Goal: Task Accomplishment & Management: Complete application form

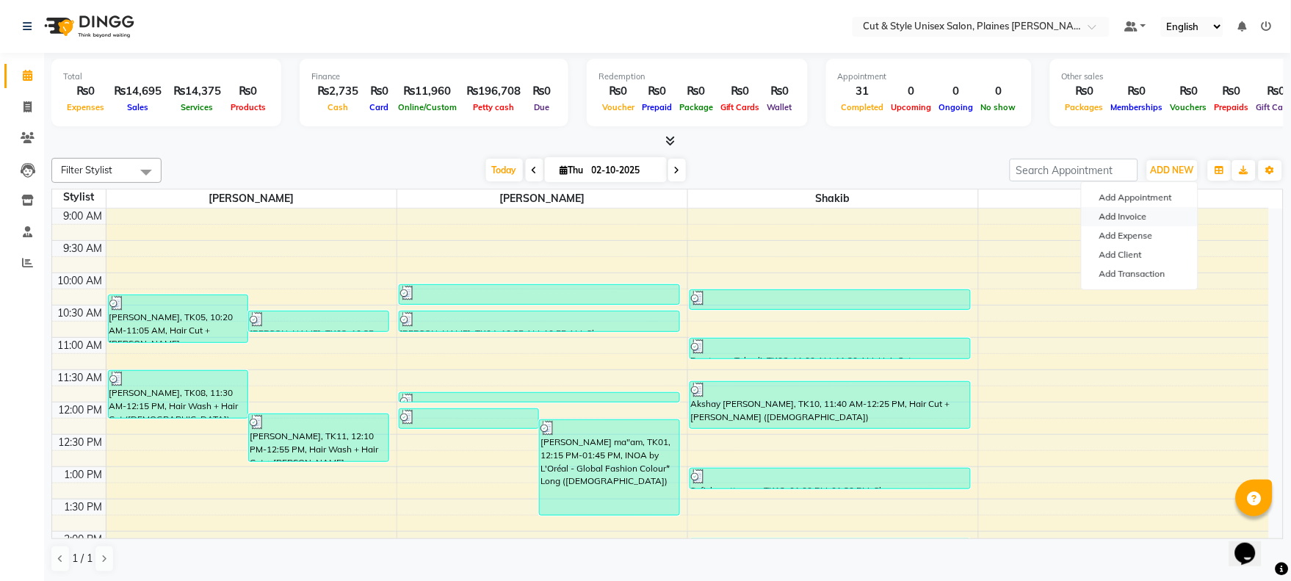
scroll to position [421, 0]
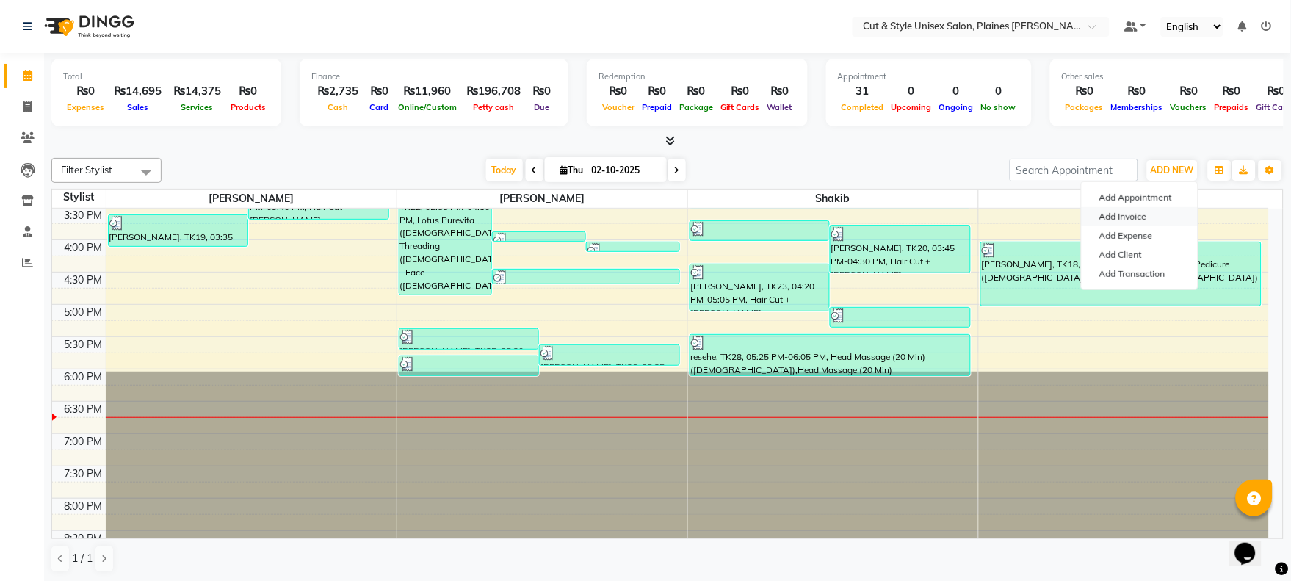
click at [1150, 214] on link "Add Invoice" at bounding box center [1140, 216] width 116 height 19
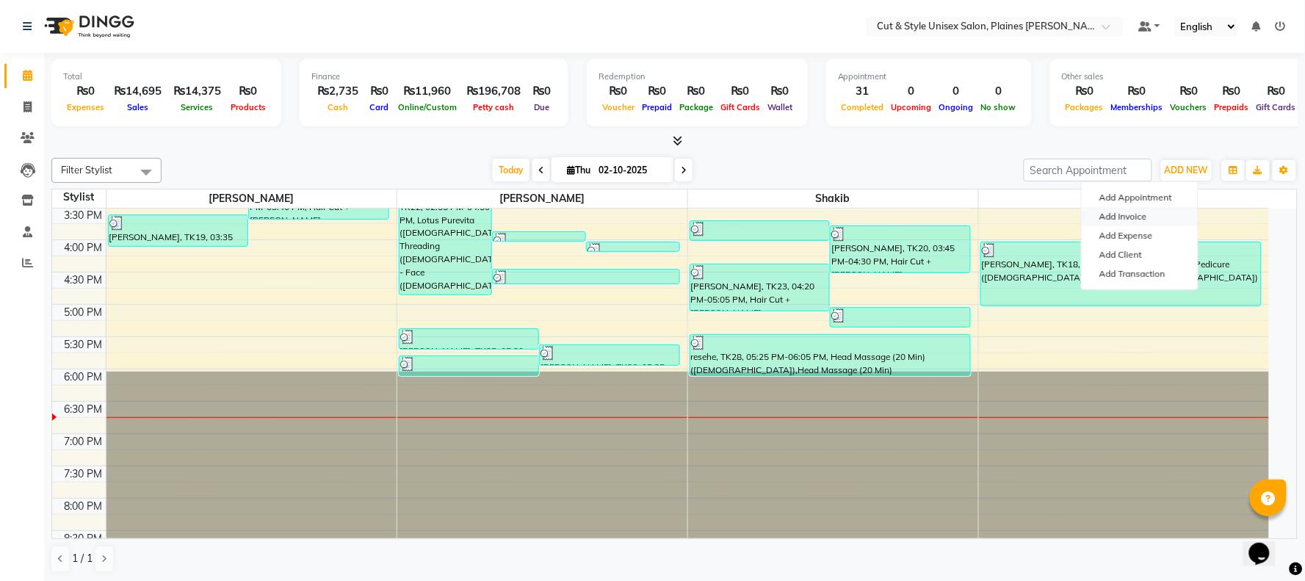
select select "service"
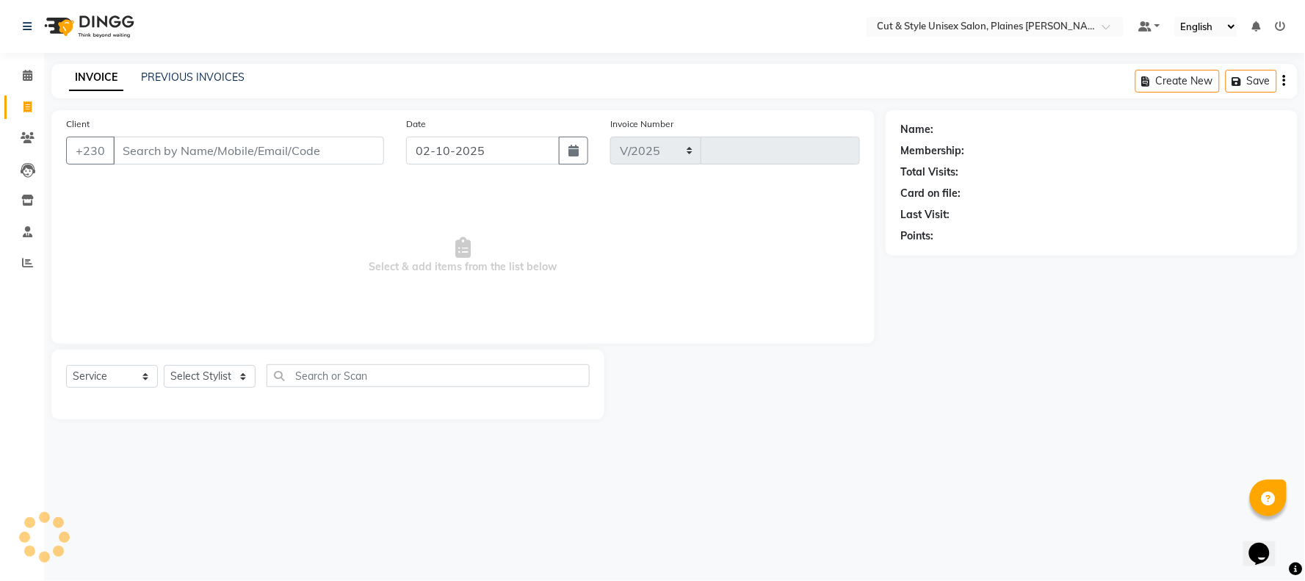
select select "7731"
type input "4422"
click at [153, 148] on input "Client" at bounding box center [248, 151] width 271 height 28
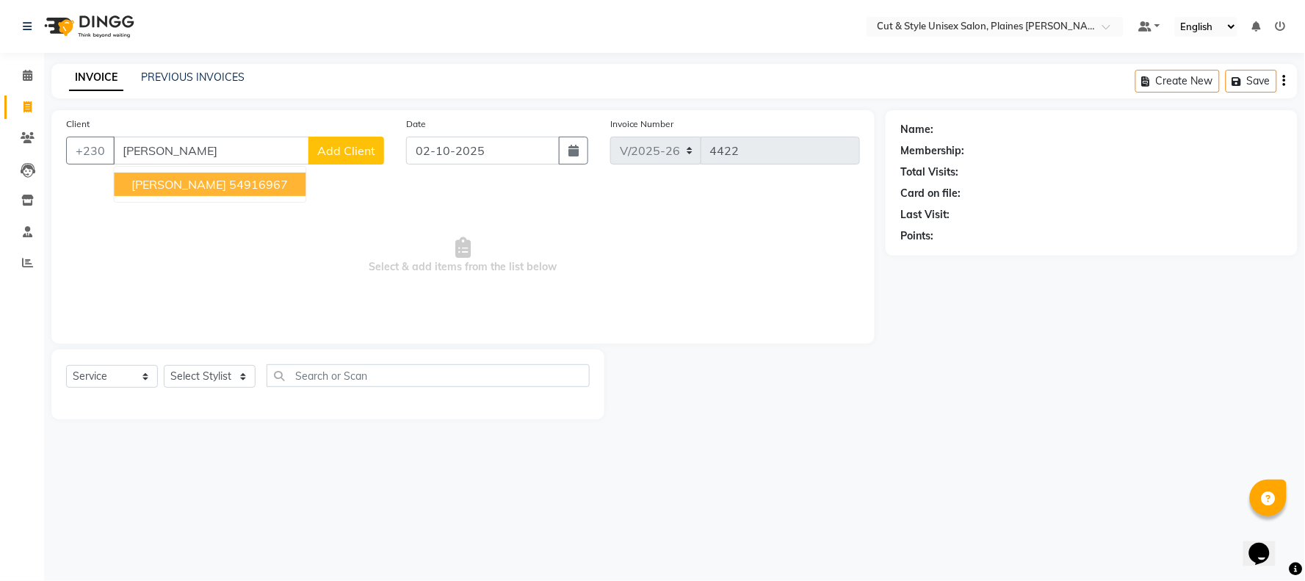
click at [178, 185] on span "[PERSON_NAME]" at bounding box center [178, 184] width 95 height 15
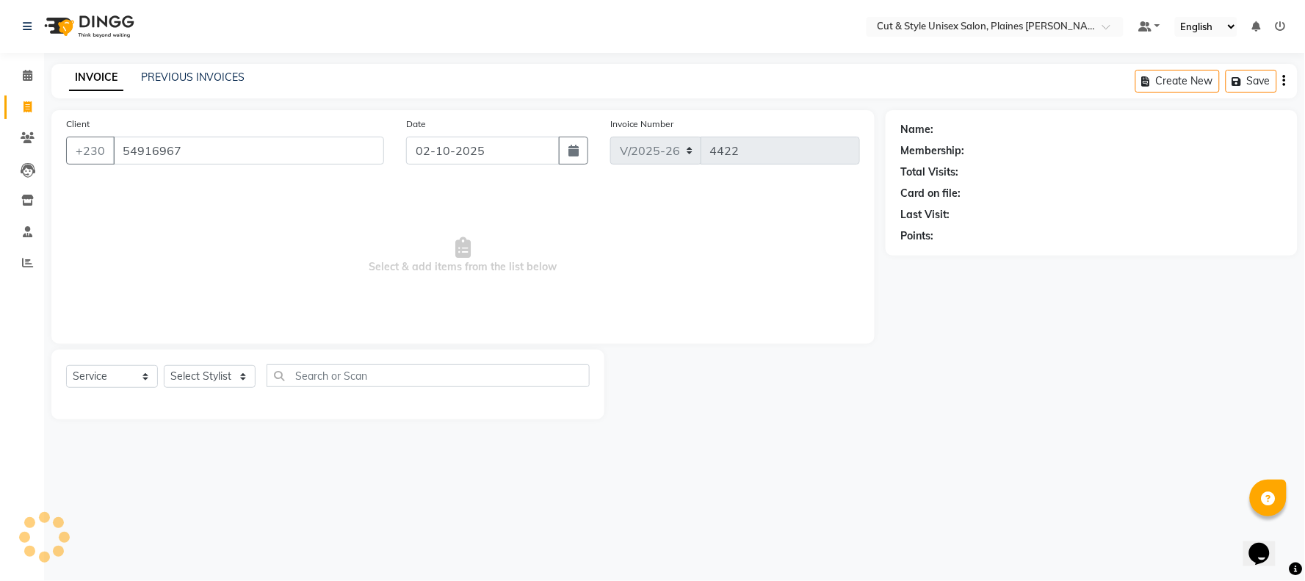
type input "54916967"
click at [194, 378] on select "Select Stylist [PERSON_NAME] Manager [PERSON_NAME]" at bounding box center [210, 376] width 92 height 23
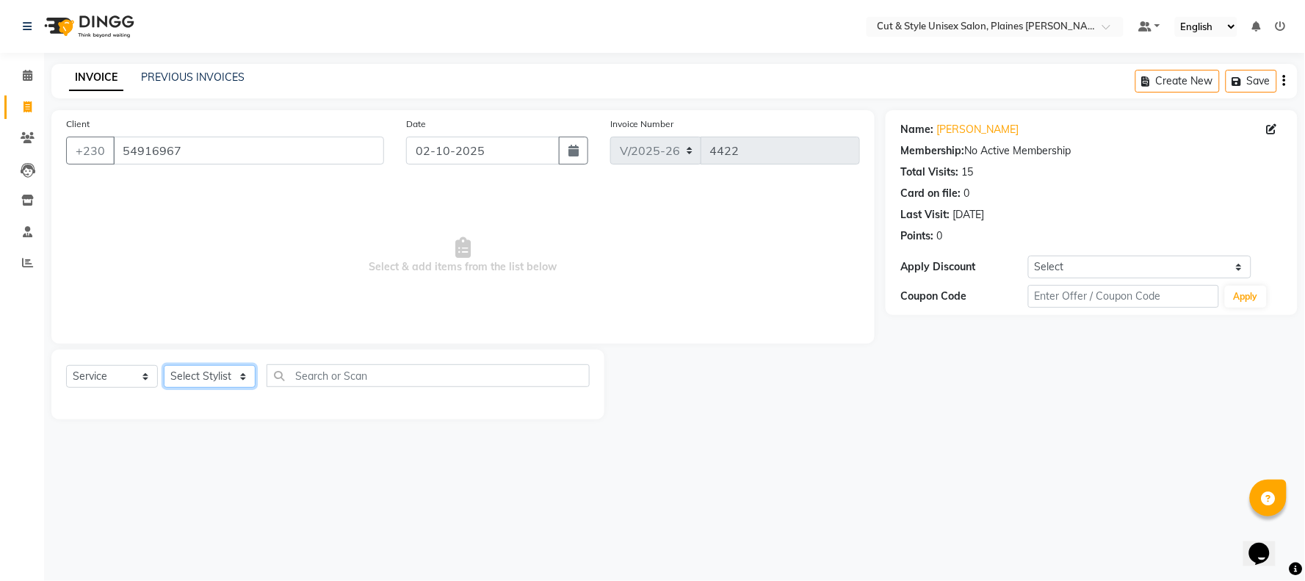
select select "68908"
click at [164, 366] on select "Select Stylist [PERSON_NAME] Manager [PERSON_NAME]" at bounding box center [210, 376] width 92 height 23
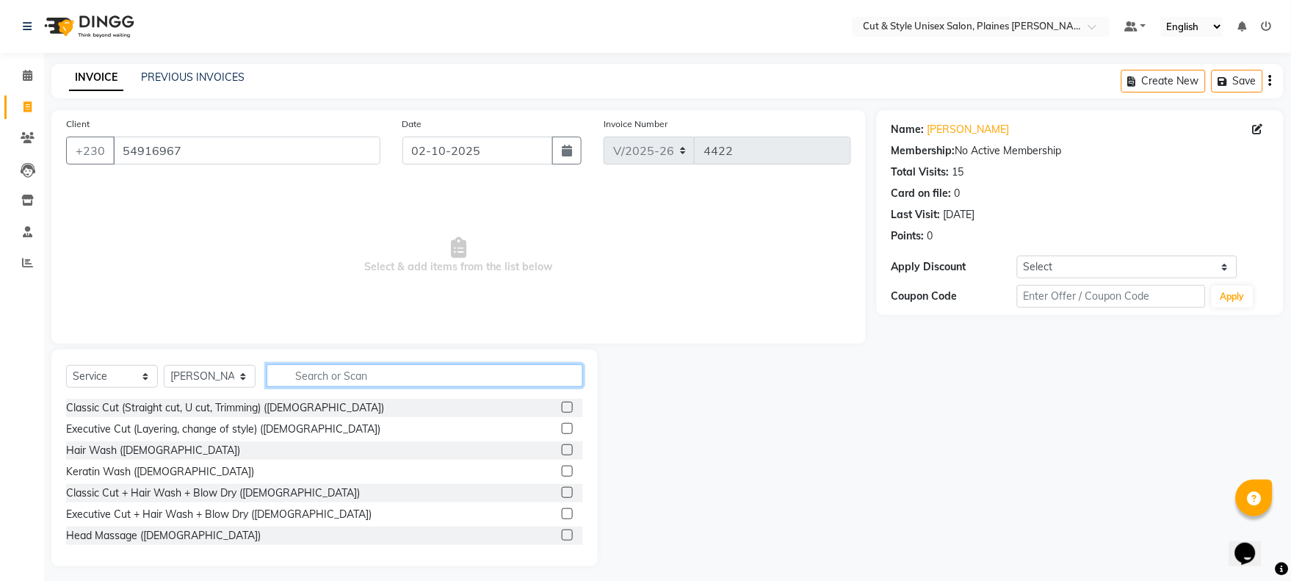
click at [354, 375] on input "text" at bounding box center [425, 375] width 317 height 23
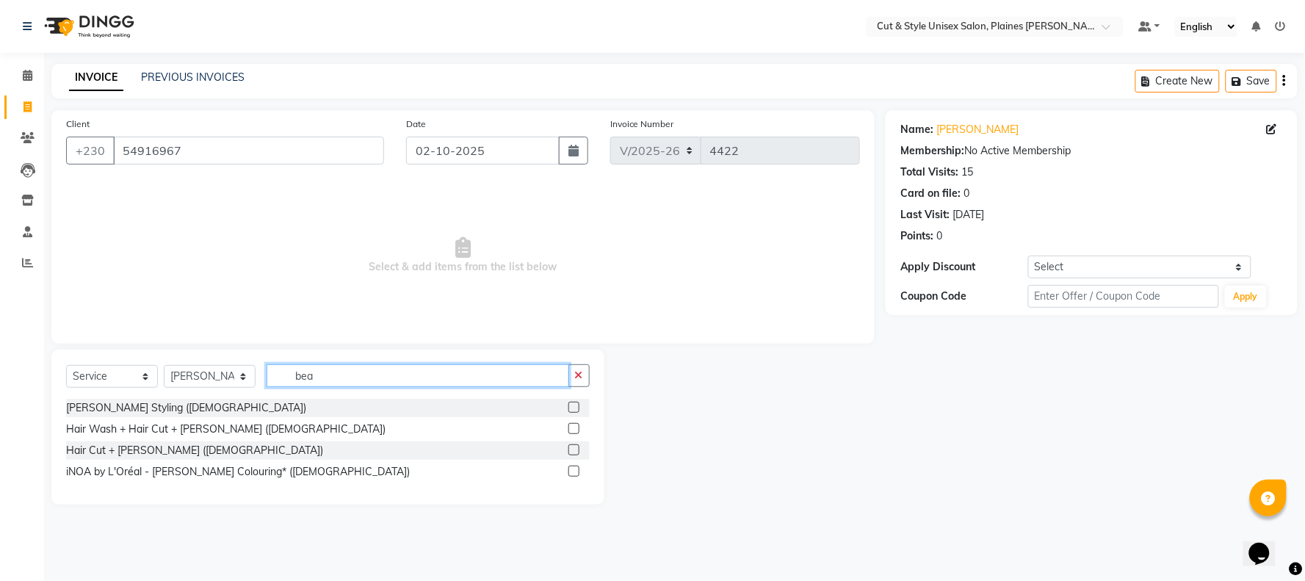
type input "bea"
click at [568, 405] on label at bounding box center [573, 407] width 11 height 11
click at [568, 405] on input "checkbox" at bounding box center [573, 408] width 10 height 10
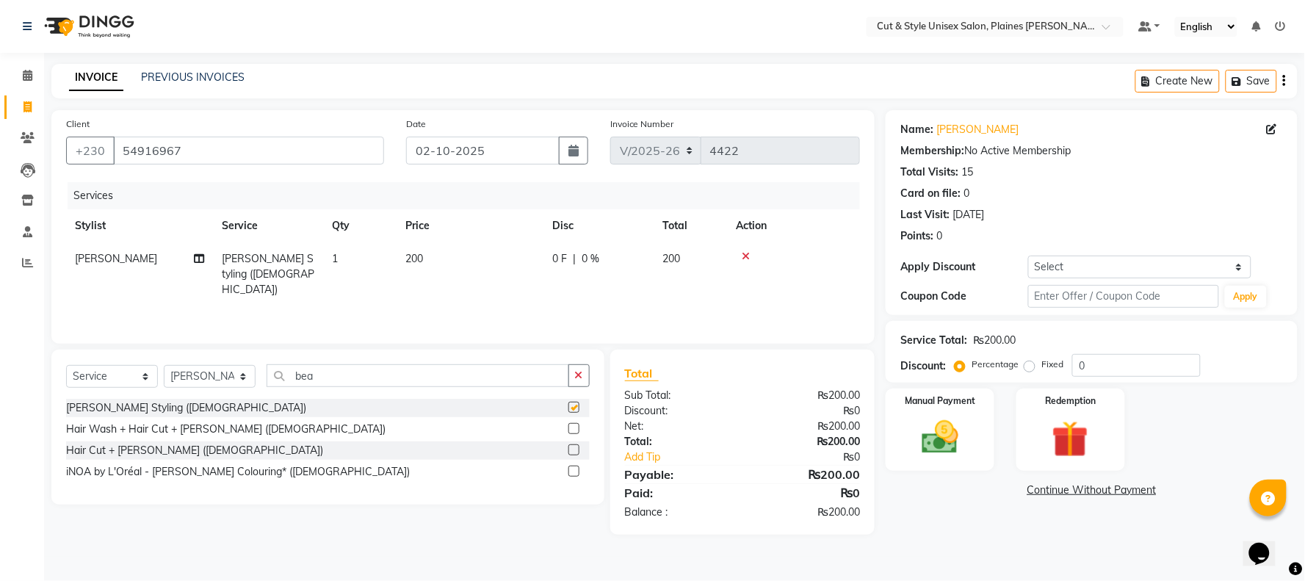
checkbox input "false"
drag, startPoint x: 902, startPoint y: 436, endPoint x: 919, endPoint y: 442, distance: 17.9
click at [903, 436] on div "Manual Payment" at bounding box center [940, 429] width 113 height 85
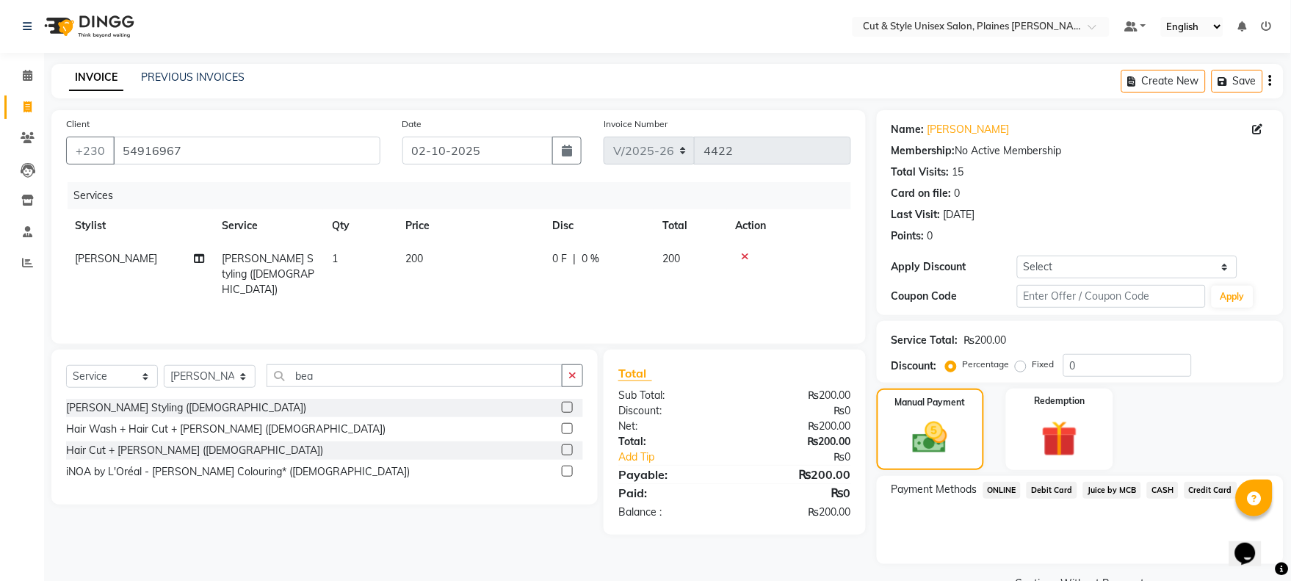
click at [1102, 487] on span "Juice by MCB" at bounding box center [1112, 490] width 58 height 17
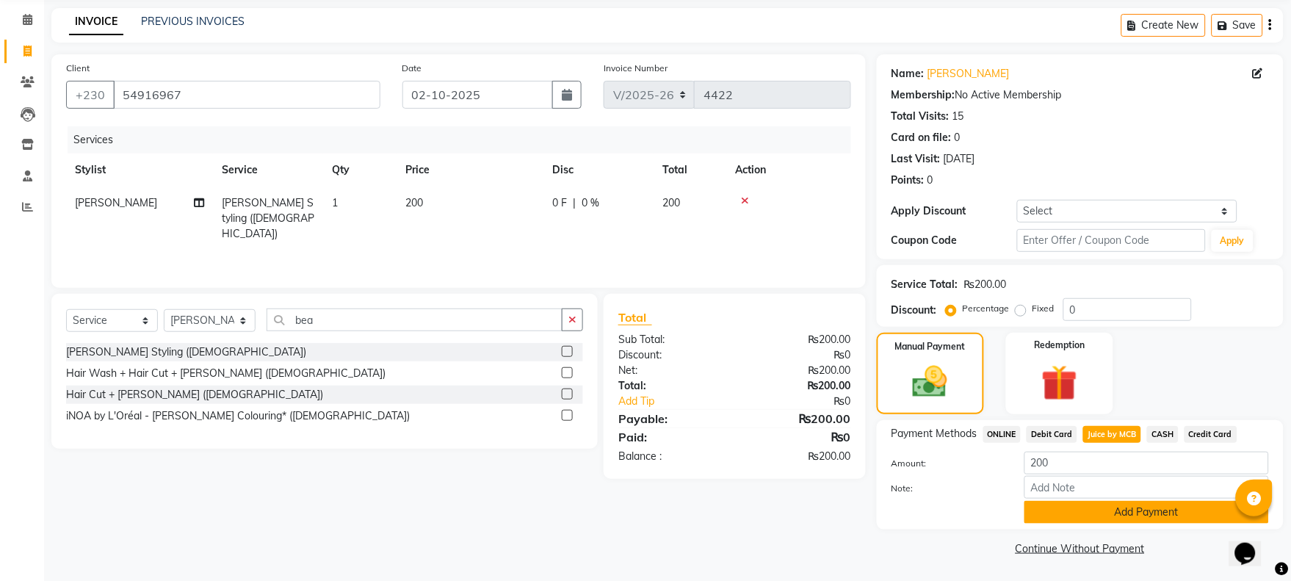
click at [1092, 508] on button "Add Payment" at bounding box center [1147, 512] width 245 height 23
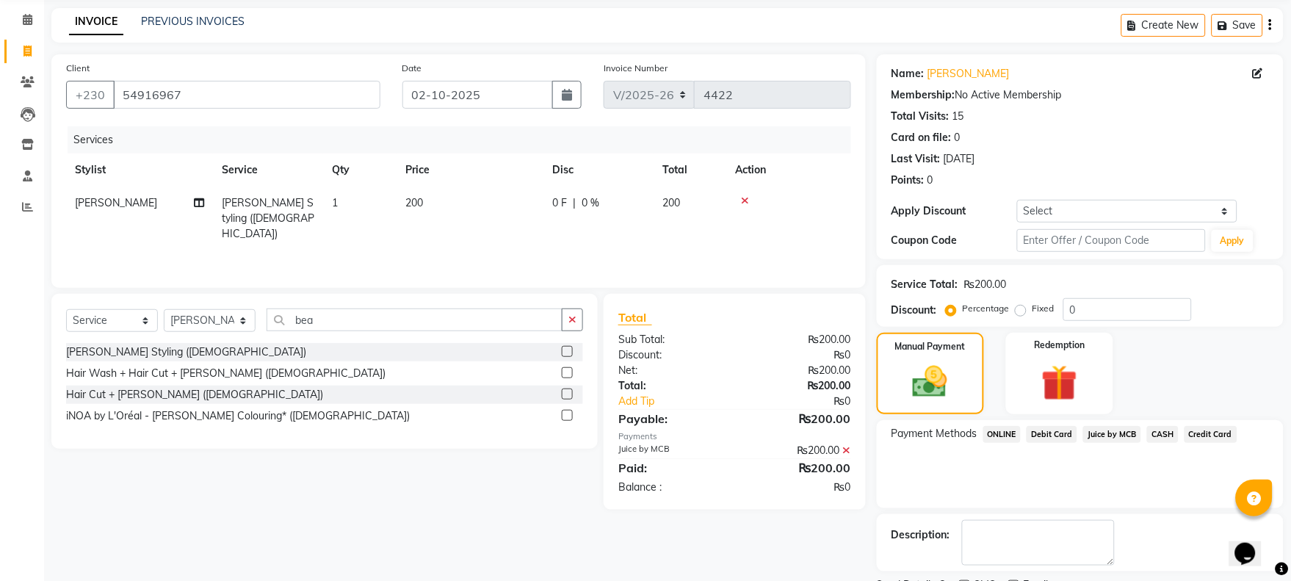
scroll to position [118, 0]
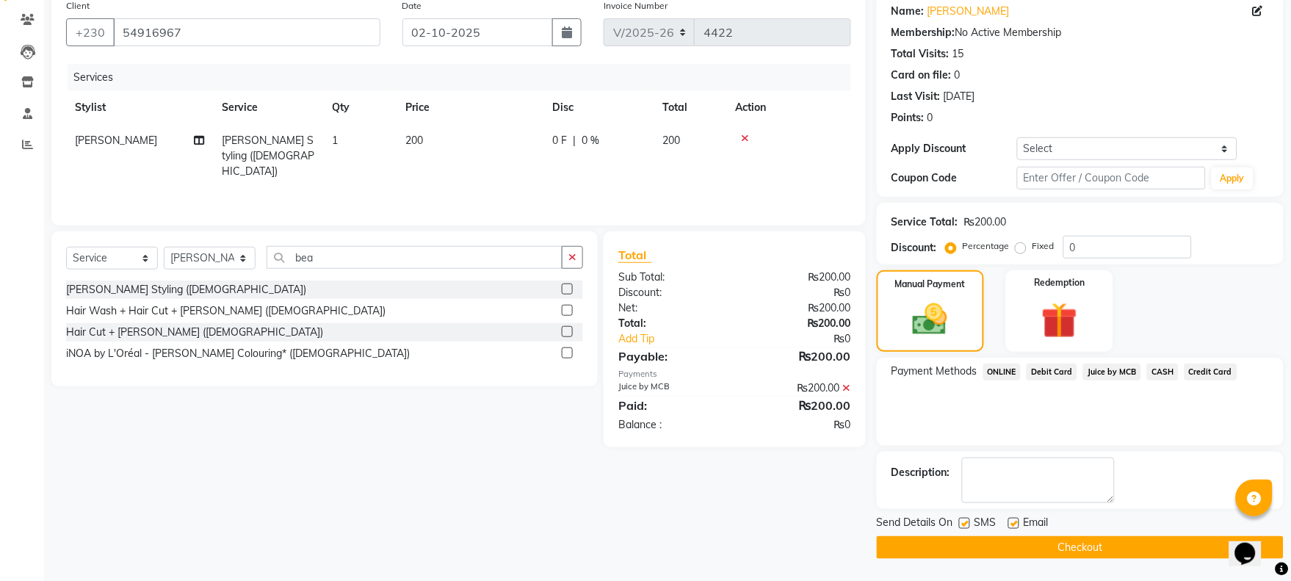
click at [1084, 537] on button "Checkout" at bounding box center [1080, 547] width 407 height 23
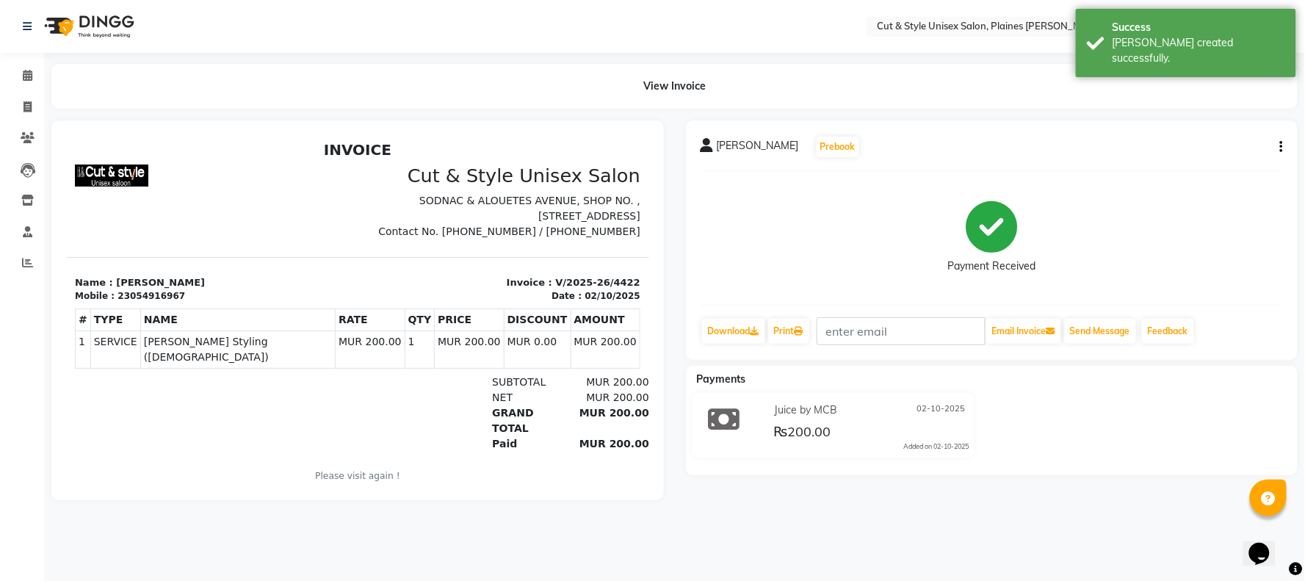
click at [116, 27] on img at bounding box center [87, 26] width 101 height 41
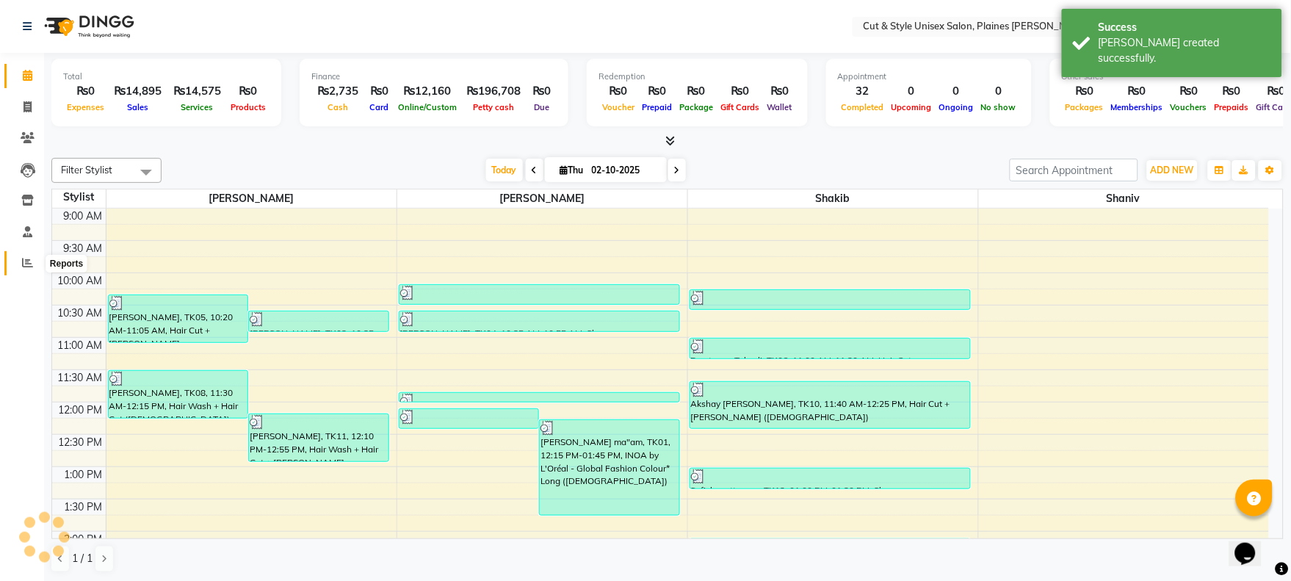
click at [18, 264] on span at bounding box center [28, 263] width 26 height 17
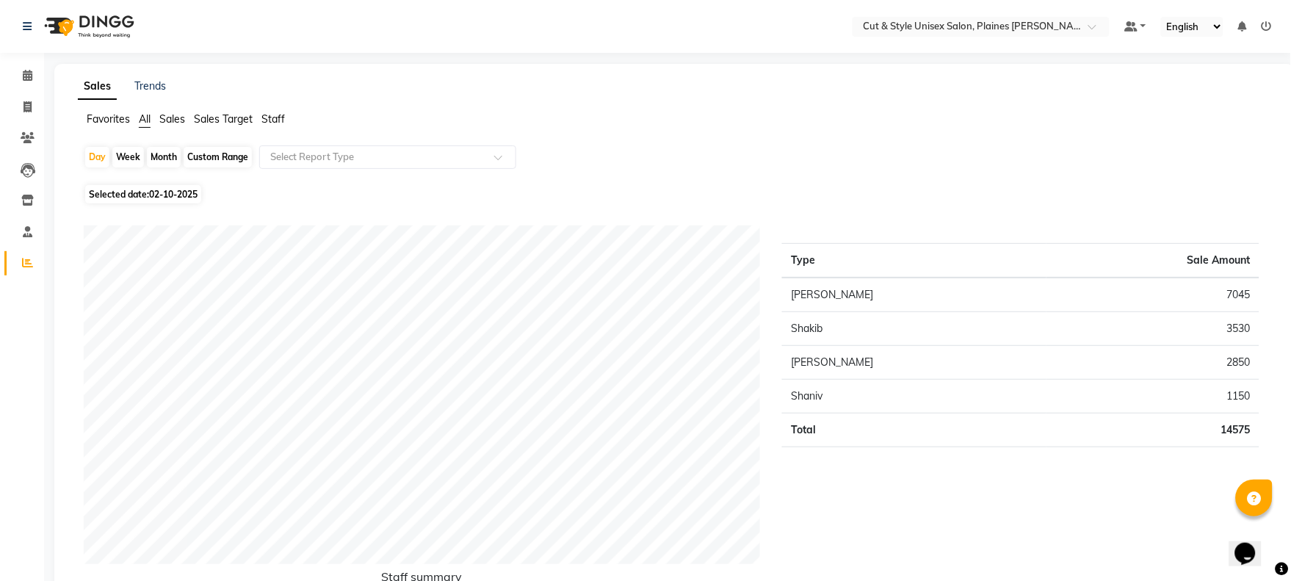
click at [90, 24] on img at bounding box center [87, 26] width 101 height 41
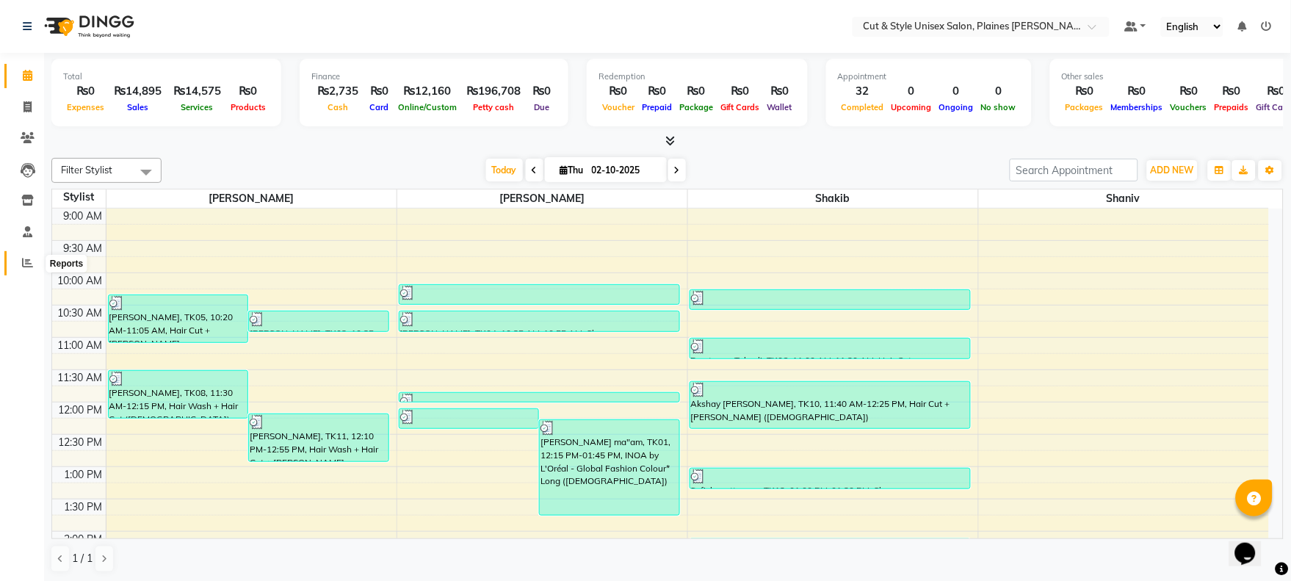
click at [27, 265] on icon at bounding box center [27, 262] width 11 height 11
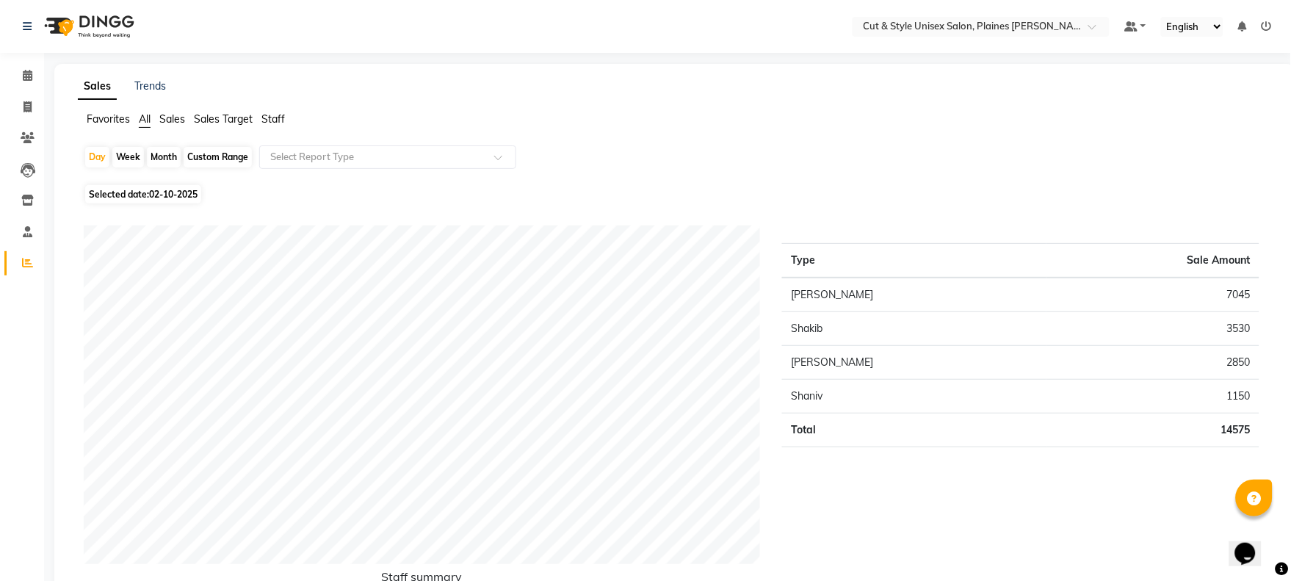
click at [118, 18] on img at bounding box center [87, 26] width 101 height 41
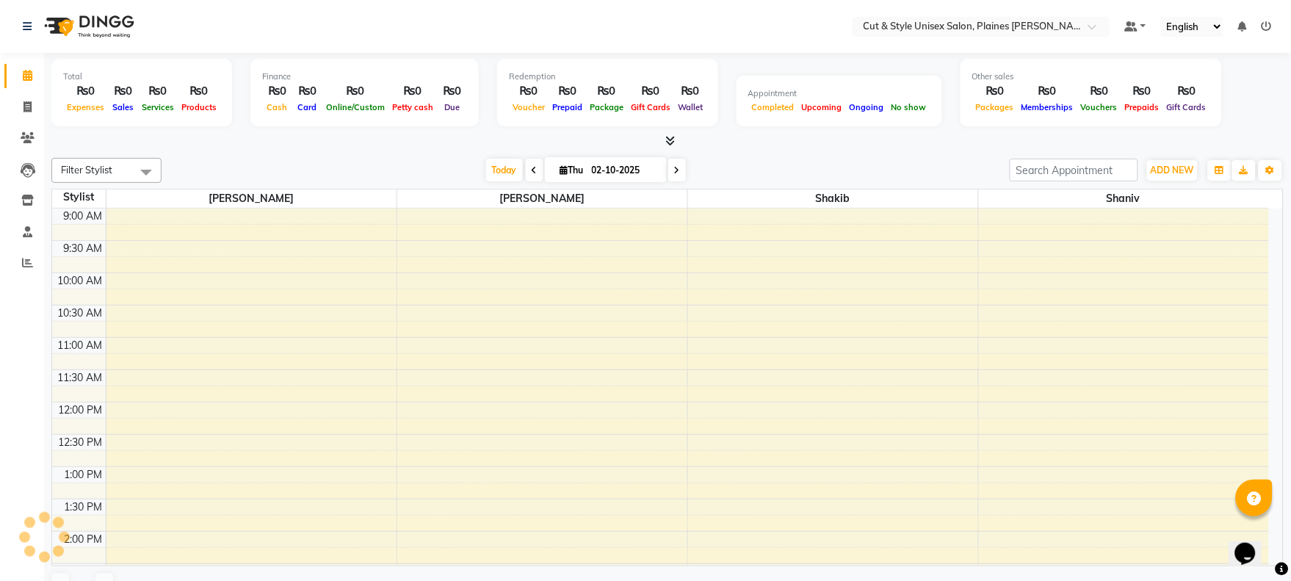
scroll to position [421, 0]
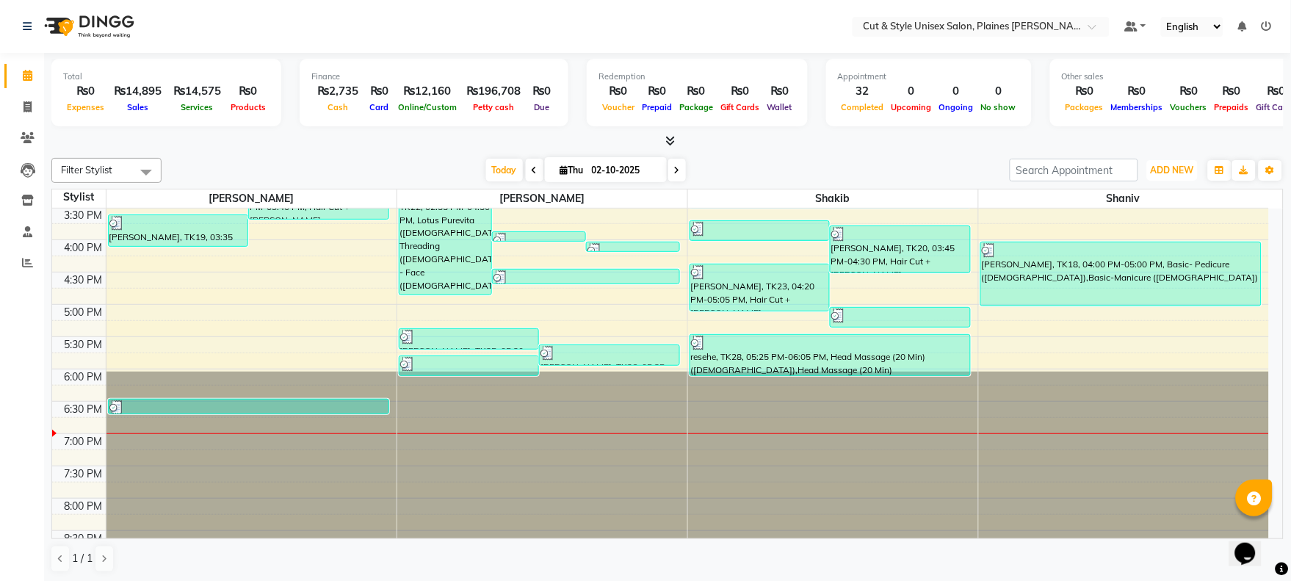
drag, startPoint x: 1169, startPoint y: 160, endPoint x: 1153, endPoint y: 181, distance: 26.7
click at [1169, 165] on button "ADD NEW Toggle Dropdown" at bounding box center [1172, 170] width 51 height 21
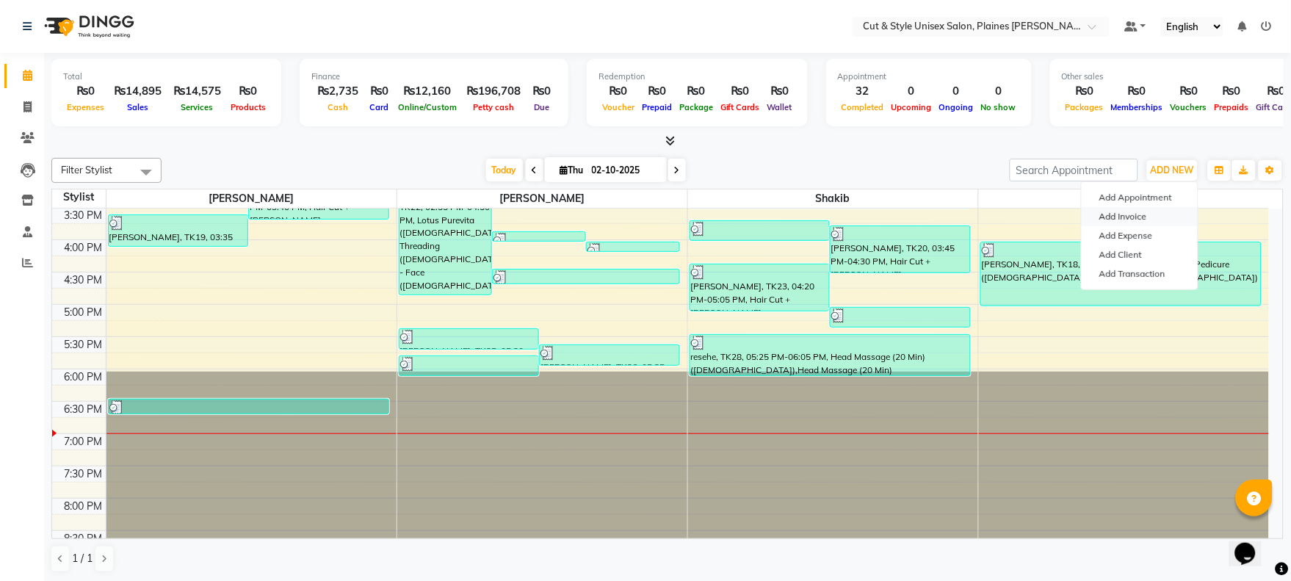
click at [1119, 218] on link "Add Invoice" at bounding box center [1140, 216] width 116 height 19
select select "service"
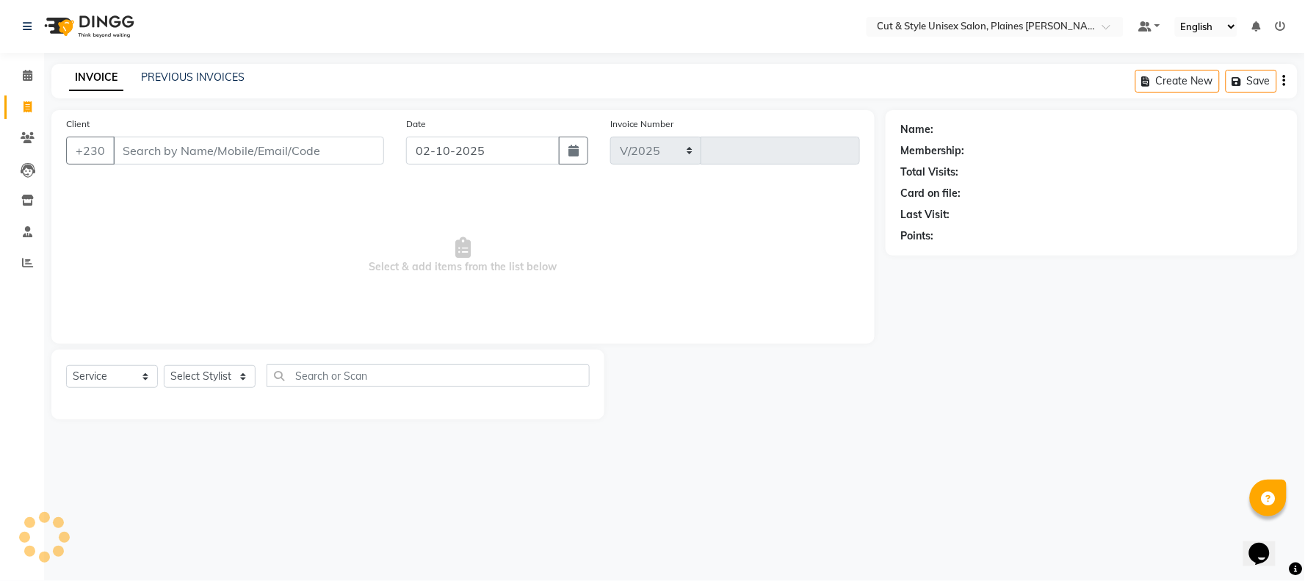
select select "7731"
type input "4423"
click at [192, 373] on select "Select Stylist" at bounding box center [210, 376] width 92 height 23
select select "68910"
click at [164, 366] on select "Select Stylist [PERSON_NAME] Manager [PERSON_NAME]" at bounding box center [210, 376] width 92 height 23
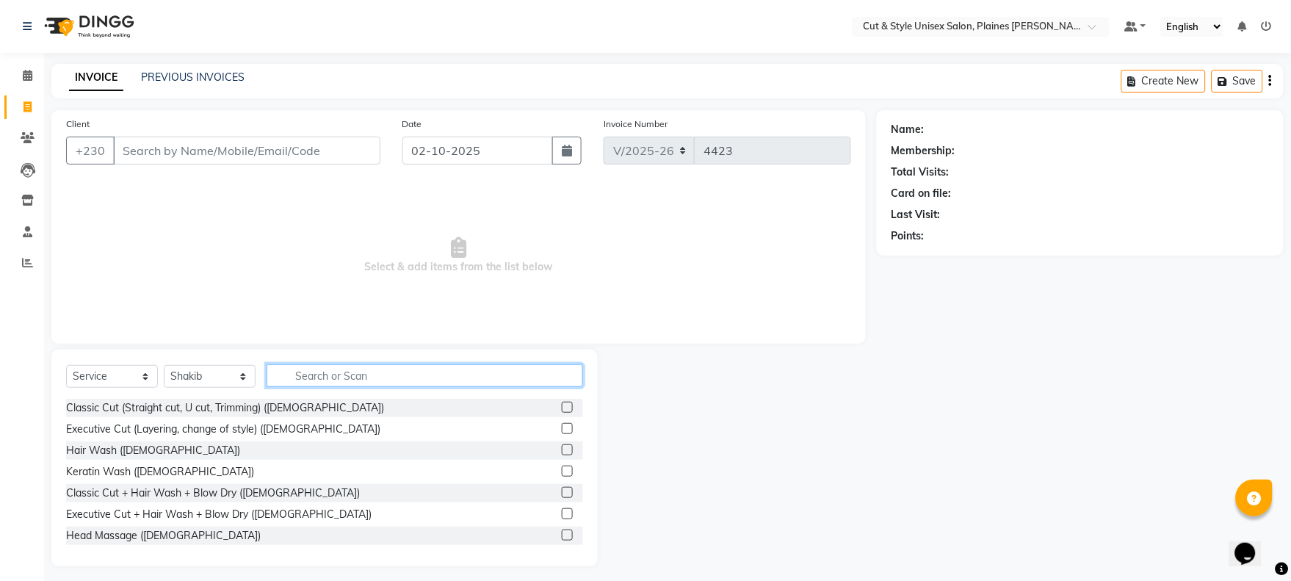
click at [308, 378] on input "text" at bounding box center [425, 375] width 317 height 23
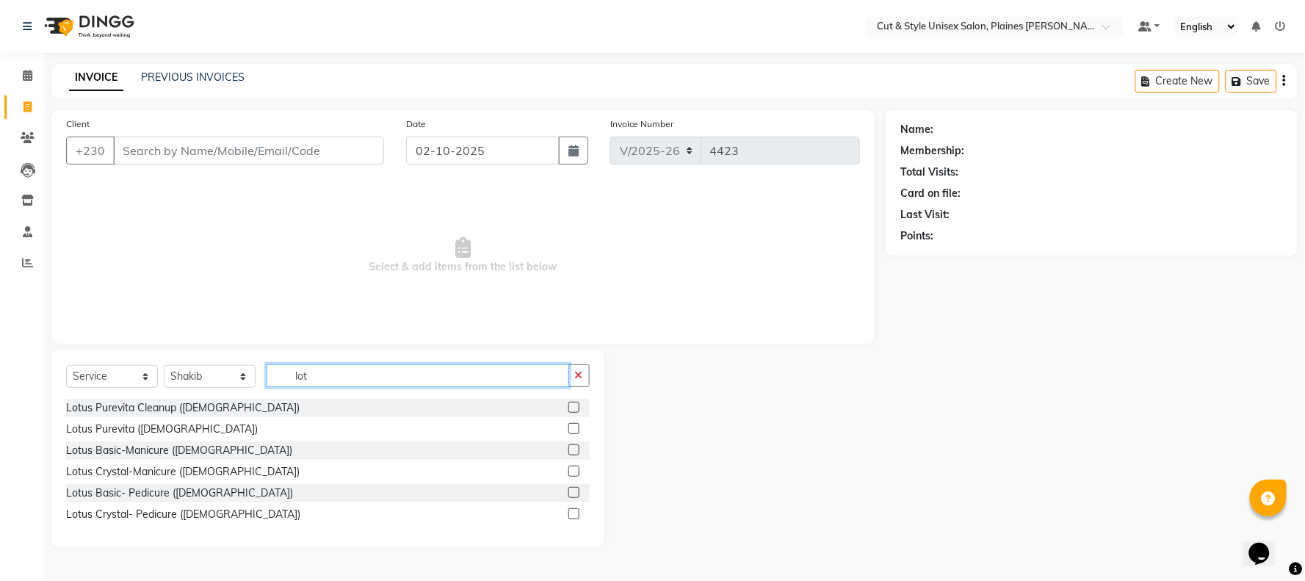
type input "lot"
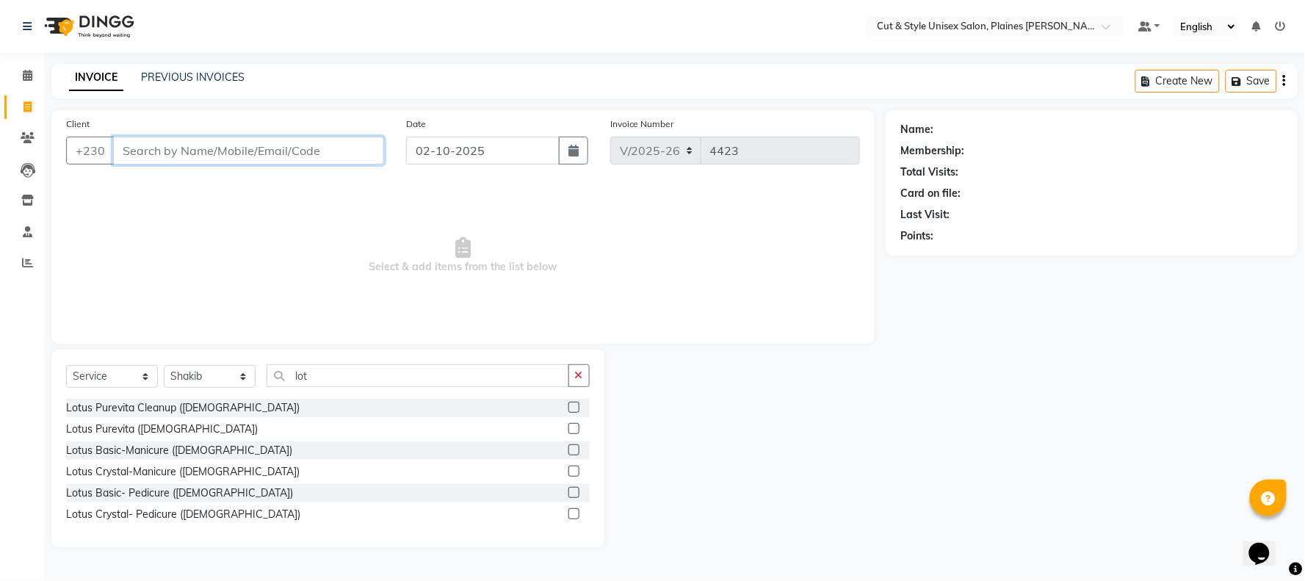
drag, startPoint x: 274, startPoint y: 152, endPoint x: 262, endPoint y: 150, distance: 12.0
click at [270, 151] on input "Client" at bounding box center [248, 151] width 271 height 28
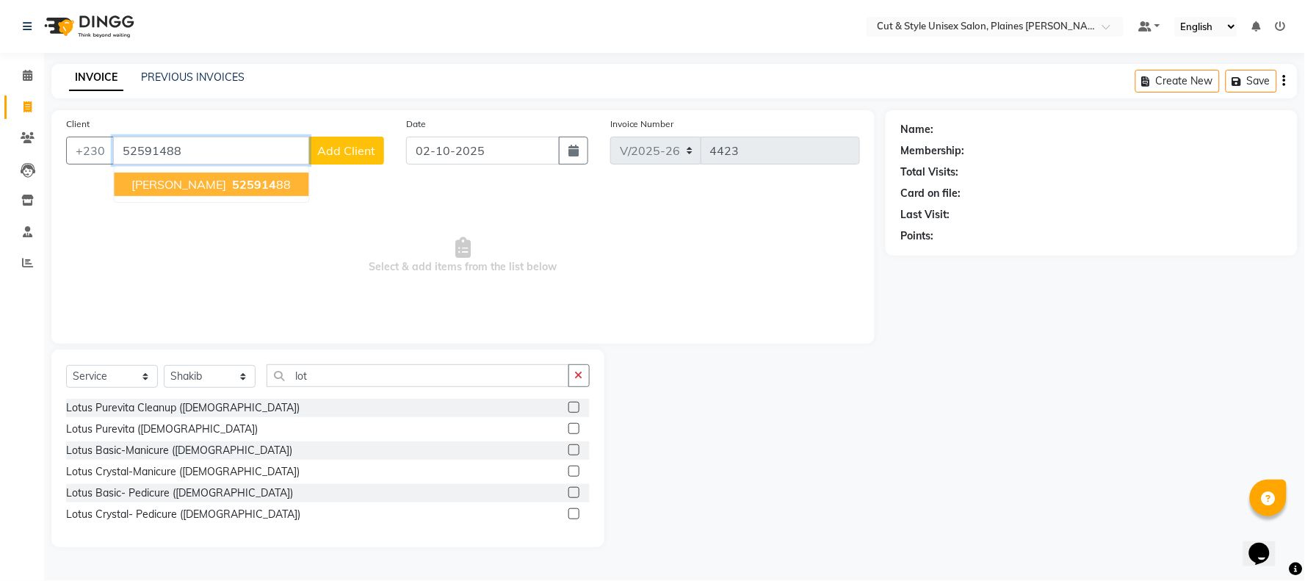
type input "52591488"
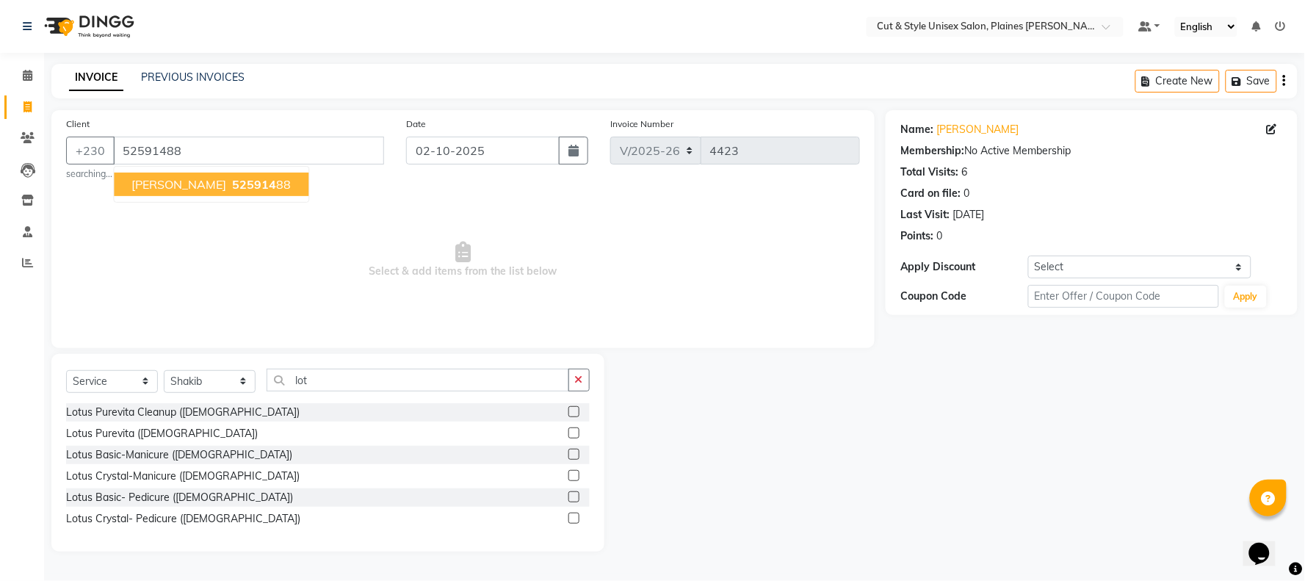
click at [270, 181] on span "525914" at bounding box center [254, 184] width 44 height 15
click at [571, 495] on label at bounding box center [573, 496] width 11 height 11
click at [571, 495] on input "checkbox" at bounding box center [573, 498] width 10 height 10
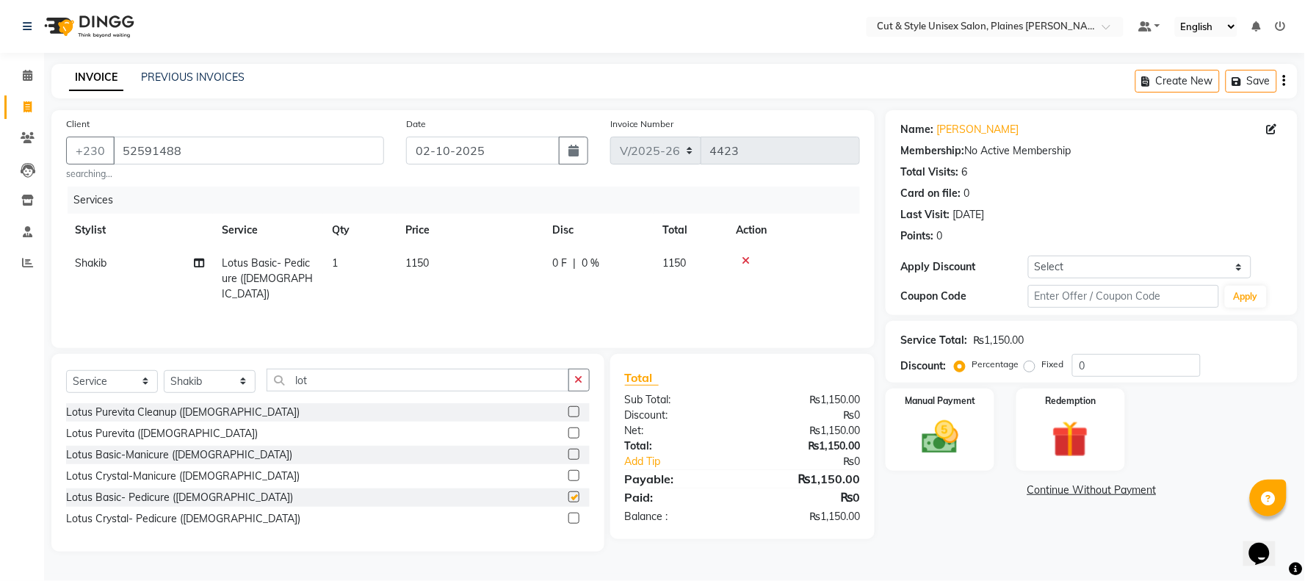
checkbox input "false"
click at [948, 419] on img at bounding box center [940, 438] width 62 height 44
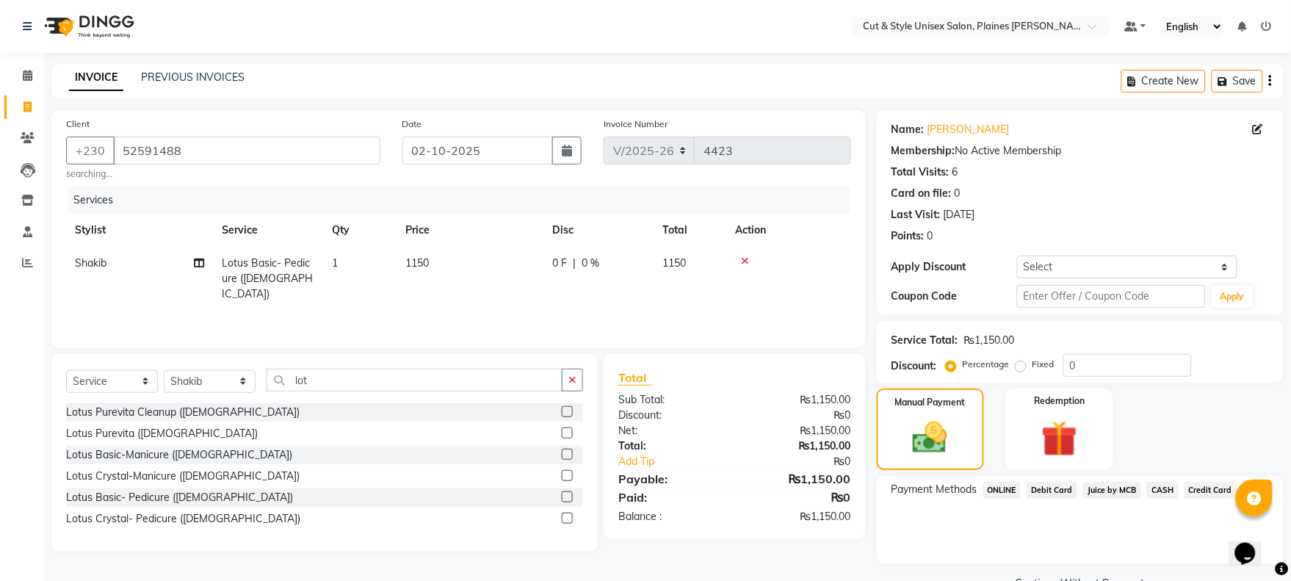
click at [1155, 486] on span "CASH" at bounding box center [1163, 490] width 32 height 17
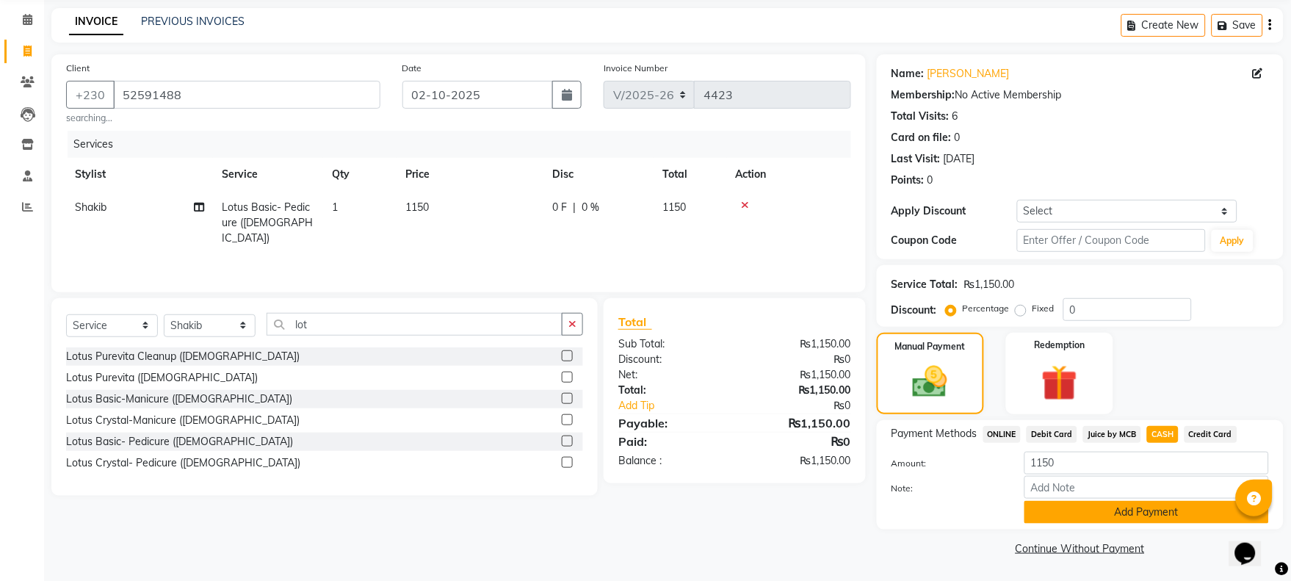
click at [1153, 508] on button "Add Payment" at bounding box center [1147, 512] width 245 height 23
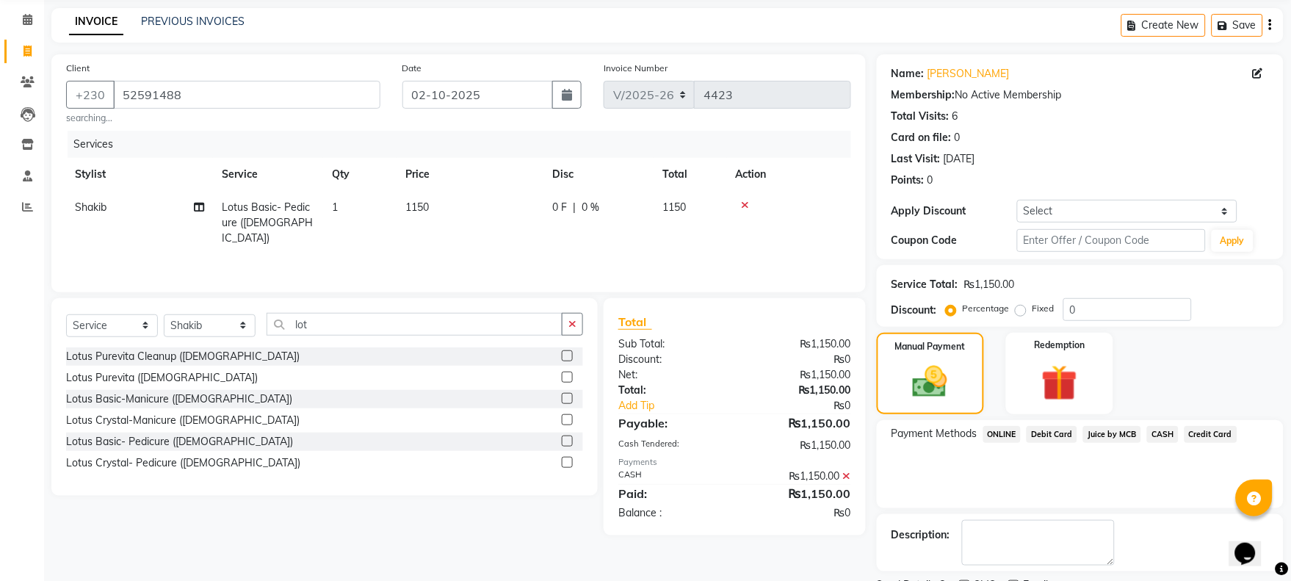
scroll to position [118, 0]
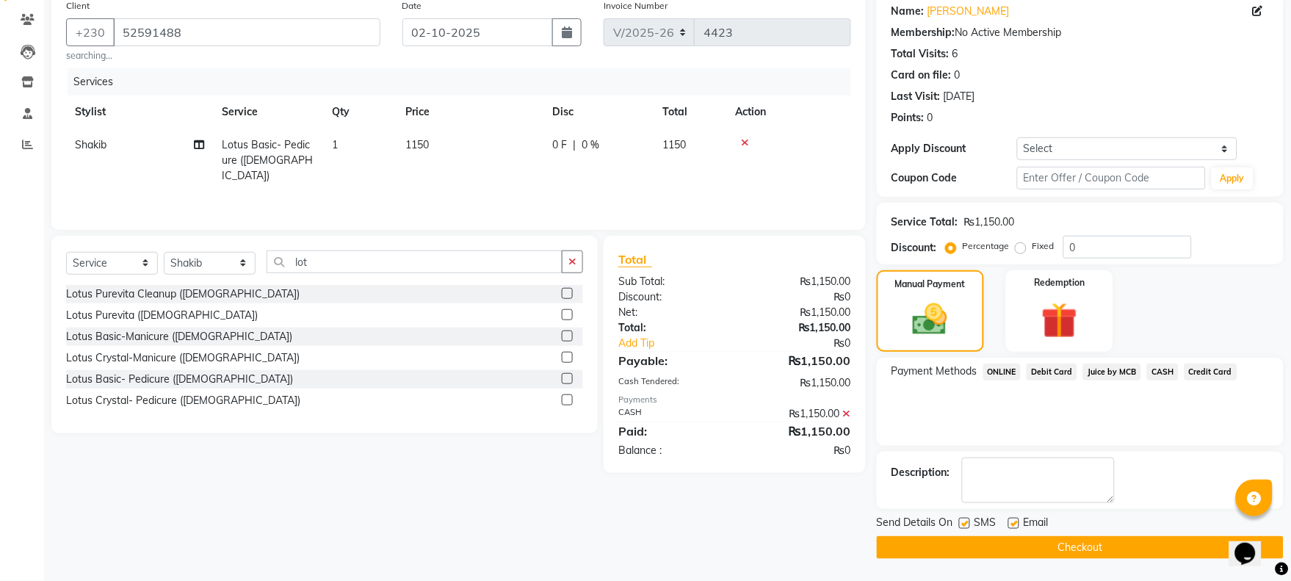
click at [1143, 544] on button "Checkout" at bounding box center [1080, 547] width 407 height 23
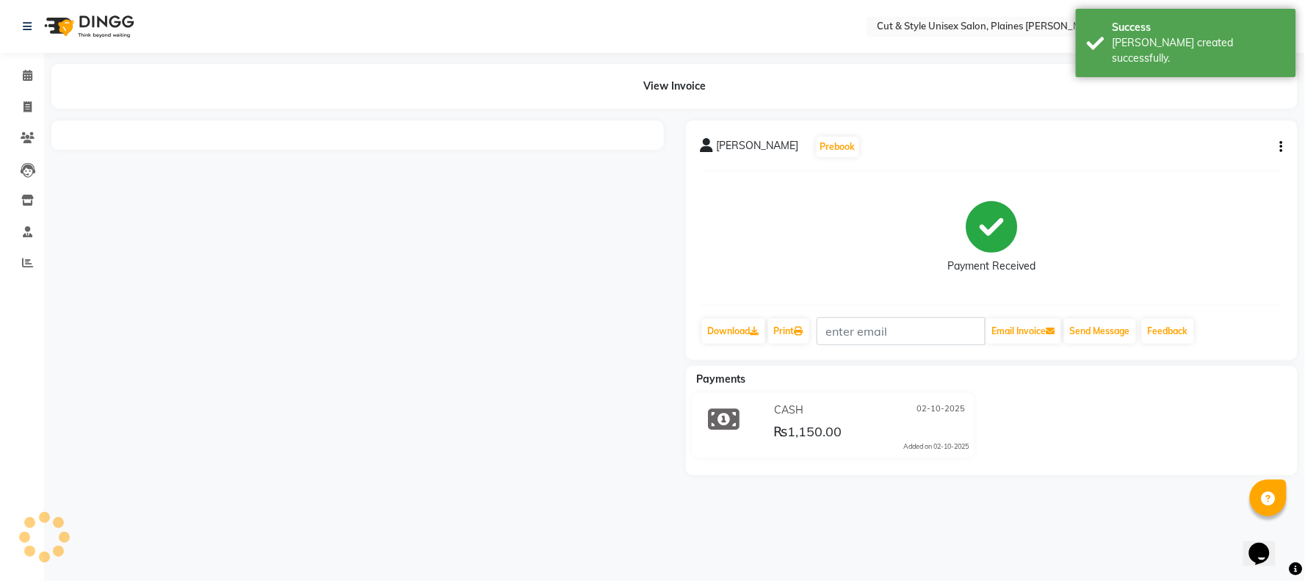
drag, startPoint x: 116, startPoint y: 21, endPoint x: 104, endPoint y: 22, distance: 11.8
click at [115, 21] on img at bounding box center [87, 26] width 101 height 41
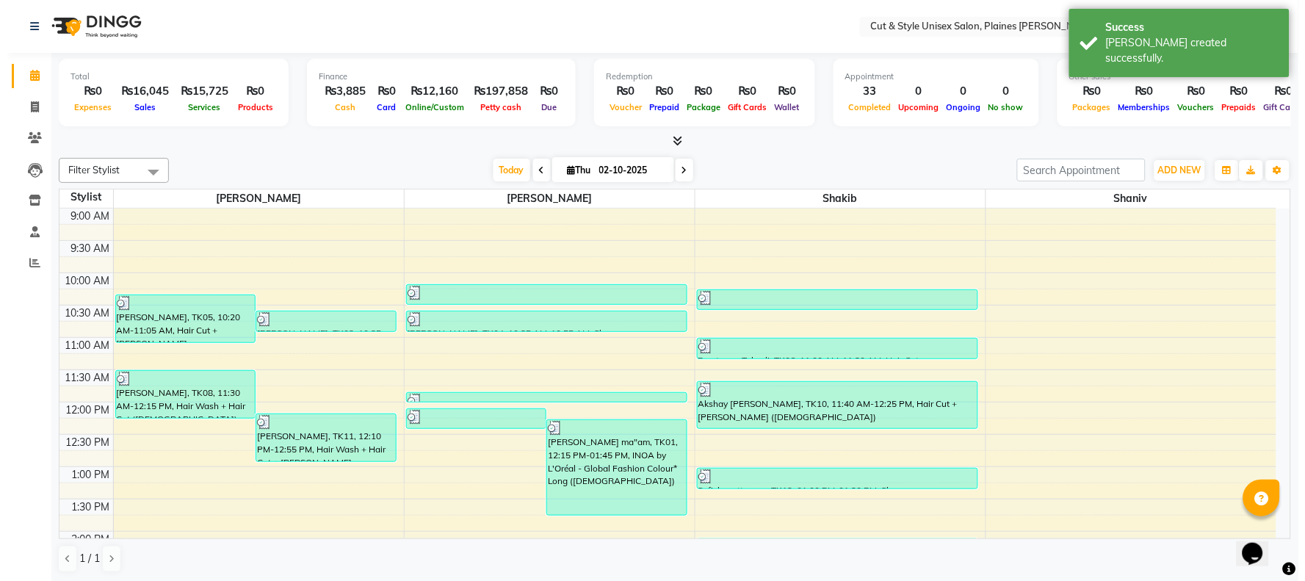
scroll to position [408, 0]
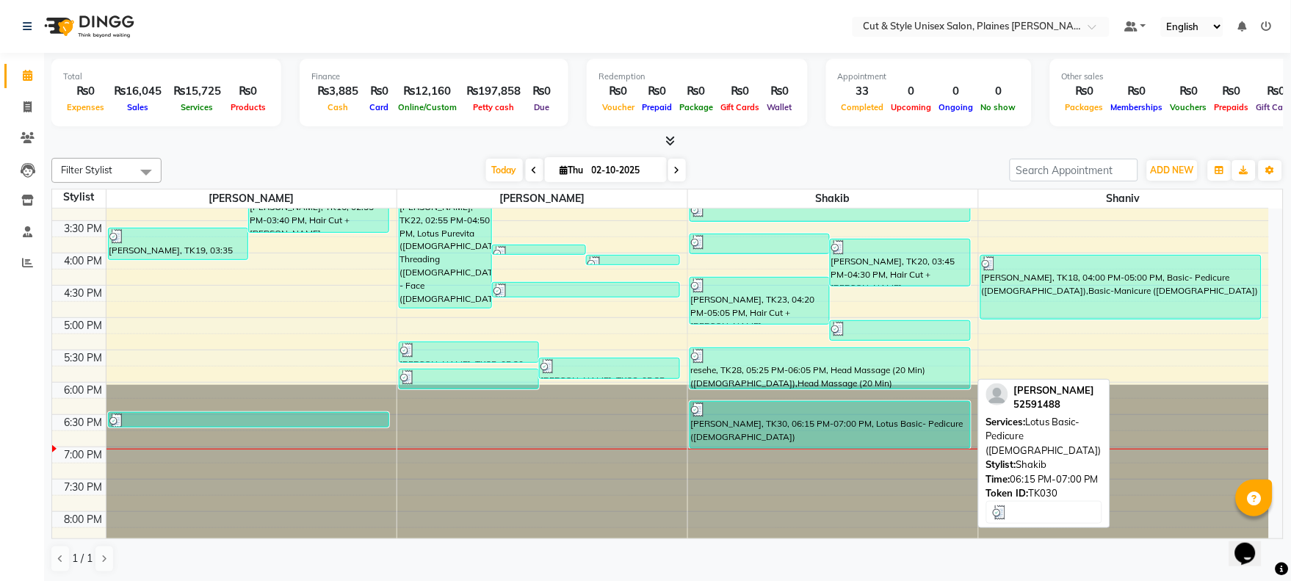
click at [795, 437] on div "[PERSON_NAME], TK30, 06:15 PM-07:00 PM, Lotus Basic- Pedicure ([DEMOGRAPHIC_DAT…" at bounding box center [830, 425] width 280 height 46
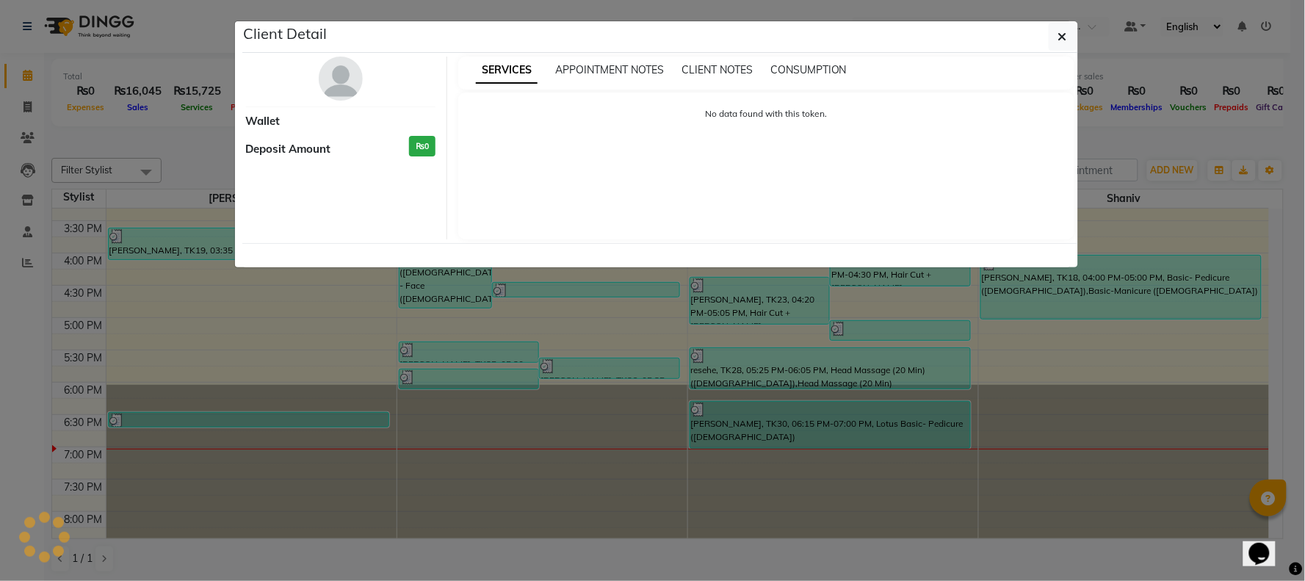
select select "3"
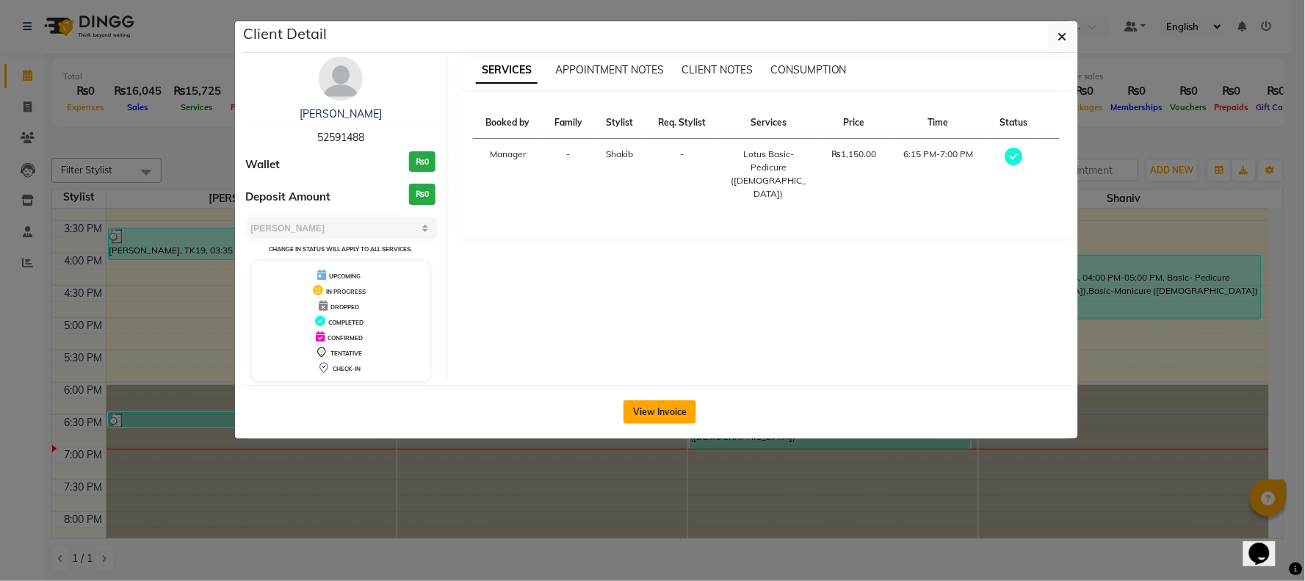
click at [669, 405] on button "View Invoice" at bounding box center [660, 412] width 73 height 24
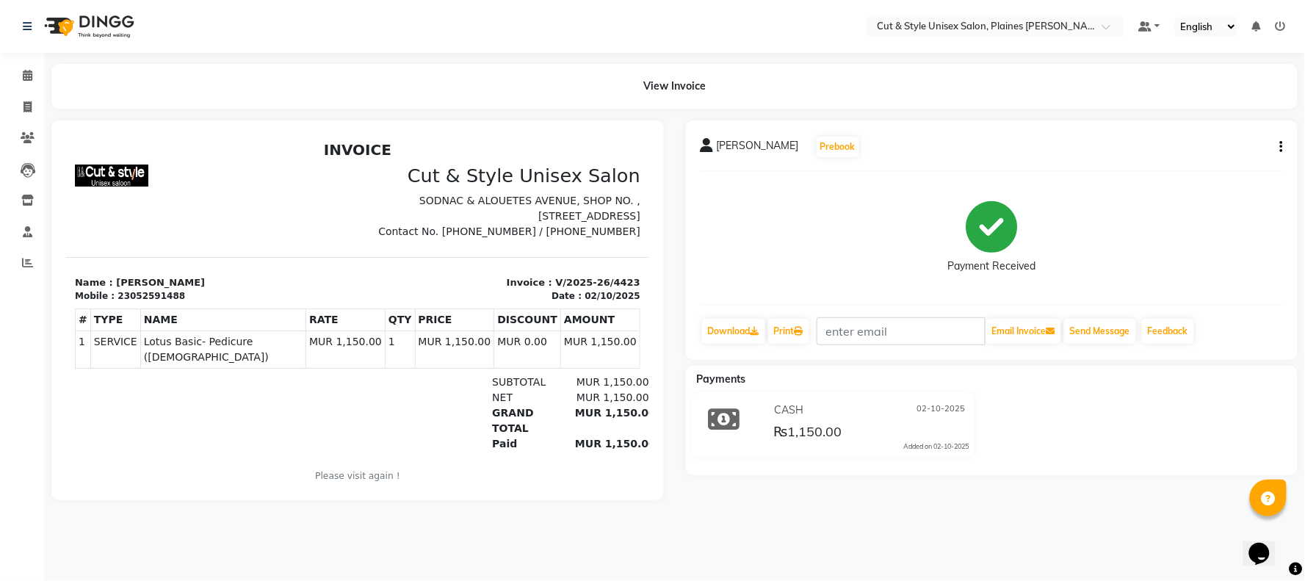
click at [112, 29] on img at bounding box center [87, 26] width 101 height 41
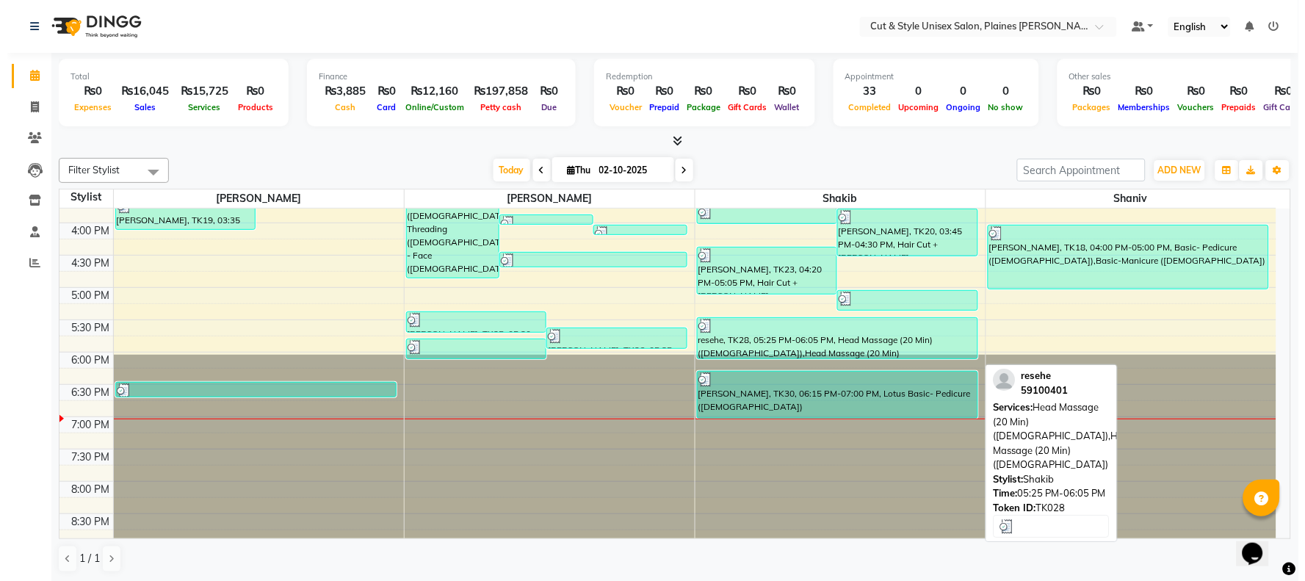
scroll to position [449, 0]
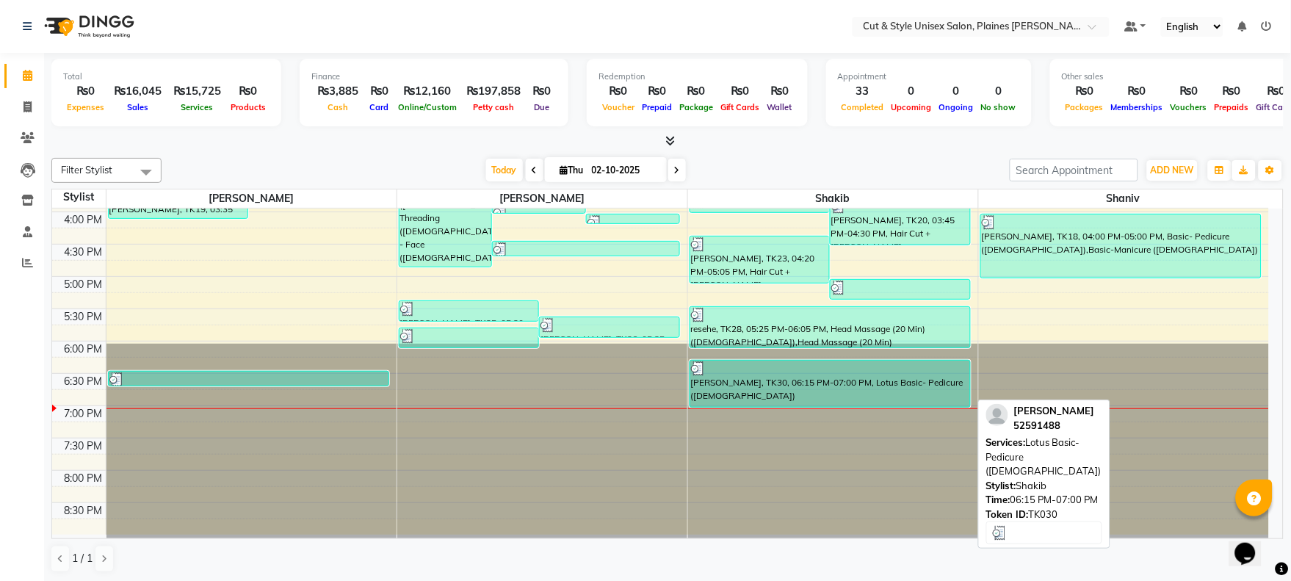
click at [742, 387] on div "[PERSON_NAME], TK30, 06:15 PM-07:00 PM, Lotus Basic- Pedicure ([DEMOGRAPHIC_DAT…" at bounding box center [830, 384] width 280 height 46
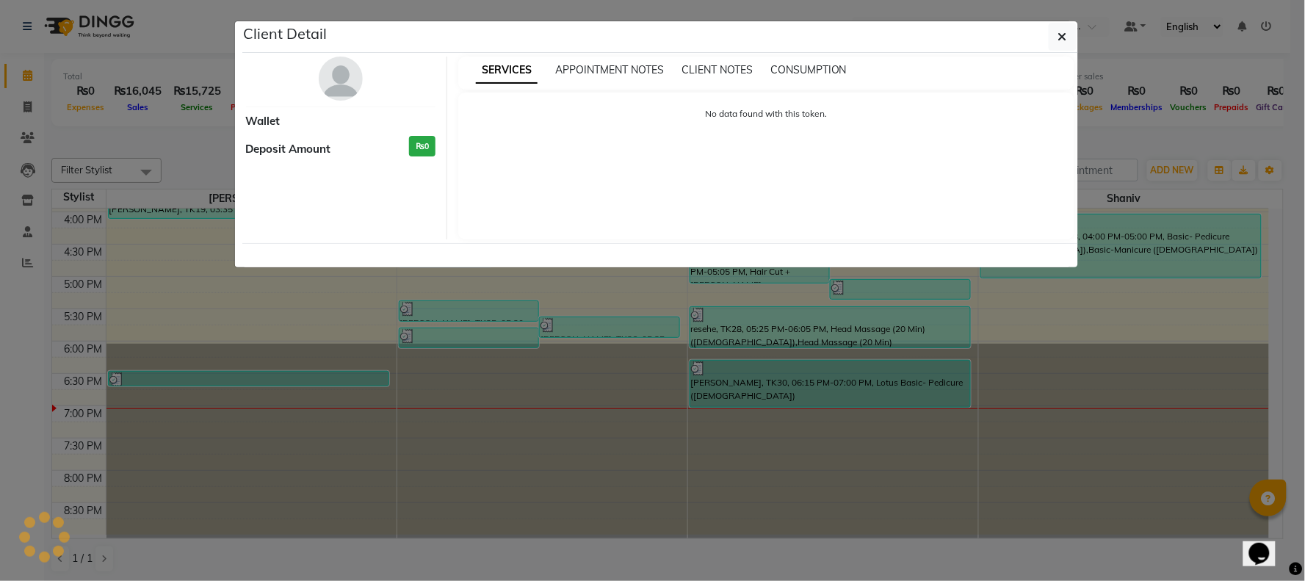
select select "3"
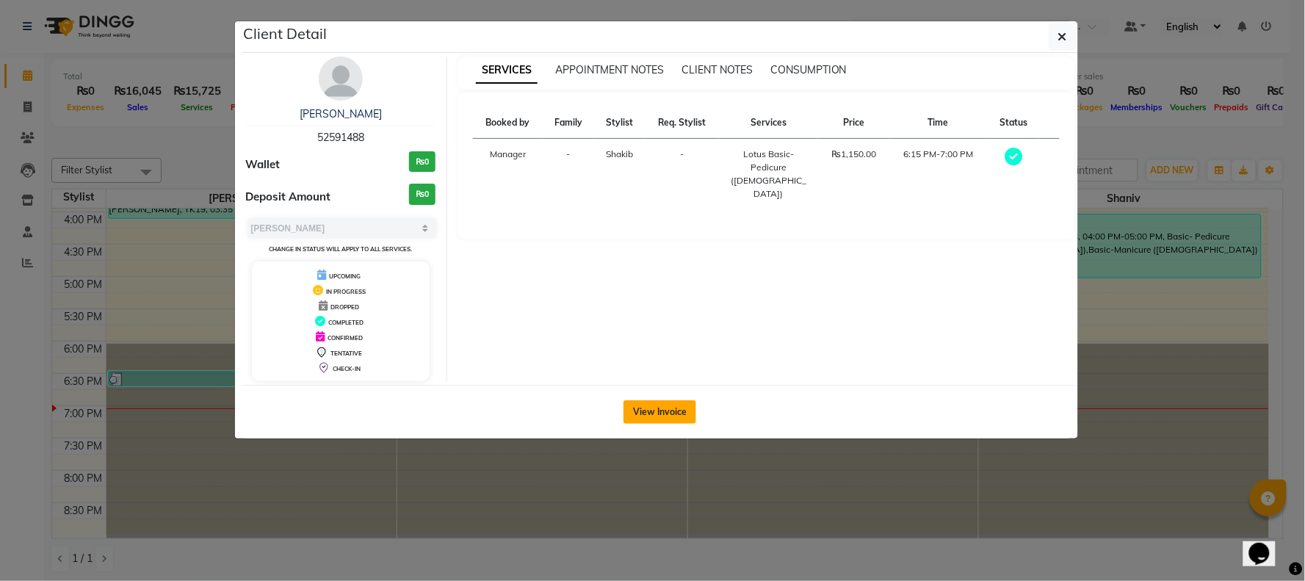
click at [654, 412] on button "View Invoice" at bounding box center [660, 412] width 73 height 24
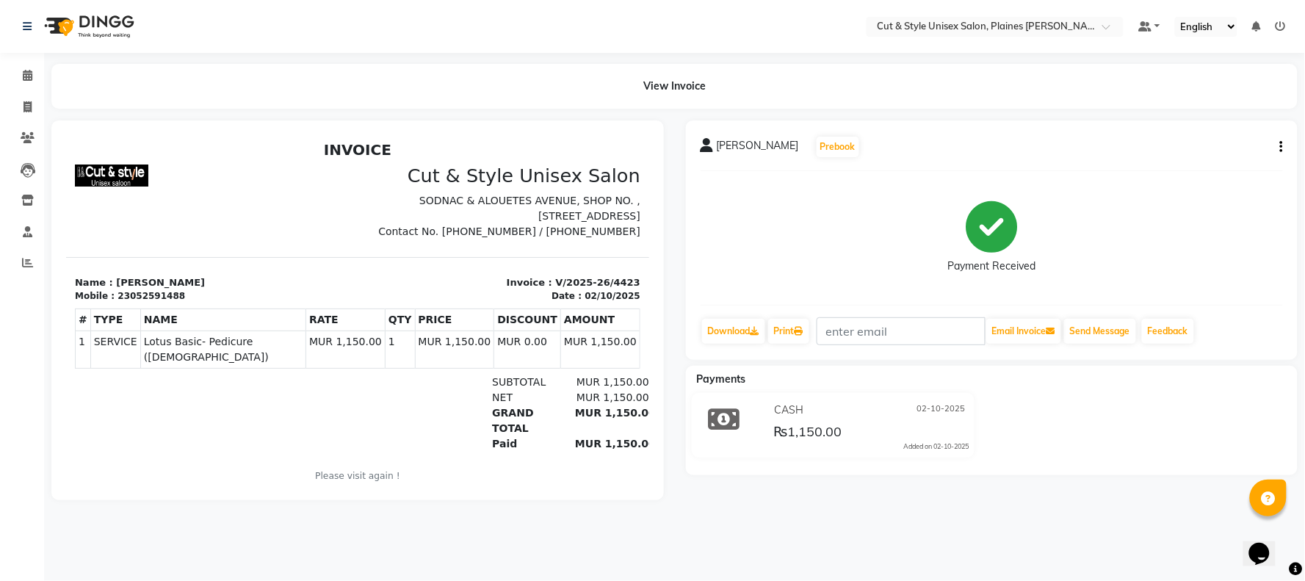
click at [65, 27] on img at bounding box center [87, 26] width 101 height 41
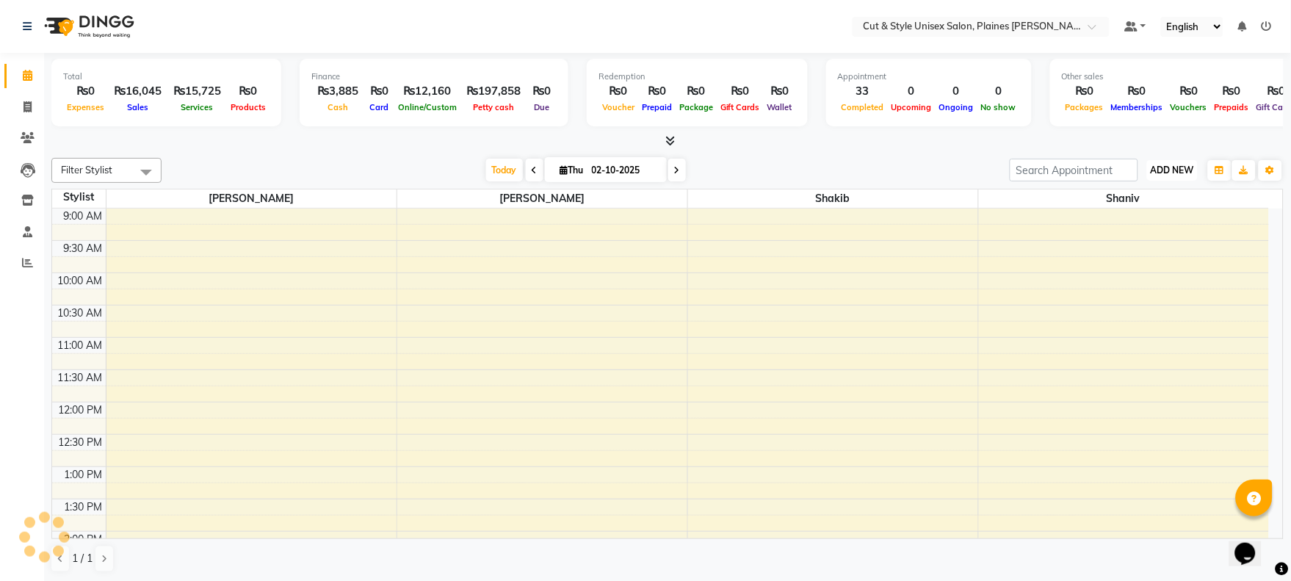
click at [1176, 172] on span "ADD NEW" at bounding box center [1172, 170] width 43 height 11
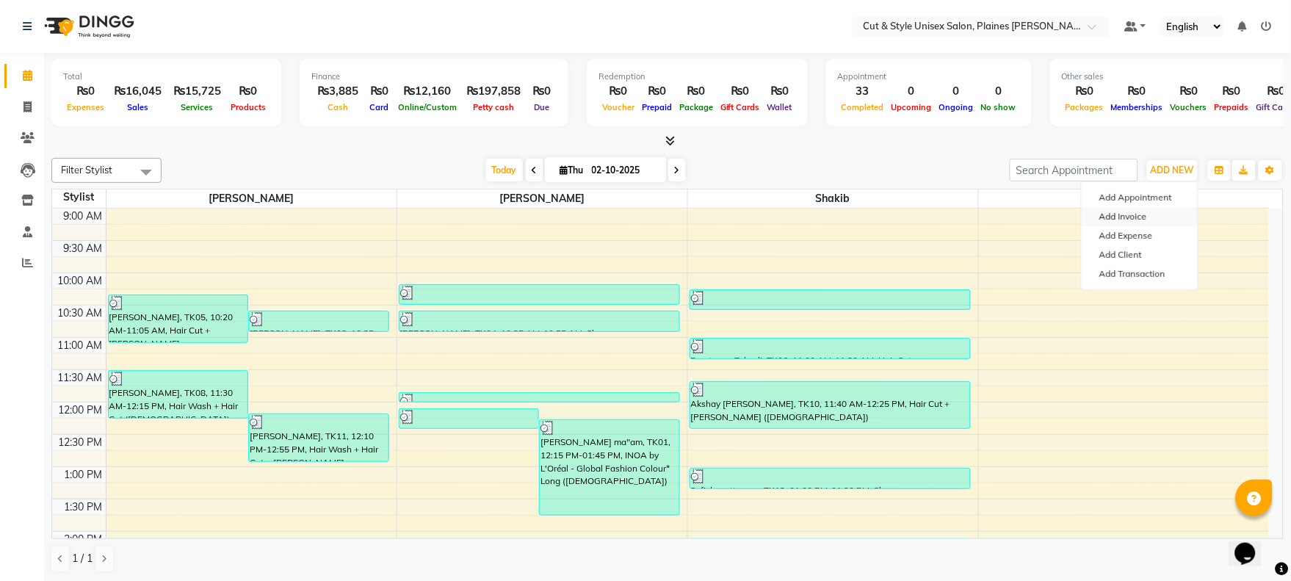
click at [1118, 216] on link "Add Invoice" at bounding box center [1140, 216] width 116 height 19
select select "service"
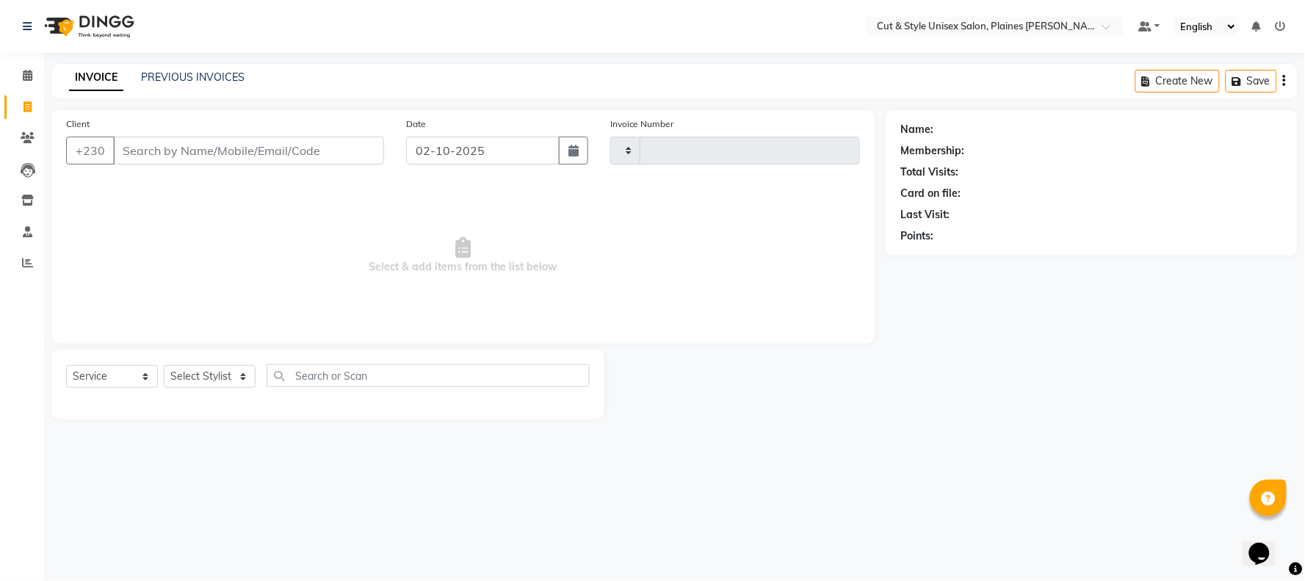
type input "4424"
select select "7731"
click at [221, 373] on select "Select Stylist" at bounding box center [210, 376] width 92 height 23
select select "68911"
click at [164, 366] on select "Select Stylist [PERSON_NAME] Manager [PERSON_NAME]" at bounding box center [210, 376] width 92 height 23
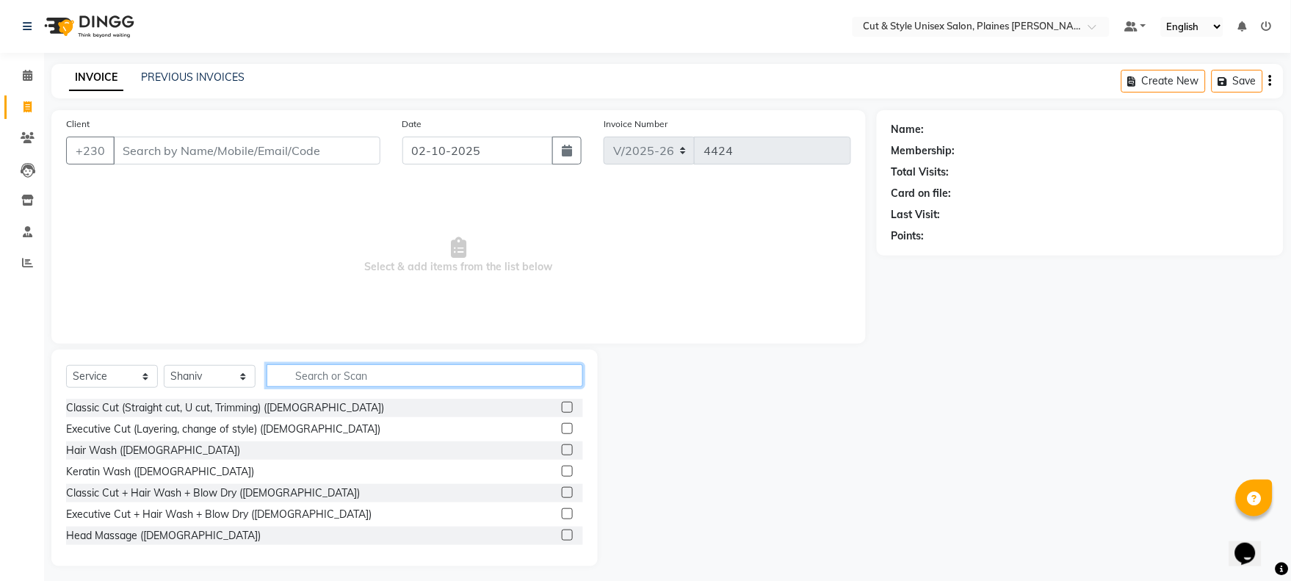
click at [321, 368] on input "text" at bounding box center [425, 375] width 317 height 23
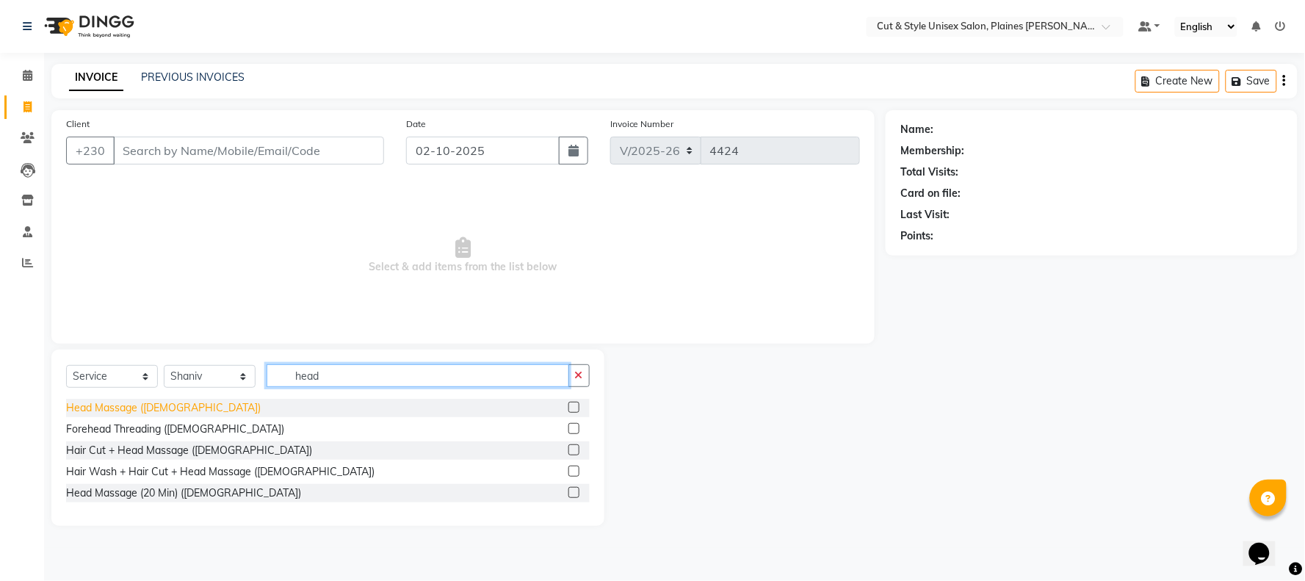
type input "head"
click at [91, 408] on div "Head Massage ([DEMOGRAPHIC_DATA])" at bounding box center [163, 407] width 195 height 15
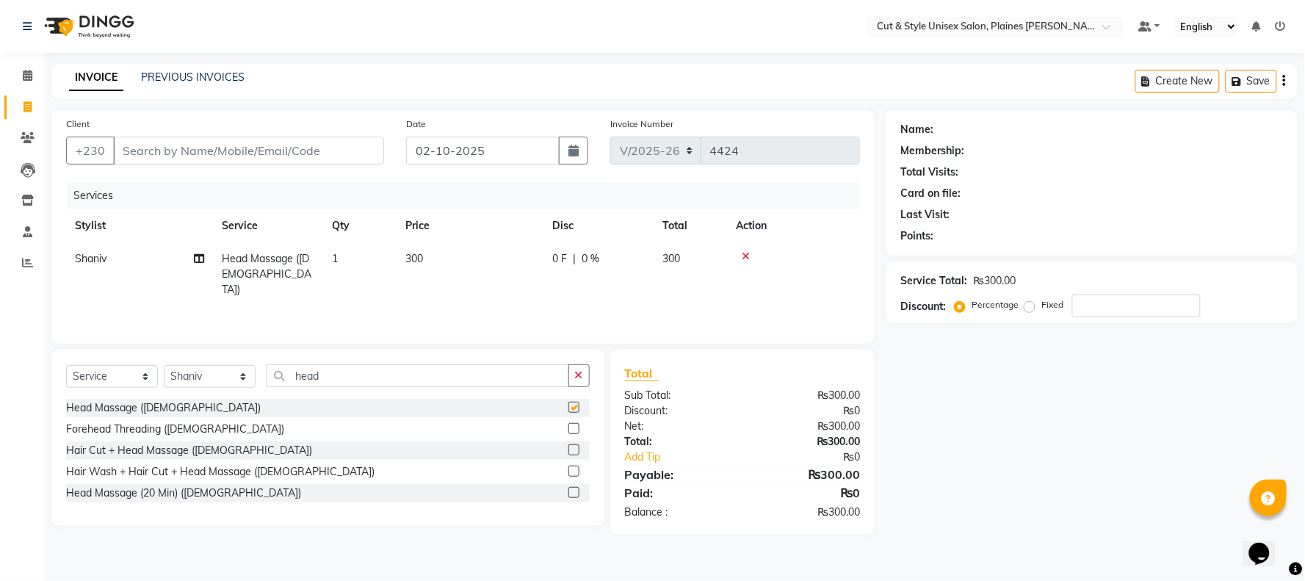
checkbox input "false"
click at [580, 379] on icon "button" at bounding box center [579, 375] width 8 height 10
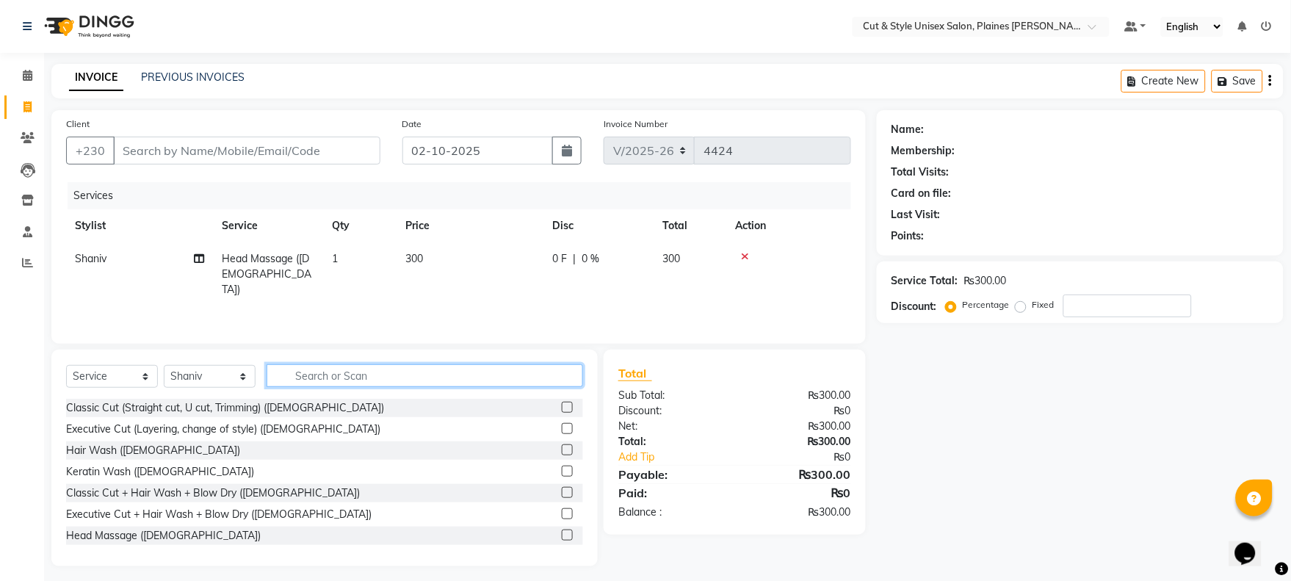
click at [399, 373] on input "text" at bounding box center [425, 375] width 317 height 23
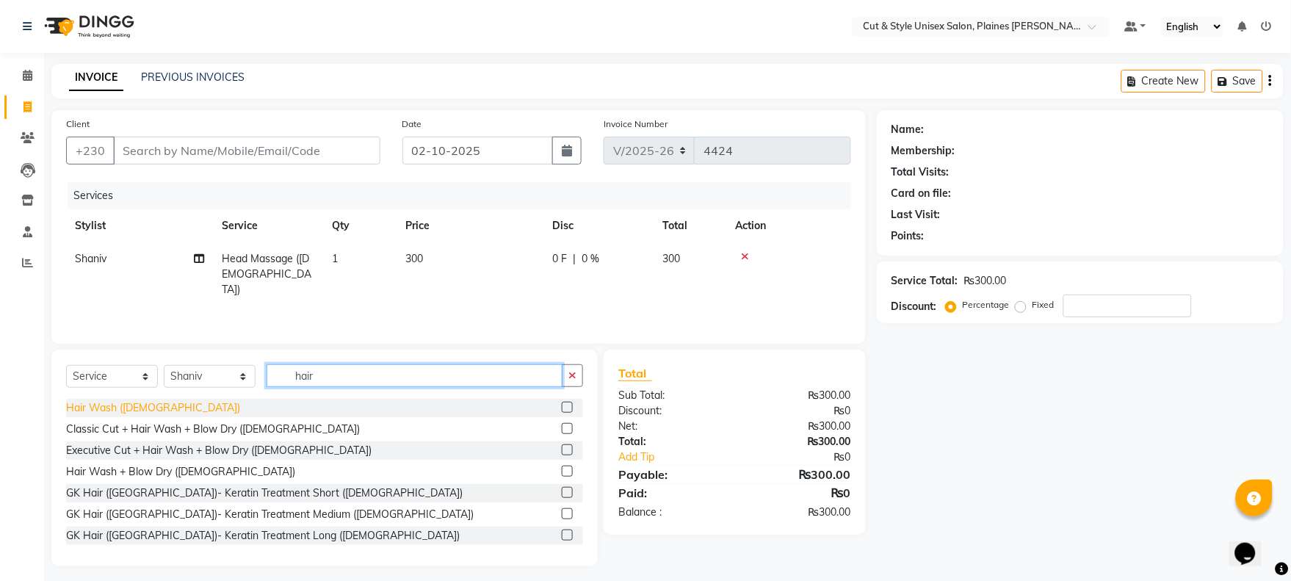
type input "hair"
click at [115, 411] on div "Hair Wash ([DEMOGRAPHIC_DATA])" at bounding box center [153, 407] width 174 height 15
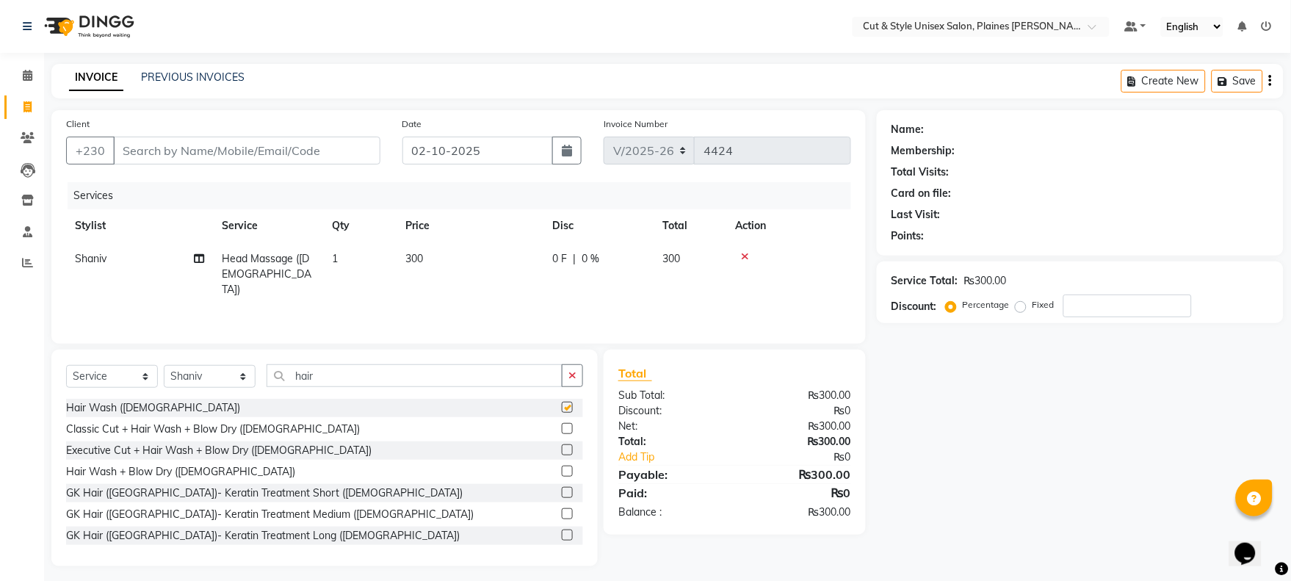
checkbox input "false"
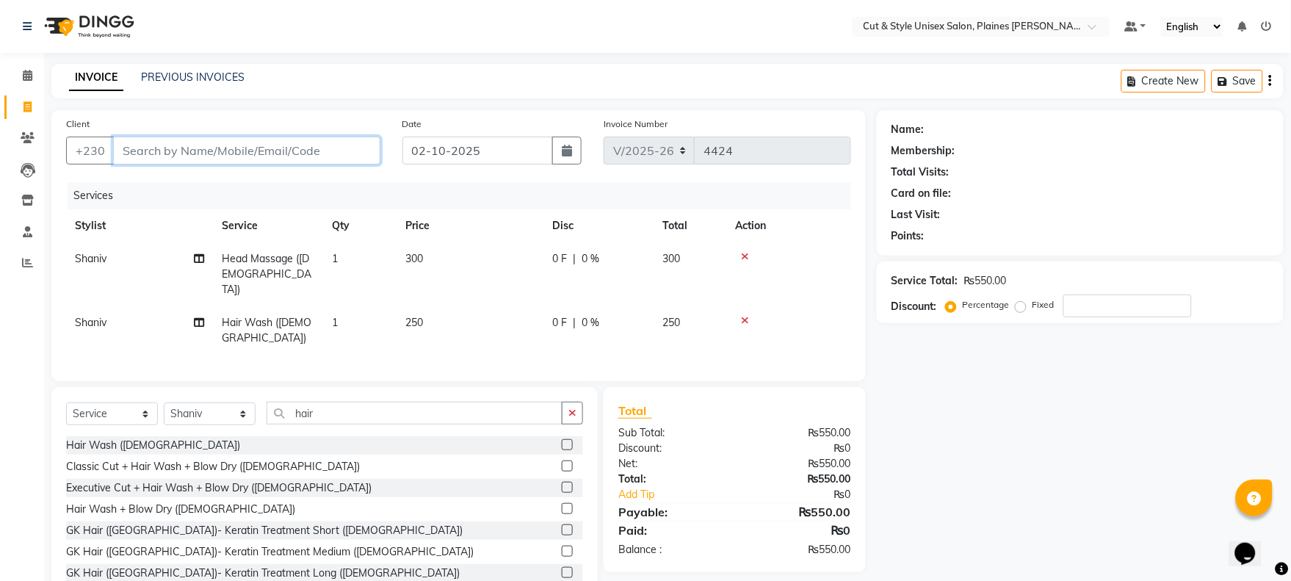
click at [268, 148] on input "Client" at bounding box center [246, 151] width 267 height 28
type input "k"
type input "0"
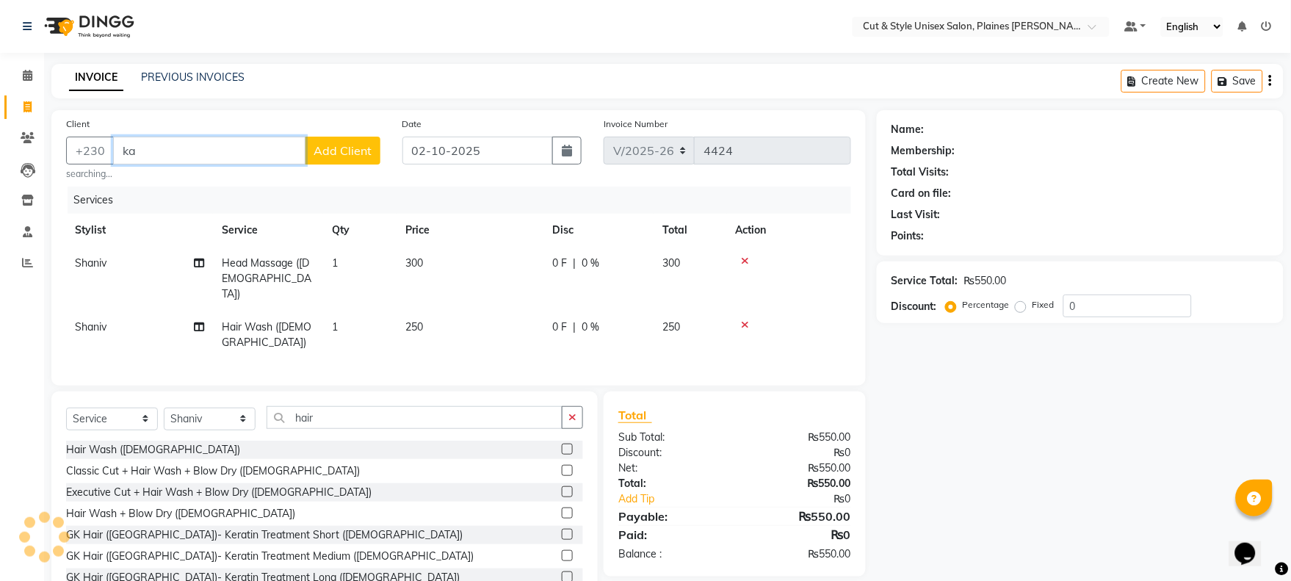
type input "k"
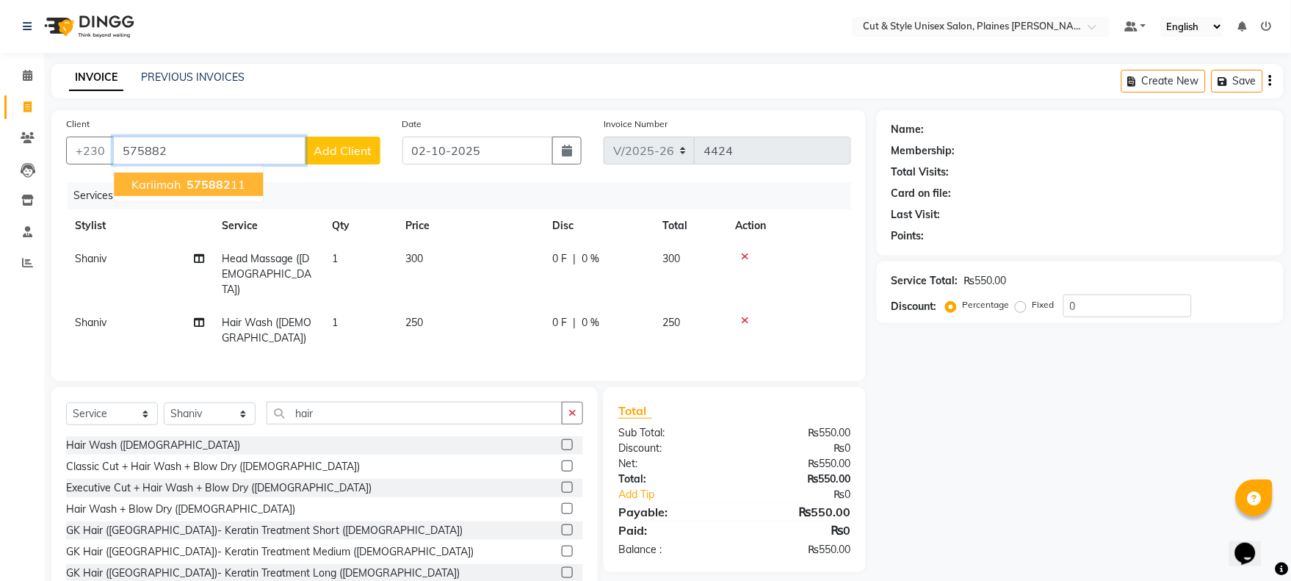
click at [162, 187] on span "Kariimah" at bounding box center [155, 184] width 49 height 15
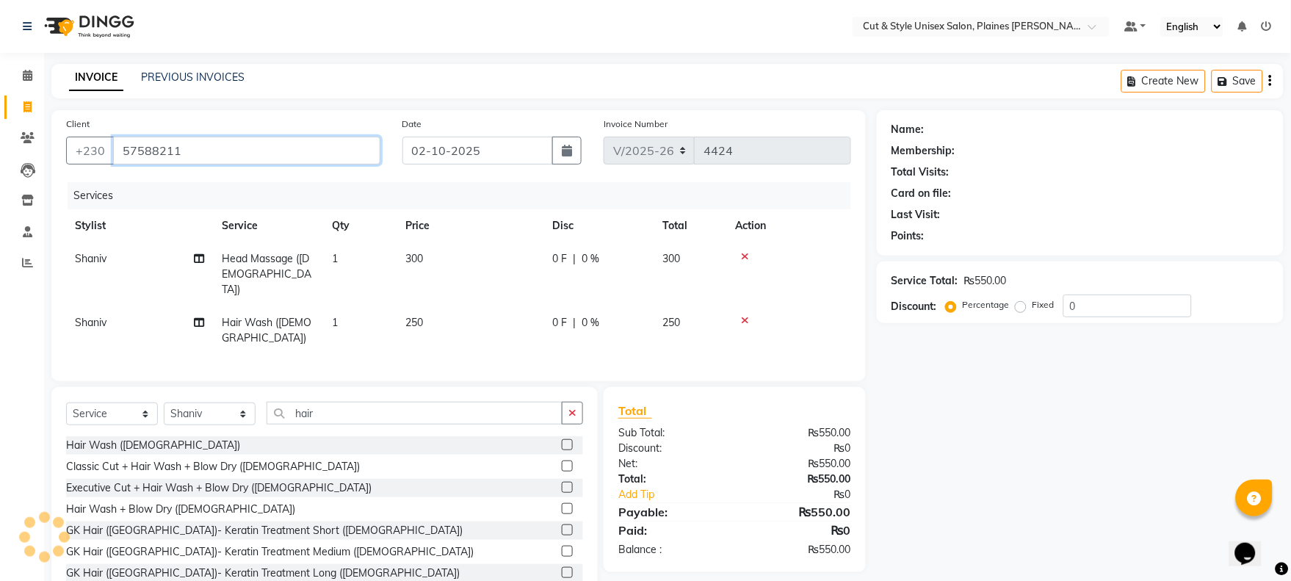
type input "57588211"
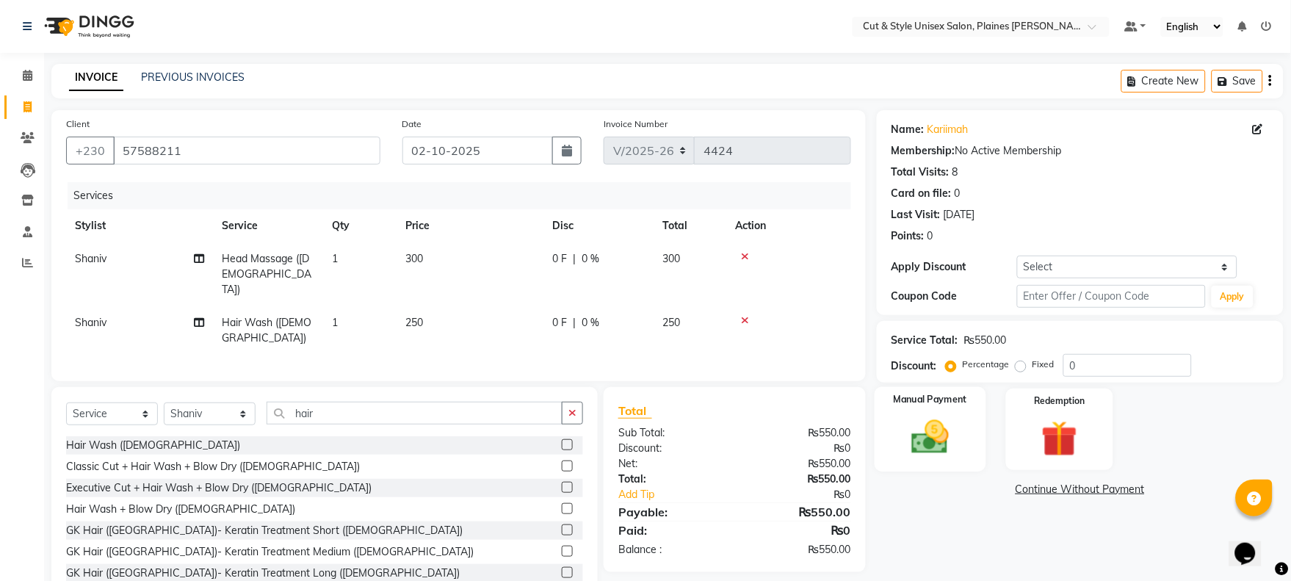
click at [902, 424] on img at bounding box center [930, 437] width 61 height 43
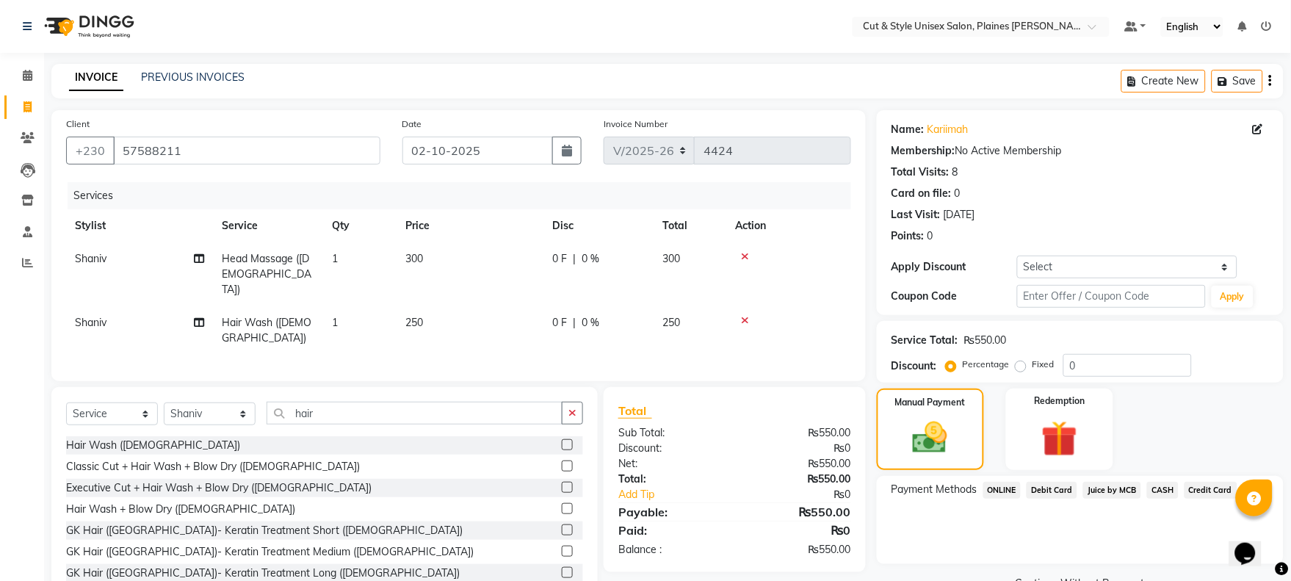
click at [1105, 487] on span "Juice by MCB" at bounding box center [1112, 490] width 58 height 17
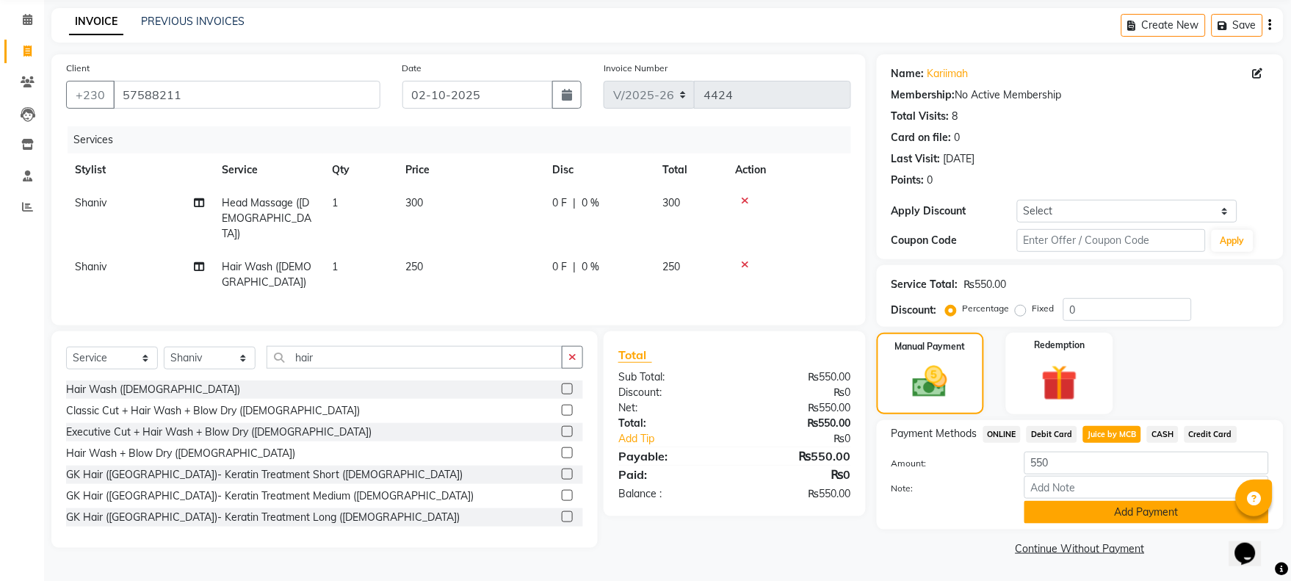
click at [1096, 516] on button "Add Payment" at bounding box center [1147, 512] width 245 height 23
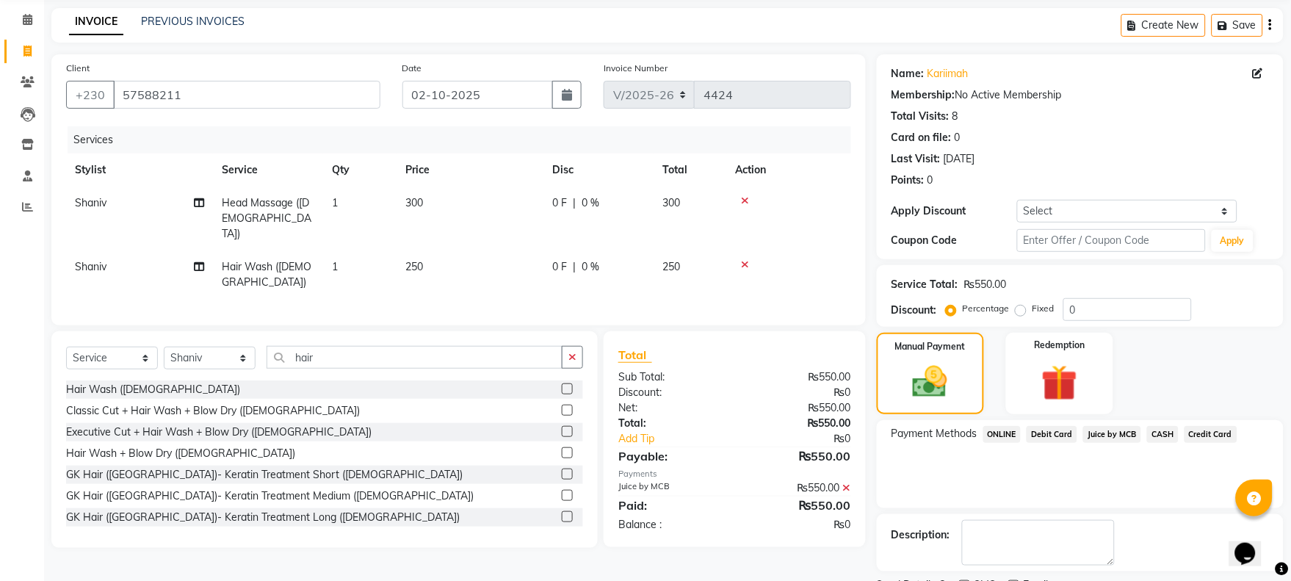
scroll to position [118, 0]
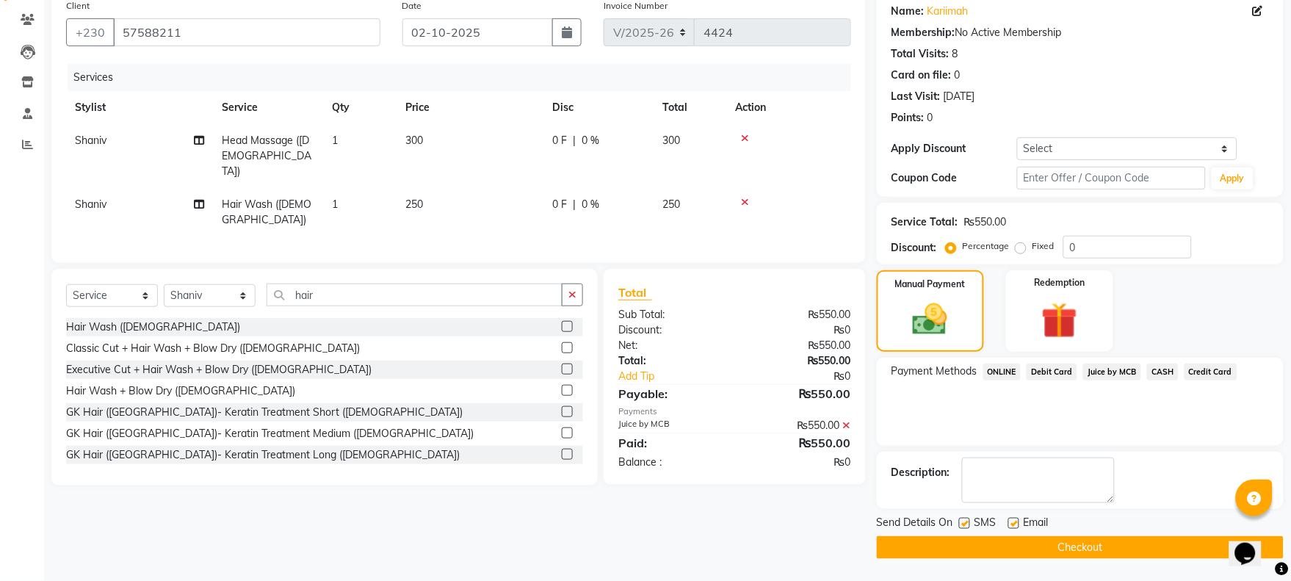
click at [1071, 554] on button "Checkout" at bounding box center [1080, 547] width 407 height 23
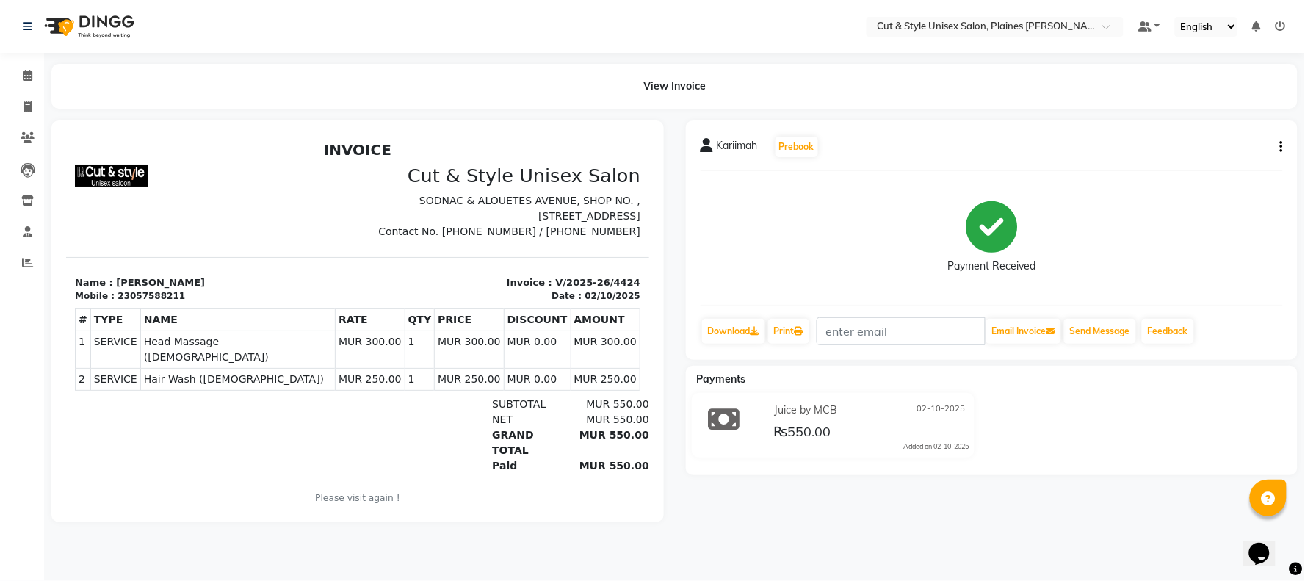
click at [62, 26] on img at bounding box center [87, 26] width 101 height 41
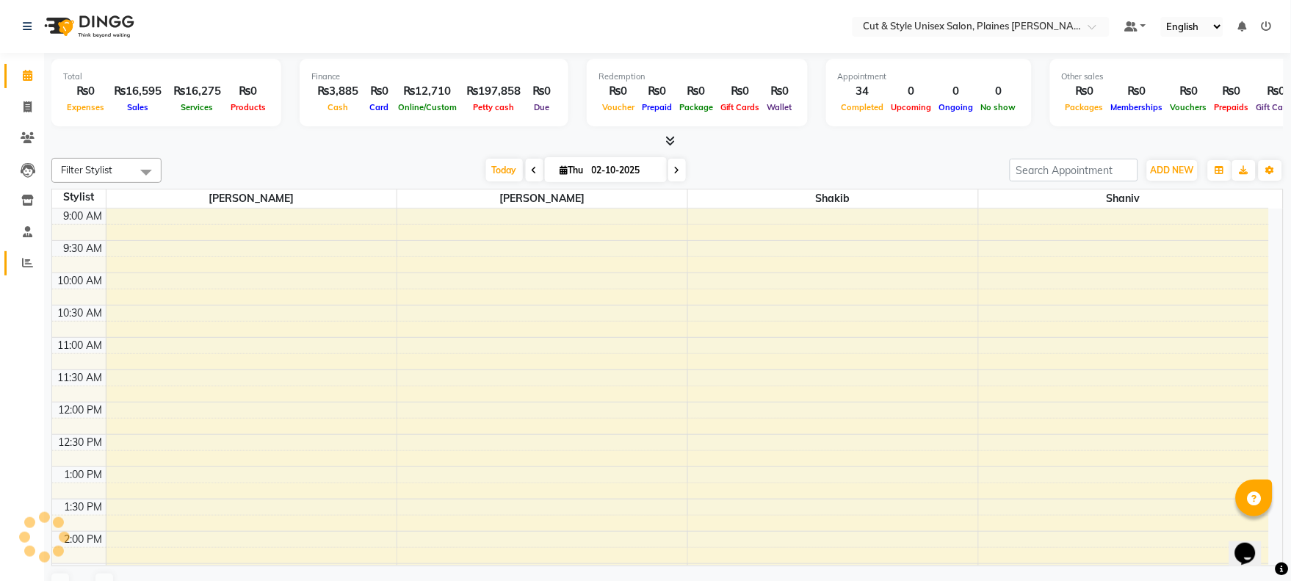
click at [25, 261] on icon at bounding box center [27, 262] width 11 height 11
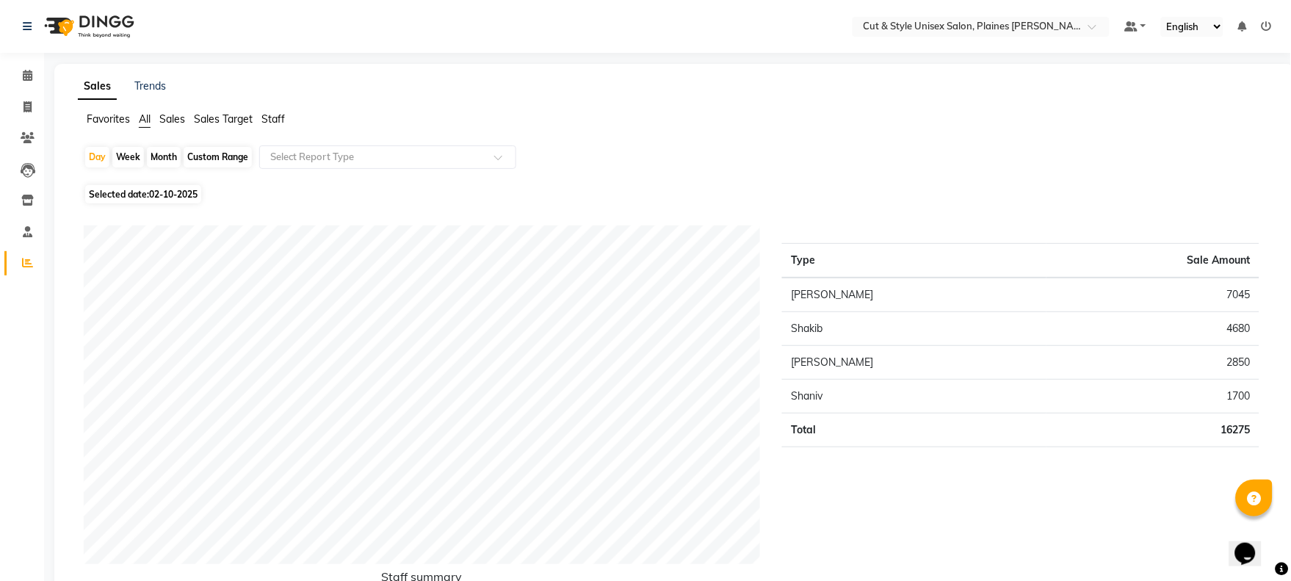
click at [65, 23] on img at bounding box center [87, 26] width 101 height 41
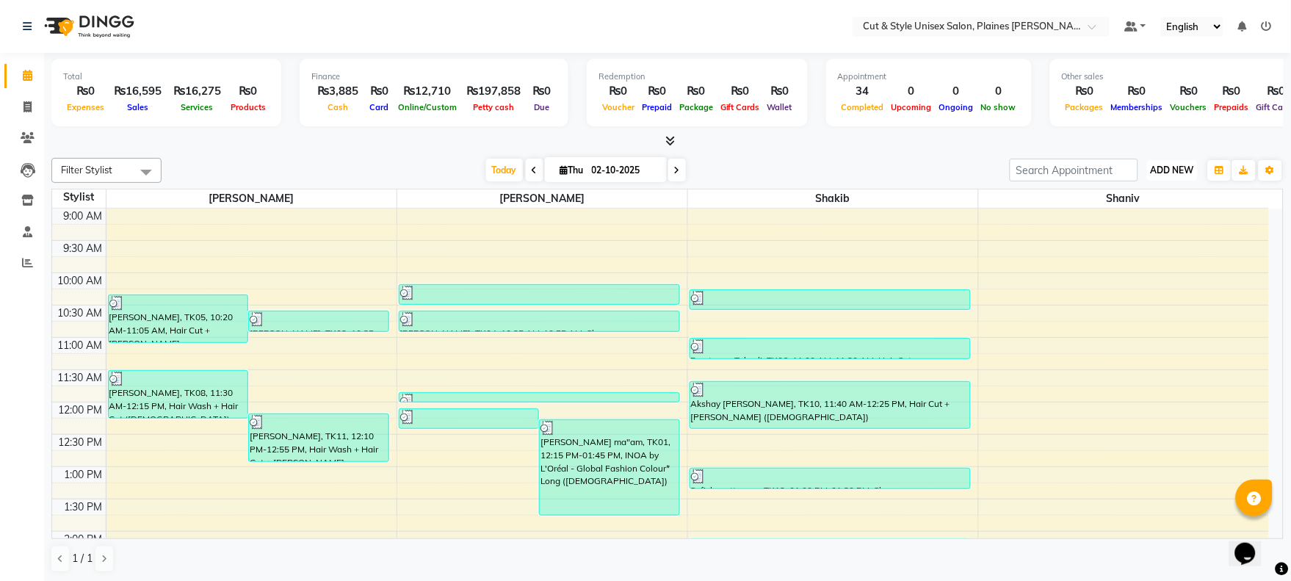
click at [1175, 169] on span "ADD NEW" at bounding box center [1172, 170] width 43 height 11
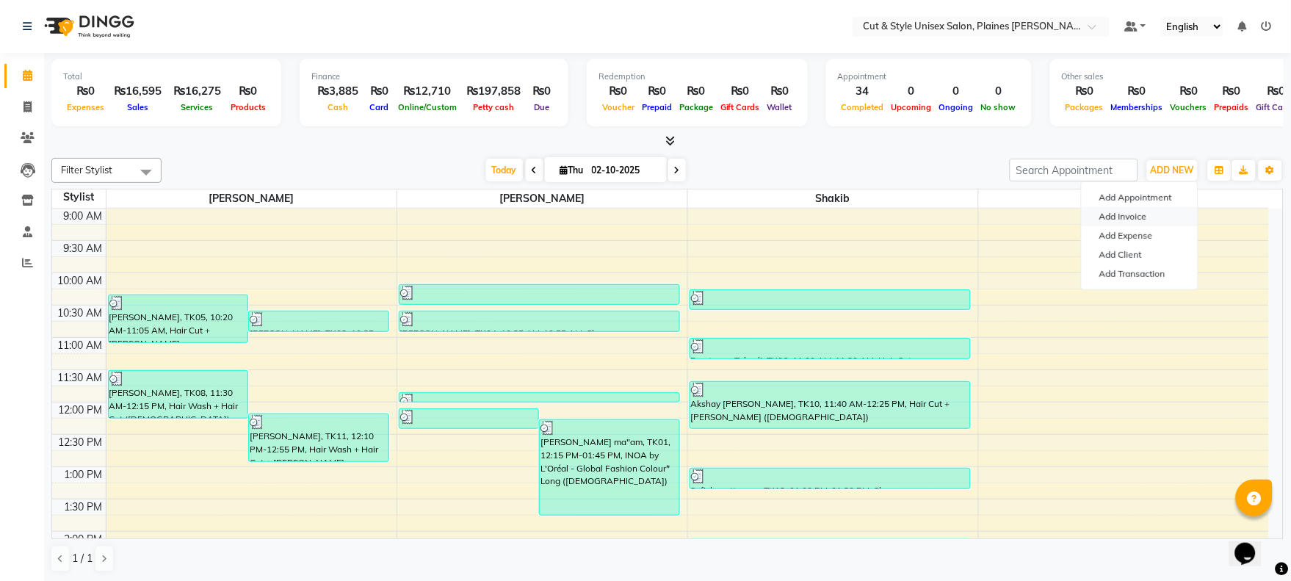
click at [1142, 214] on link "Add Invoice" at bounding box center [1140, 216] width 116 height 19
select select "service"
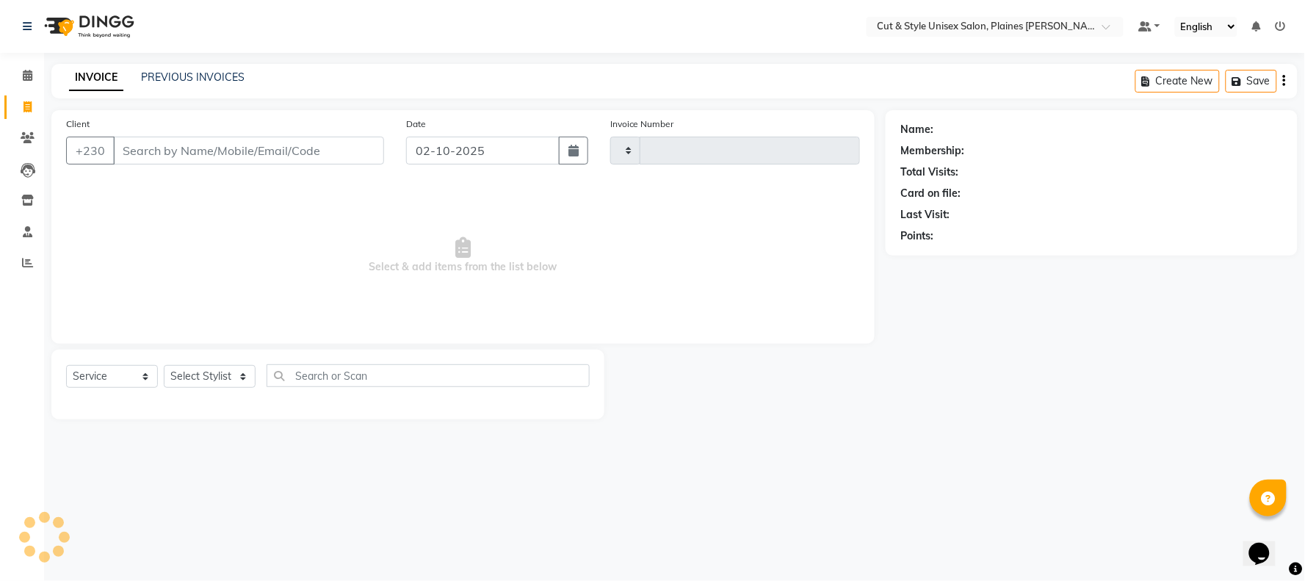
type input "4425"
select select "7731"
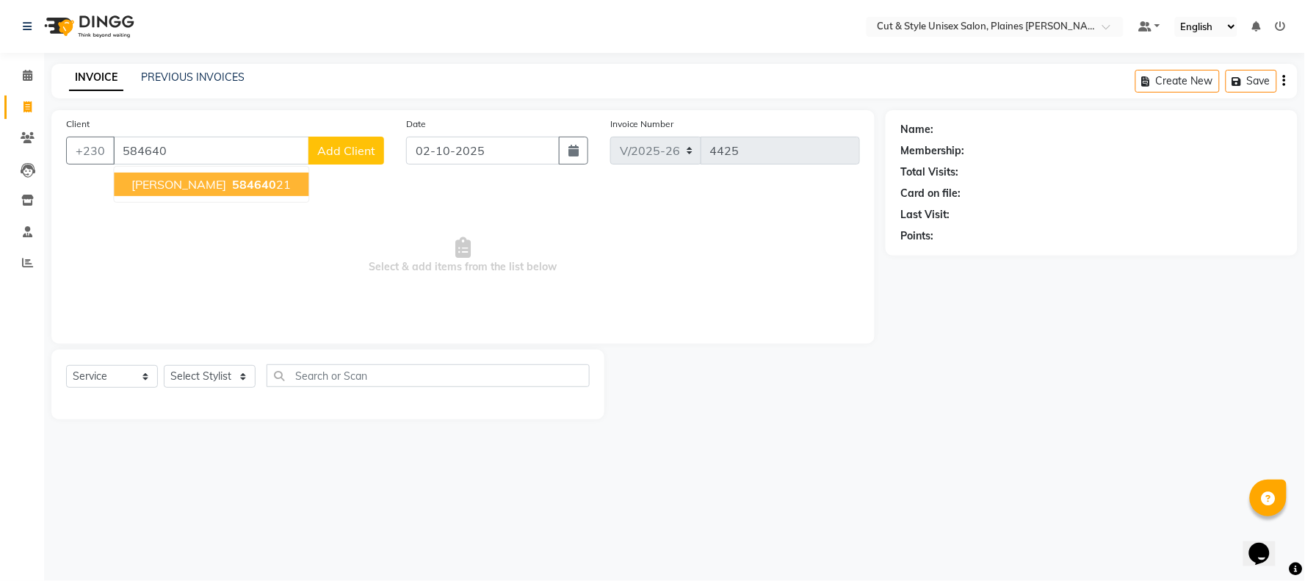
click at [243, 178] on span "584640" at bounding box center [254, 184] width 44 height 15
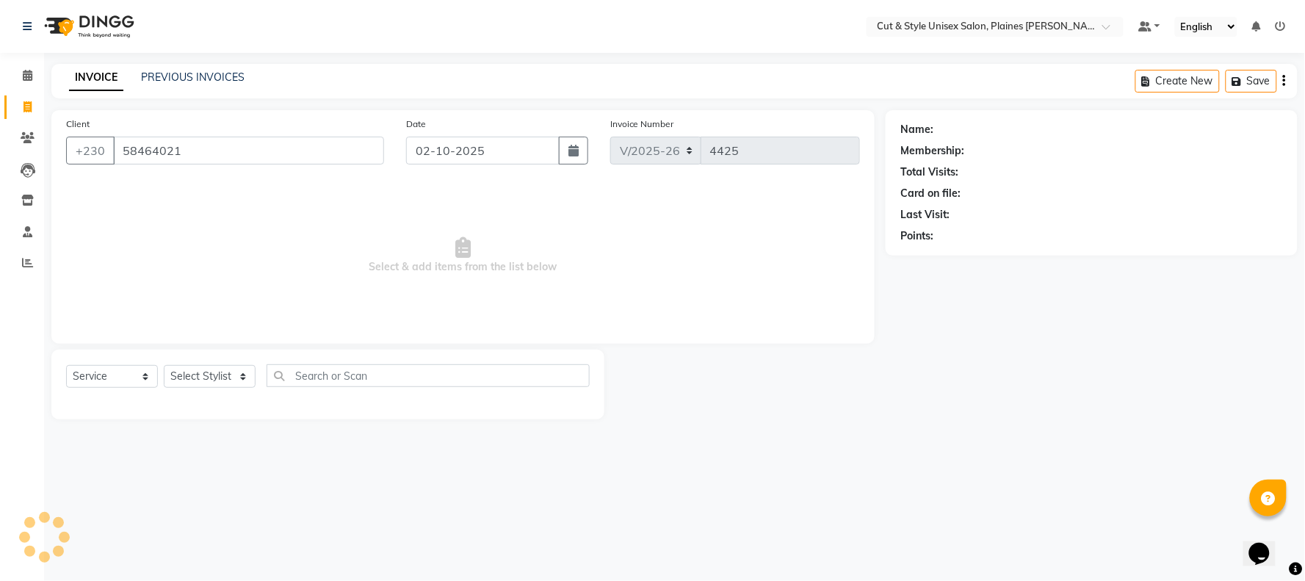
type input "58464021"
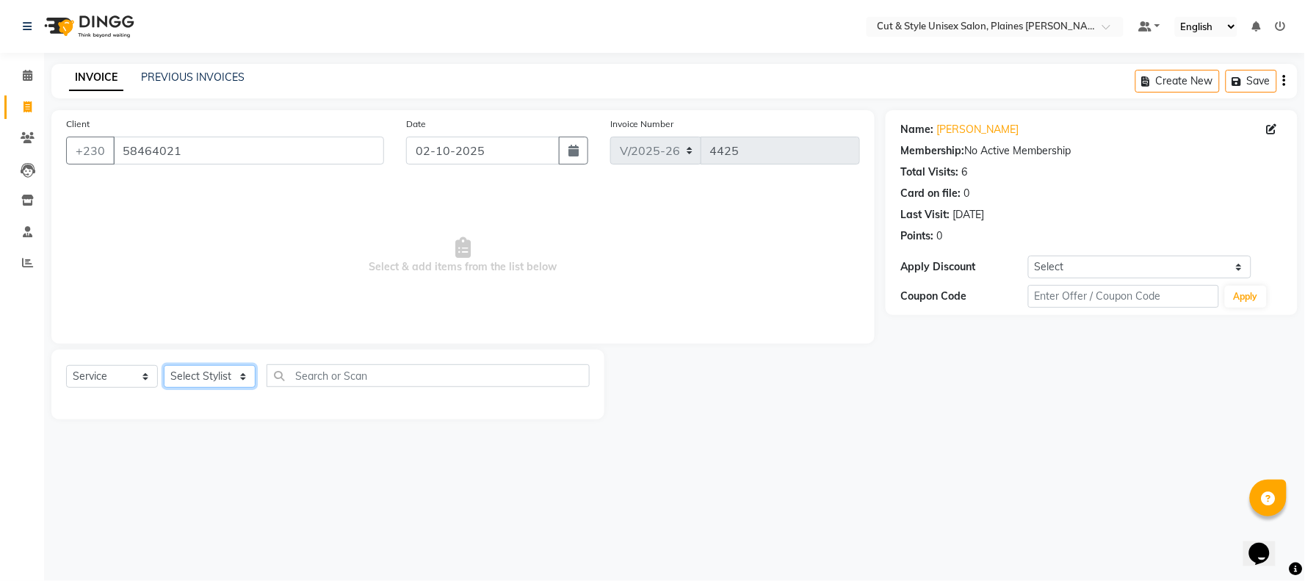
click at [240, 372] on select "Select Stylist [PERSON_NAME] Manager [PERSON_NAME]" at bounding box center [210, 376] width 92 height 23
select select "68909"
click at [164, 366] on select "Select Stylist [PERSON_NAME] Manager [PERSON_NAME]" at bounding box center [210, 376] width 92 height 23
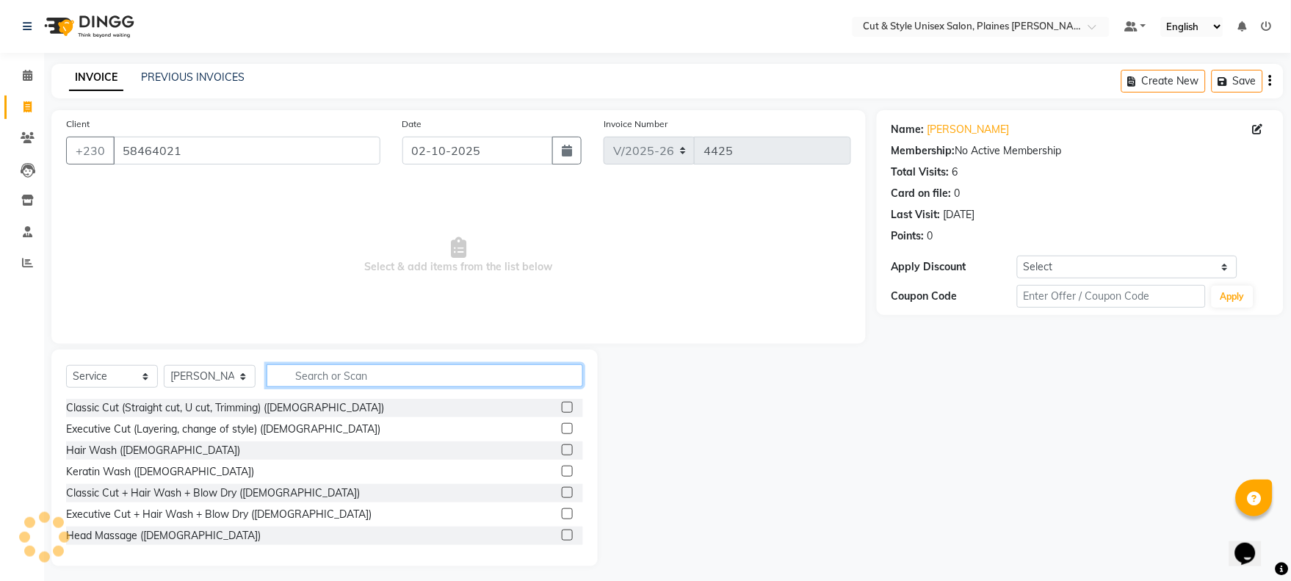
click at [366, 378] on input "text" at bounding box center [425, 375] width 317 height 23
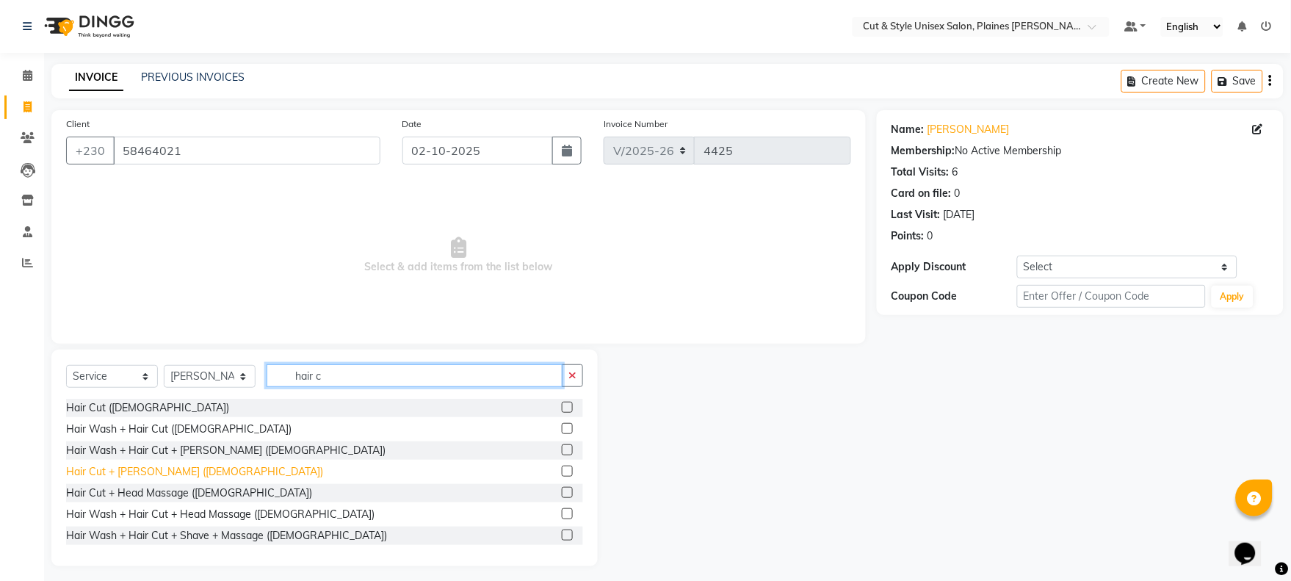
type input "hair c"
click at [145, 470] on div "Hair Cut + [PERSON_NAME] ([DEMOGRAPHIC_DATA])" at bounding box center [194, 471] width 257 height 15
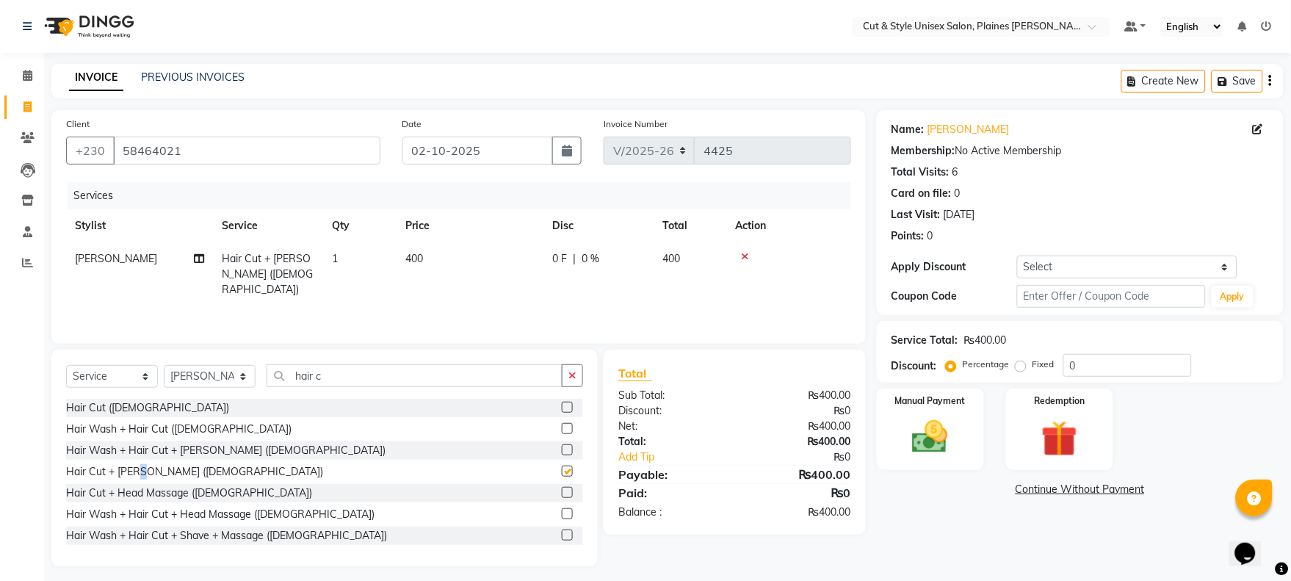
checkbox input "false"
click at [331, 372] on input "hair c" at bounding box center [415, 375] width 296 height 23
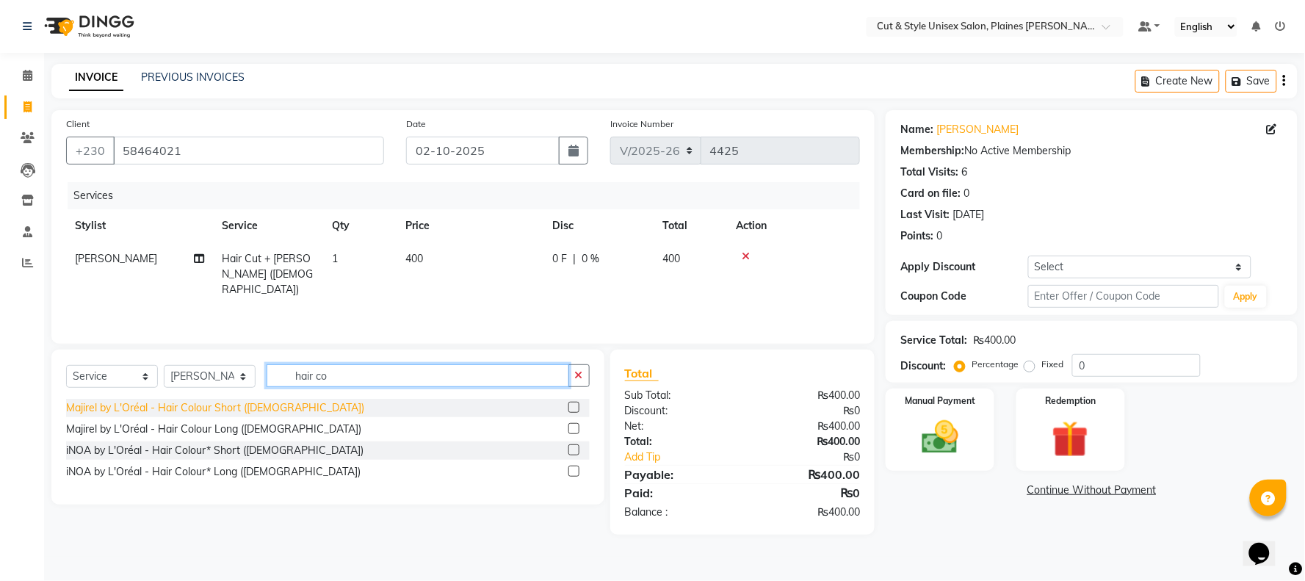
type input "hair co"
click at [224, 405] on div "Majirel by L'Oréal - Hair Colour Short ([DEMOGRAPHIC_DATA])" at bounding box center [215, 407] width 298 height 15
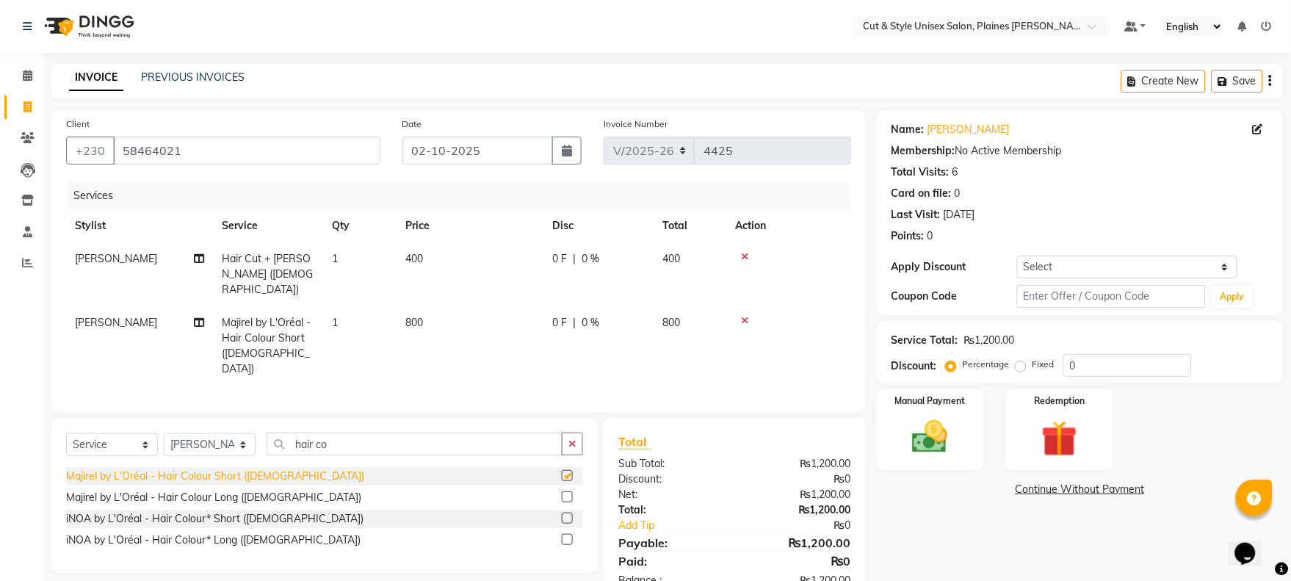
checkbox input "false"
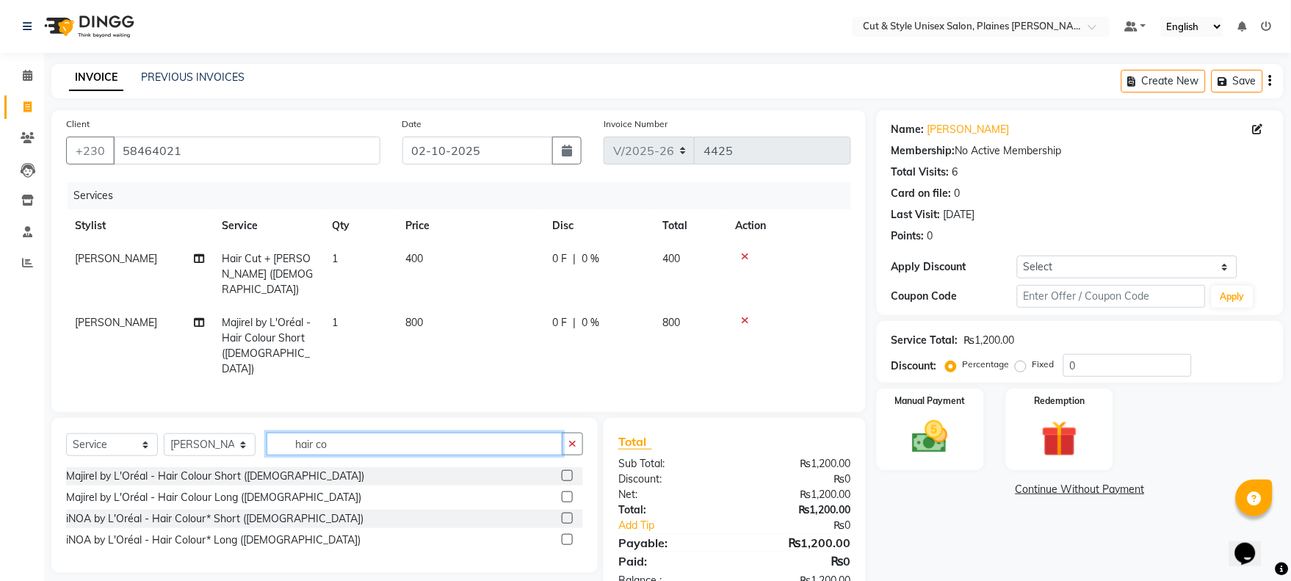
click at [341, 433] on input "hair co" at bounding box center [415, 444] width 296 height 23
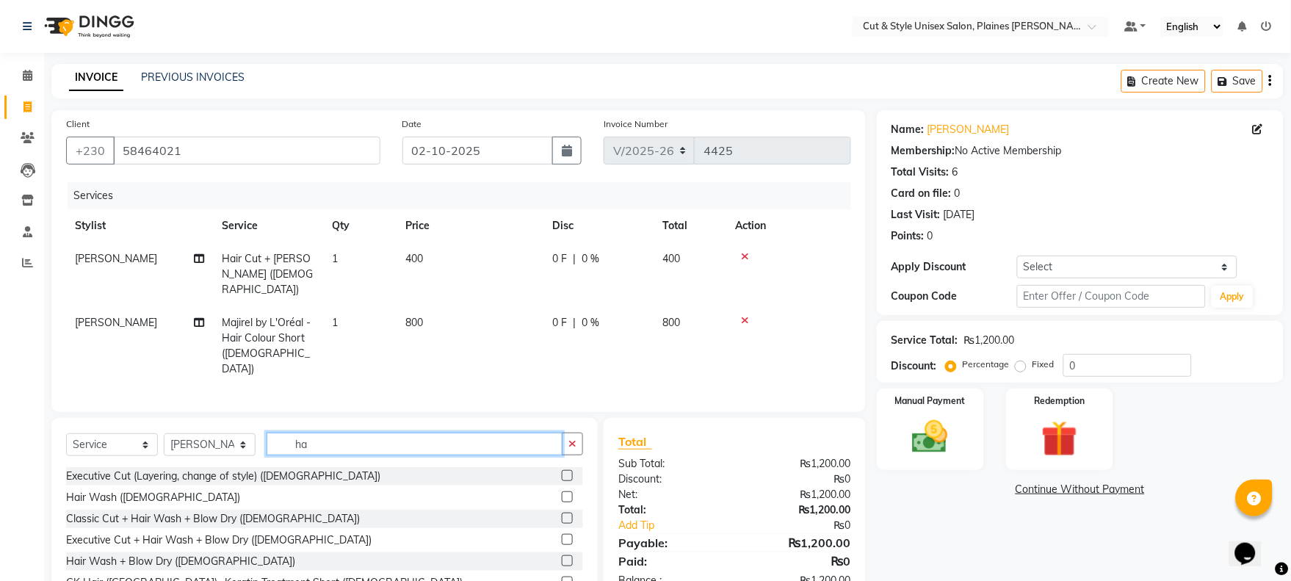
type input "h"
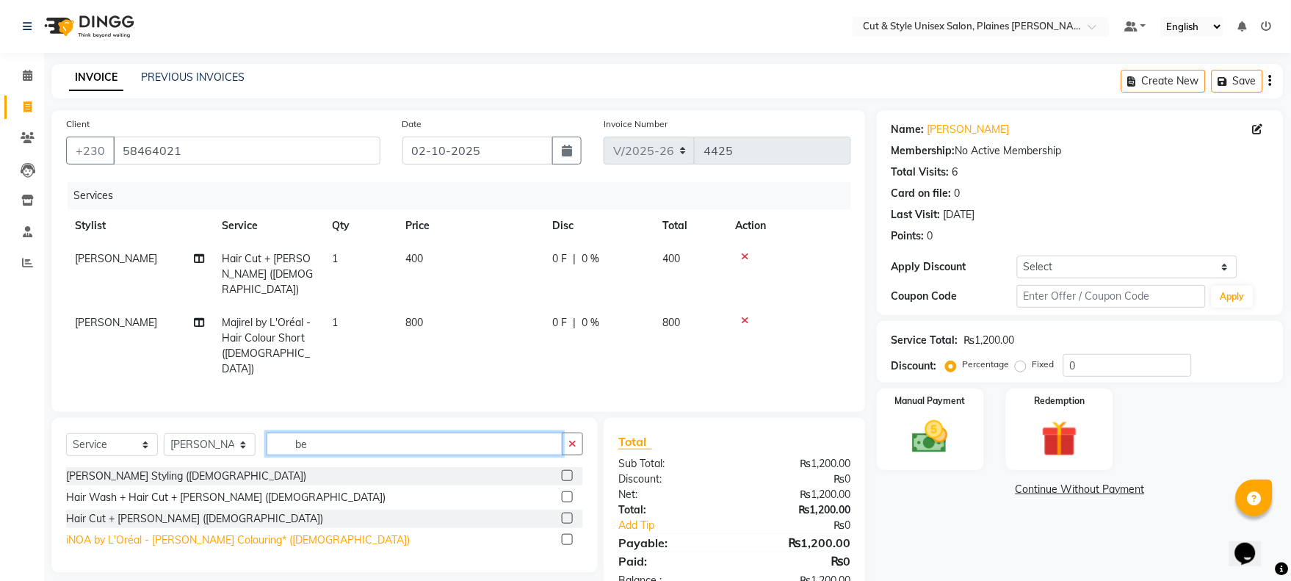
type input "be"
click at [167, 532] on div "iNOA by L'Oréal - [PERSON_NAME] Colouring* ([DEMOGRAPHIC_DATA])" at bounding box center [238, 539] width 344 height 15
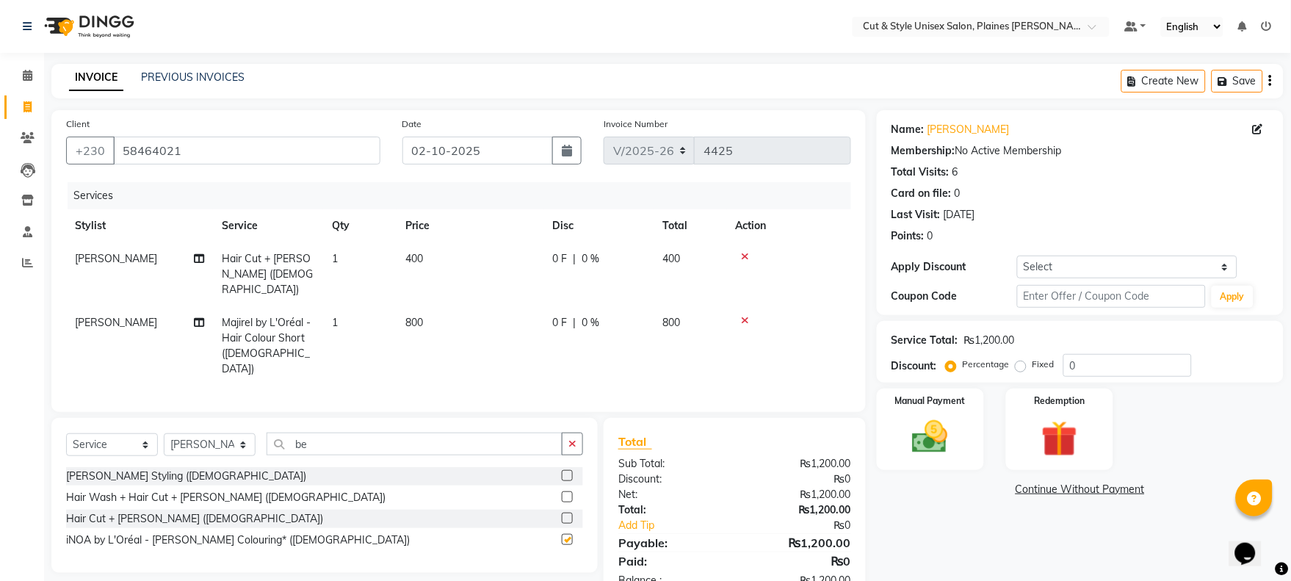
checkbox input "false"
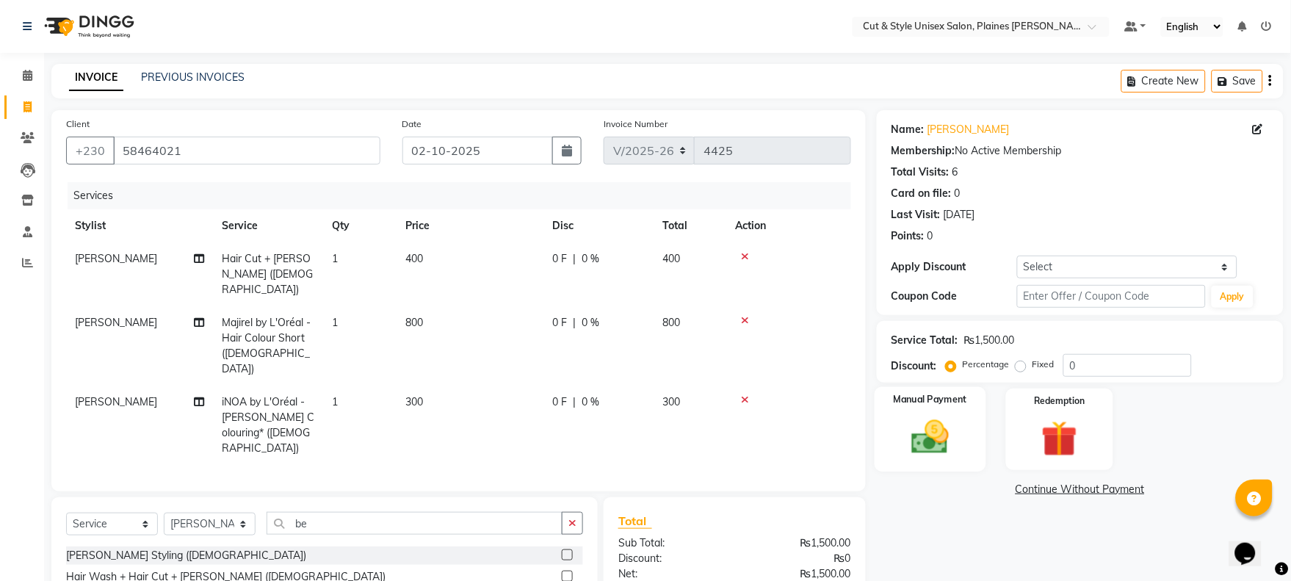
scroll to position [91, 0]
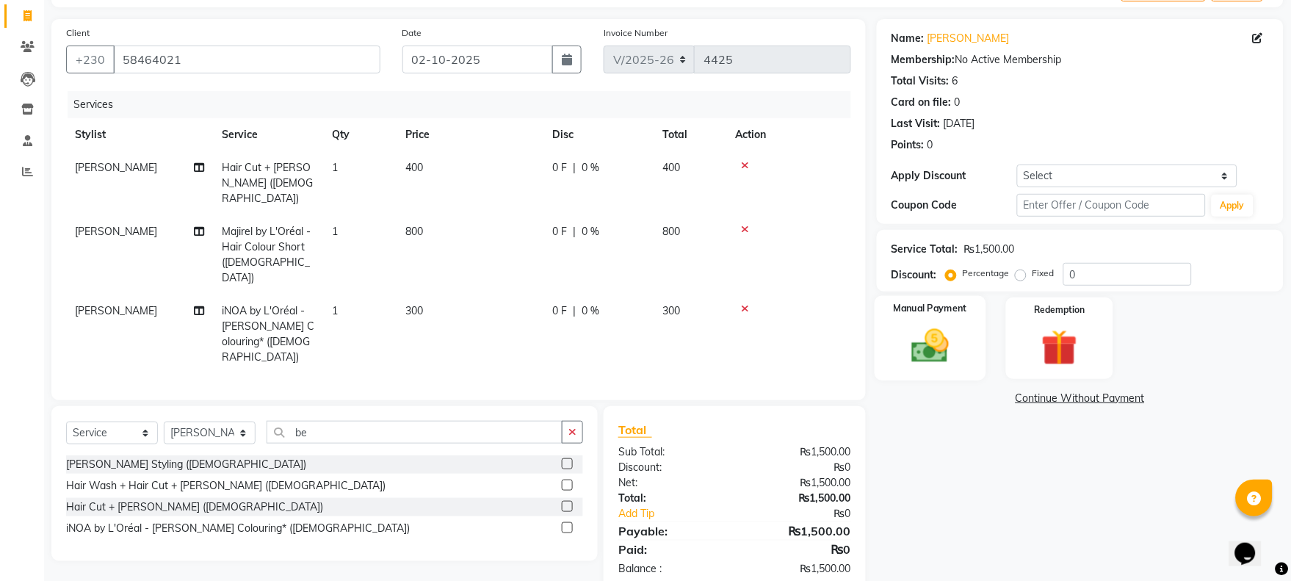
click at [922, 339] on img at bounding box center [930, 346] width 61 height 43
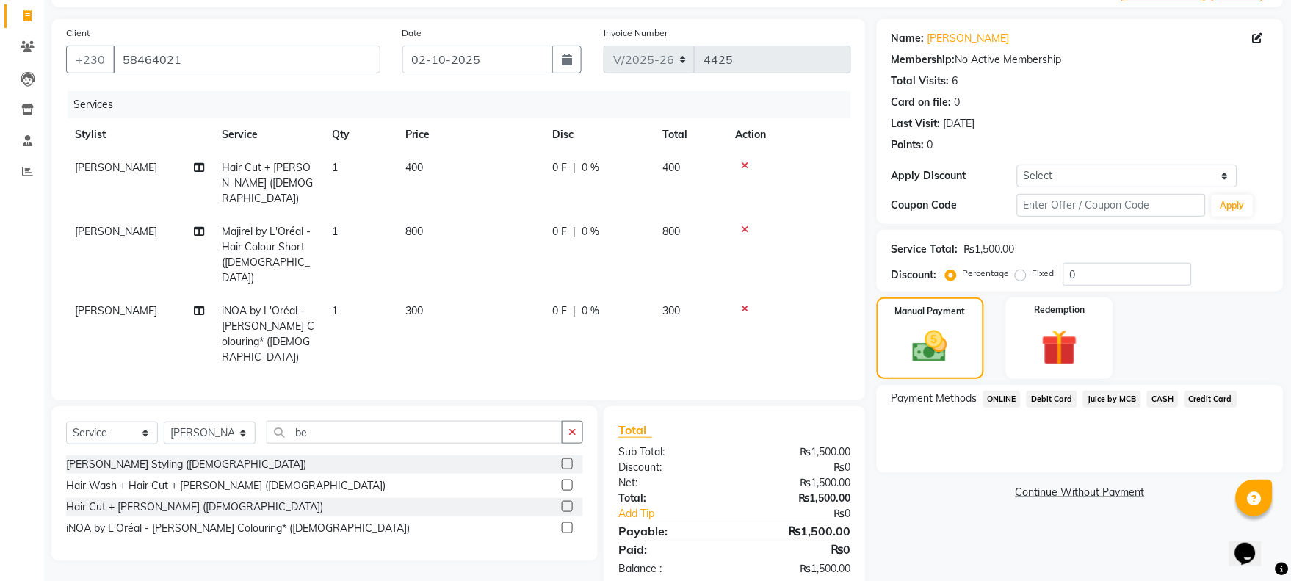
click at [1111, 400] on span "Juice by MCB" at bounding box center [1112, 399] width 58 height 17
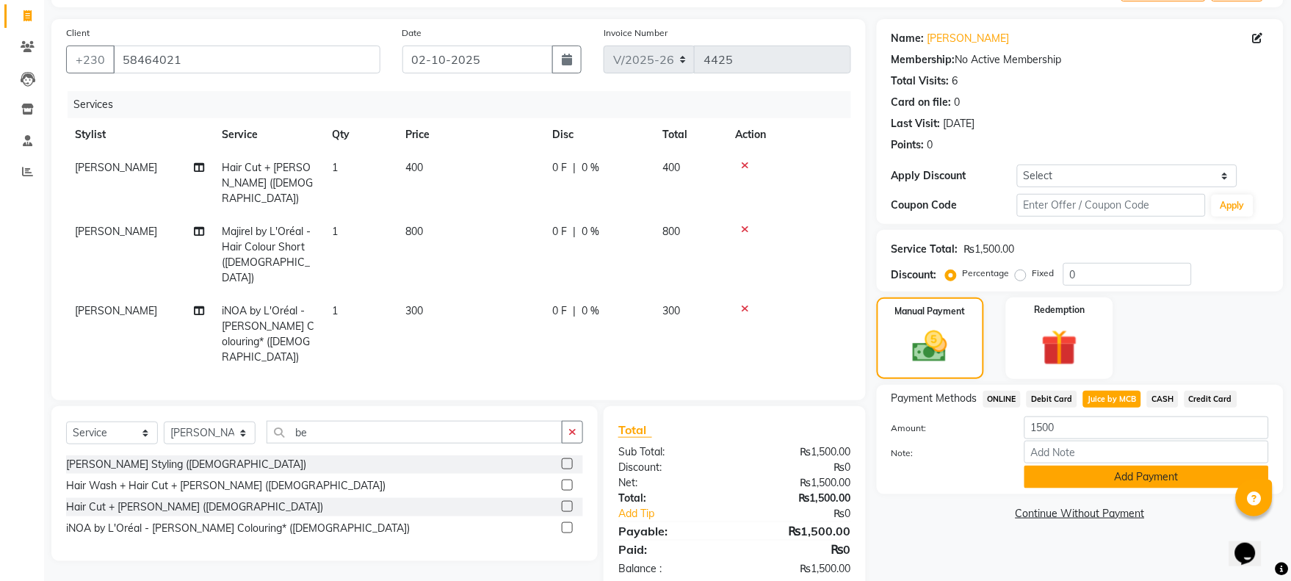
click at [1113, 483] on button "Add Payment" at bounding box center [1147, 477] width 245 height 23
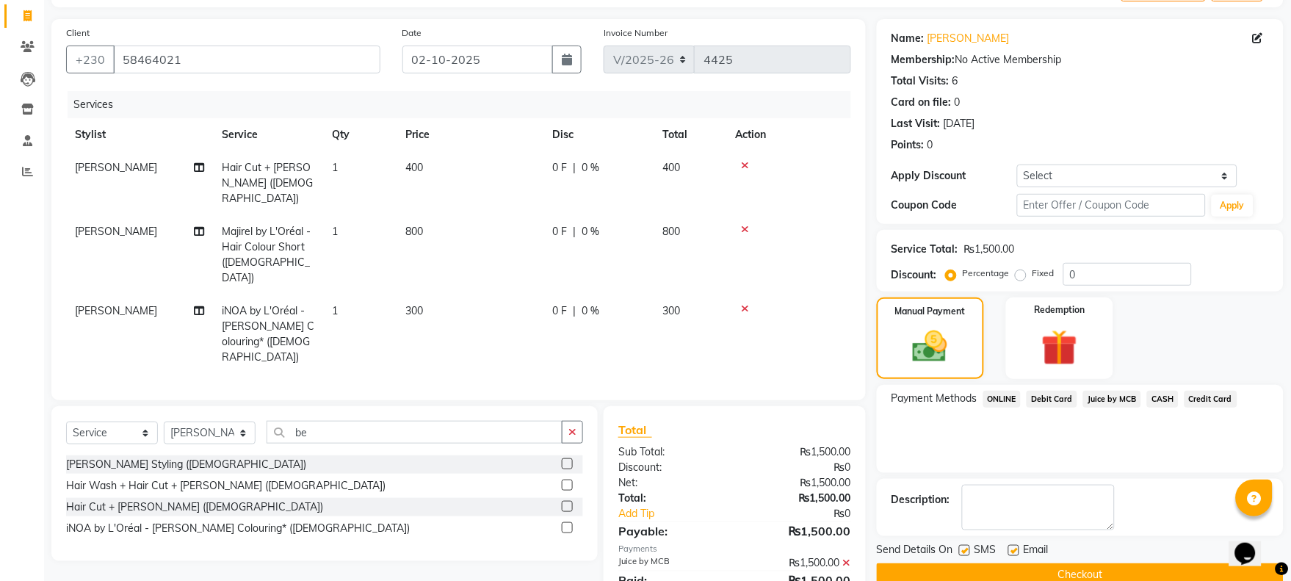
scroll to position [121, 0]
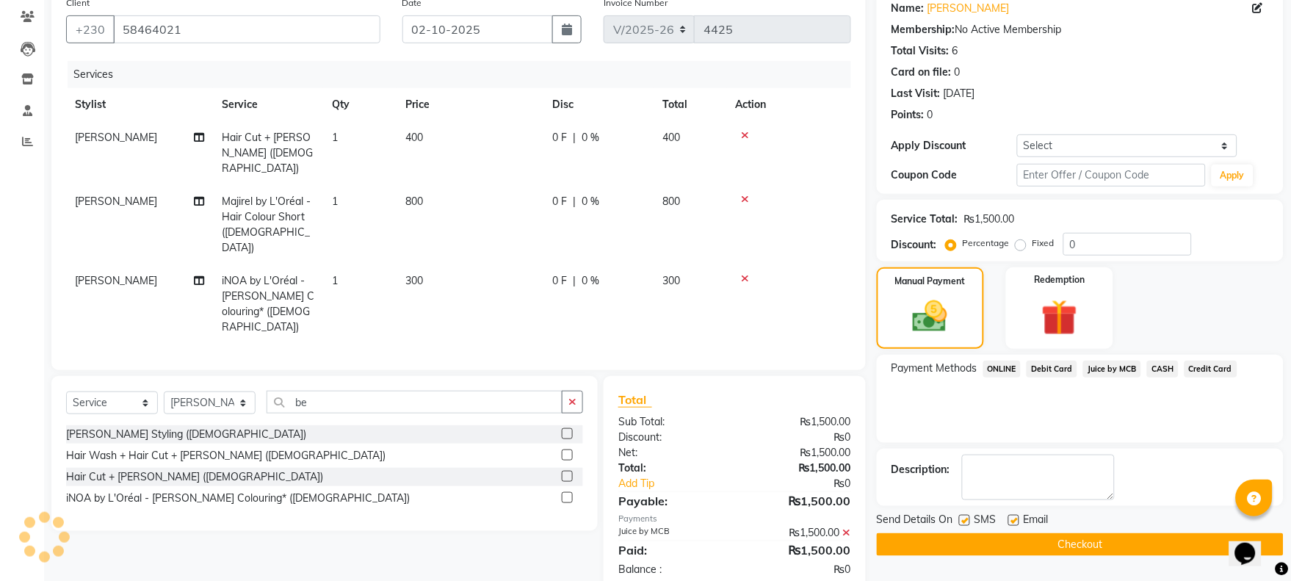
click at [1082, 555] on button "Checkout" at bounding box center [1080, 544] width 407 height 23
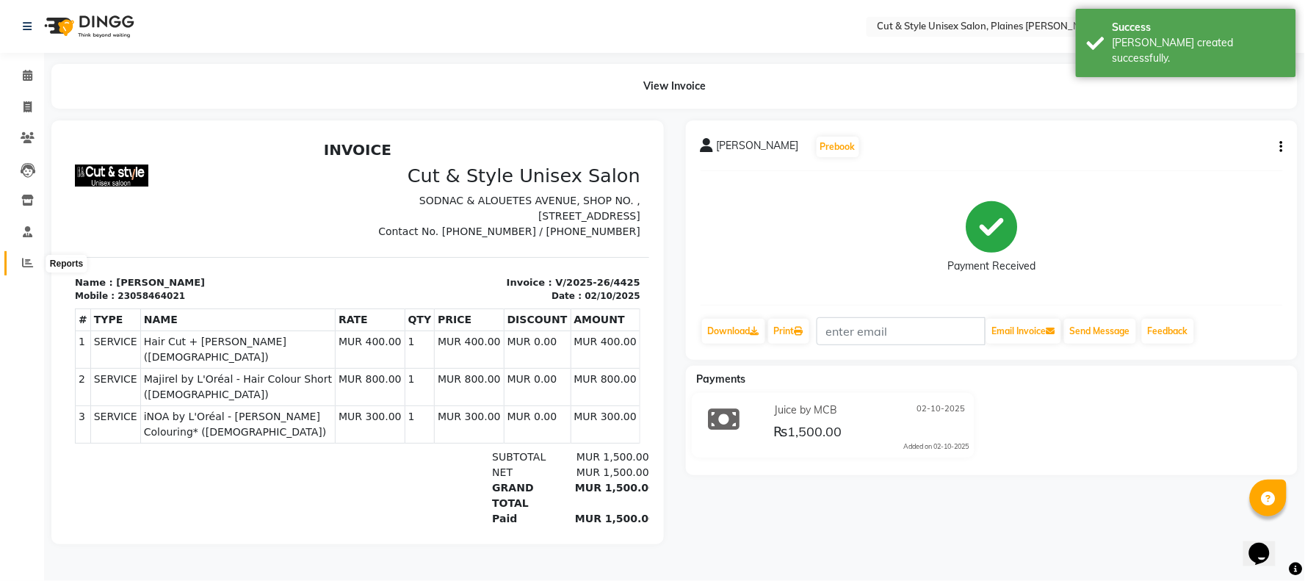
click at [22, 259] on icon at bounding box center [27, 262] width 11 height 11
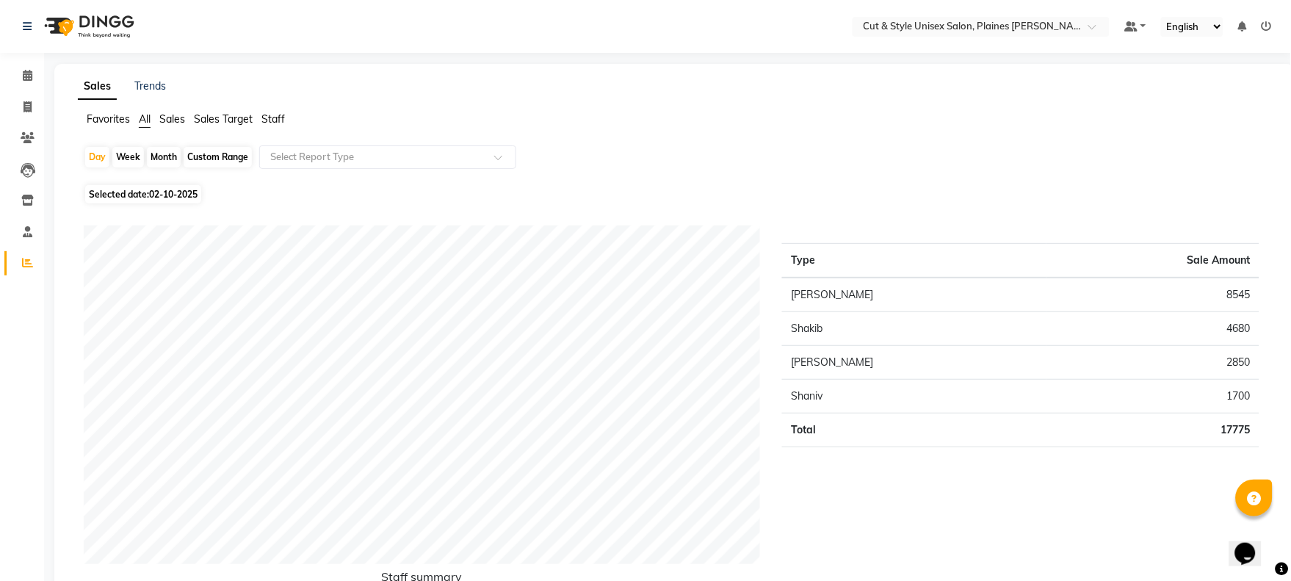
click at [169, 156] on div "Month" at bounding box center [164, 157] width 34 height 21
select select "10"
select select "2025"
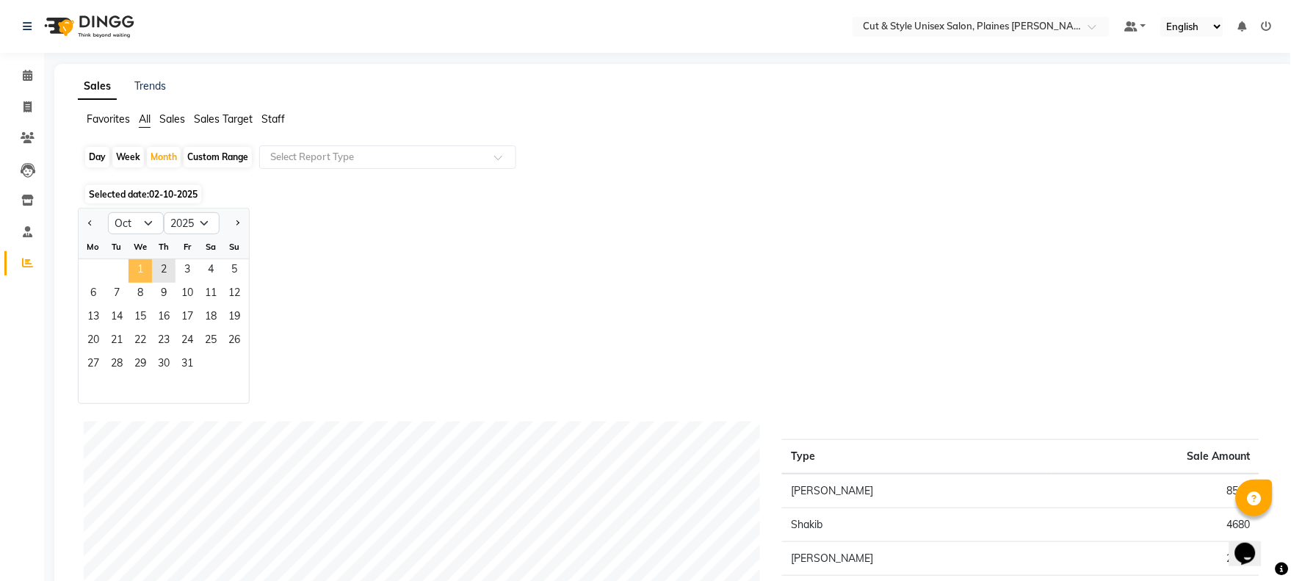
click at [145, 267] on span "1" at bounding box center [141, 271] width 24 height 24
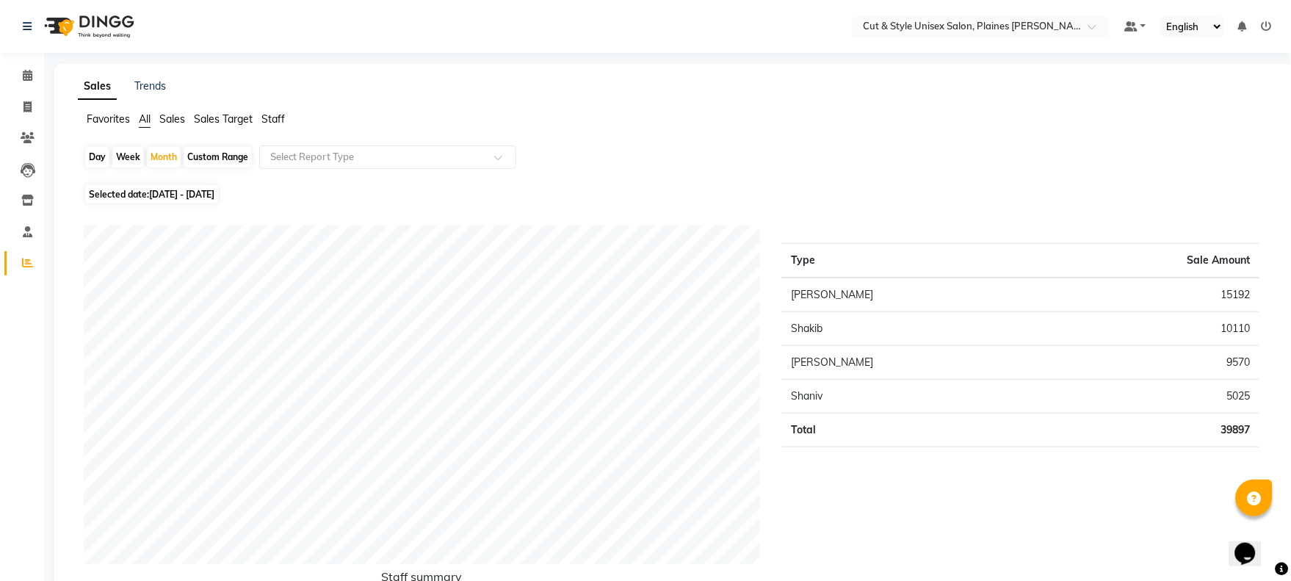
click at [62, 27] on img at bounding box center [87, 26] width 101 height 41
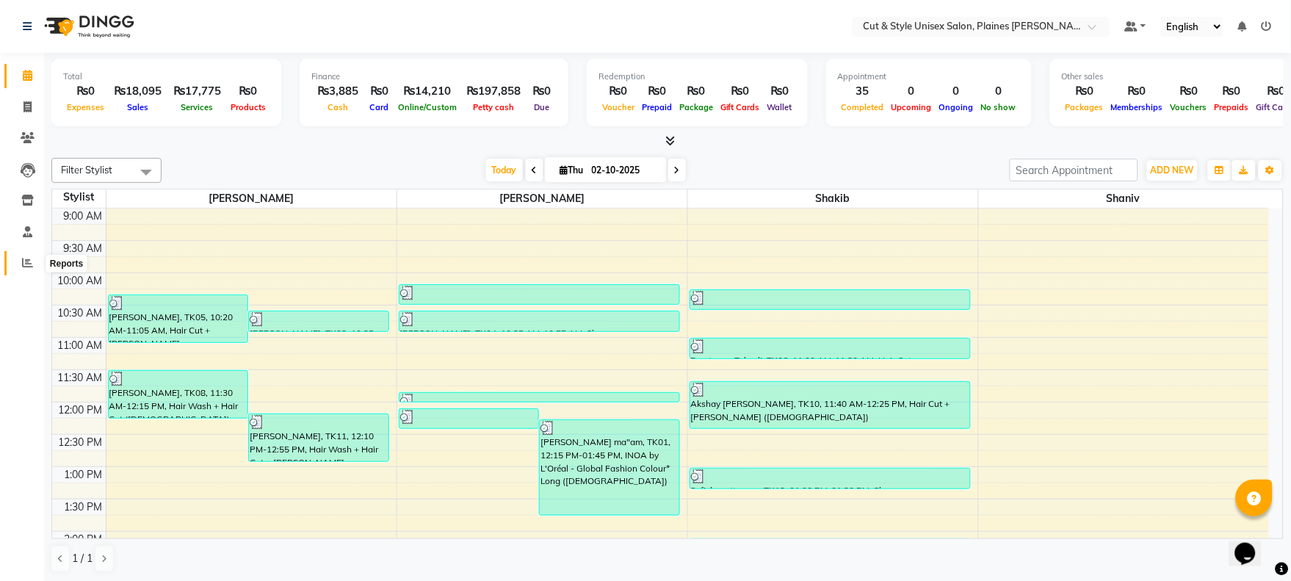
click at [26, 259] on icon at bounding box center [27, 262] width 11 height 11
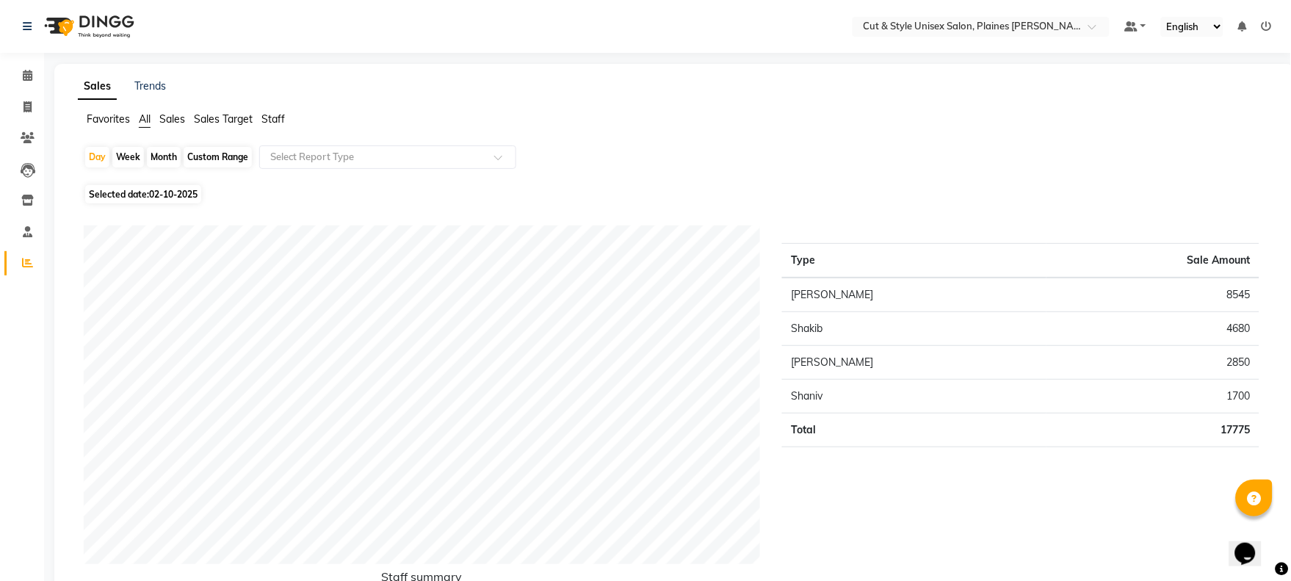
click at [101, 20] on img at bounding box center [87, 26] width 101 height 41
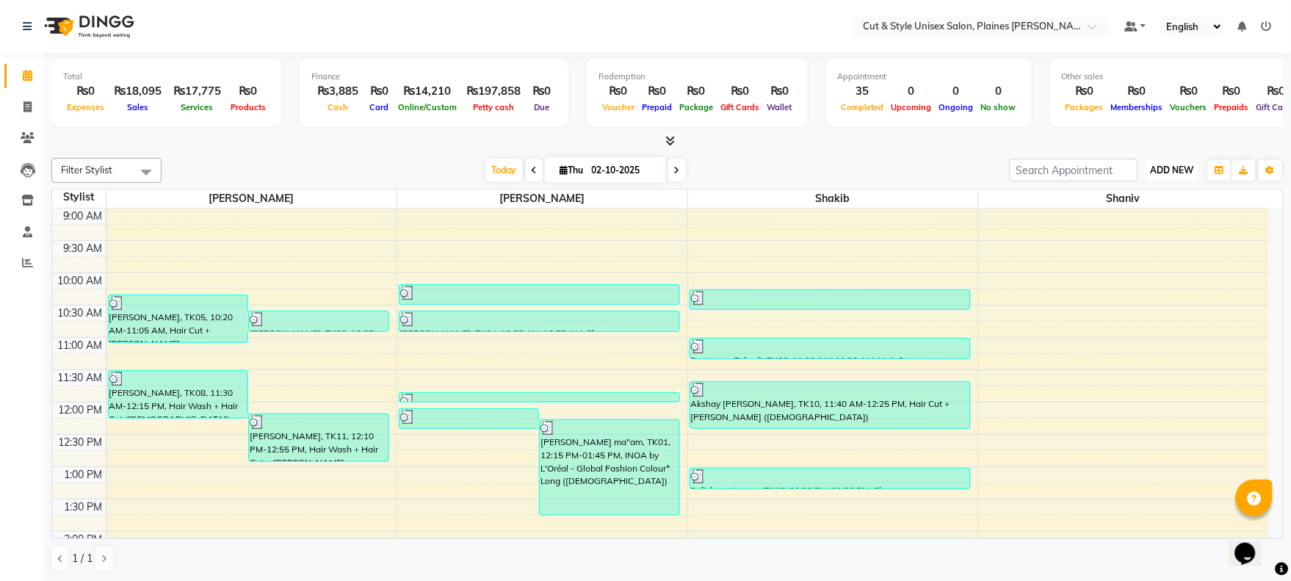
click at [1166, 160] on button "ADD NEW Toggle Dropdown" at bounding box center [1172, 170] width 51 height 21
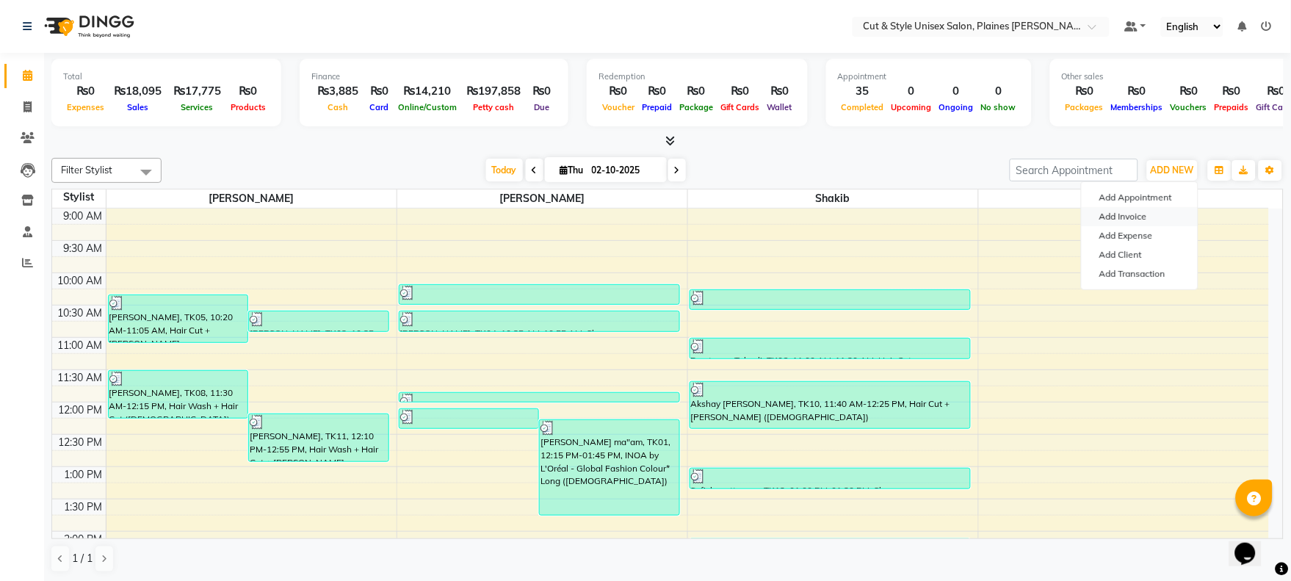
click at [1142, 215] on link "Add Invoice" at bounding box center [1140, 216] width 116 height 19
select select "service"
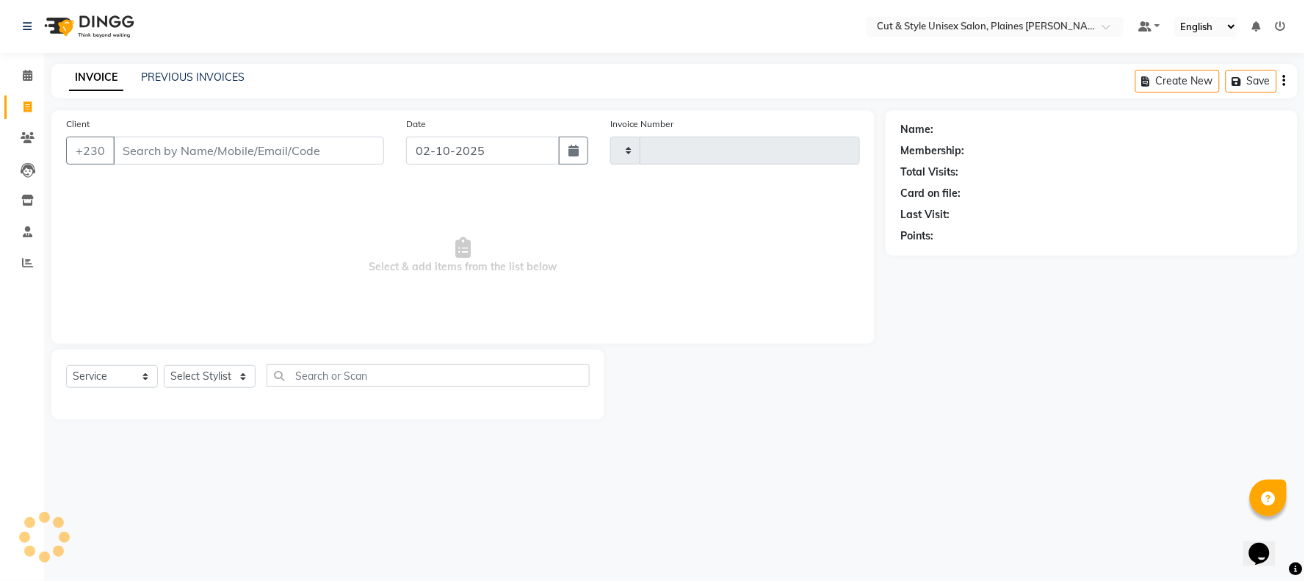
type input "4426"
select select "7731"
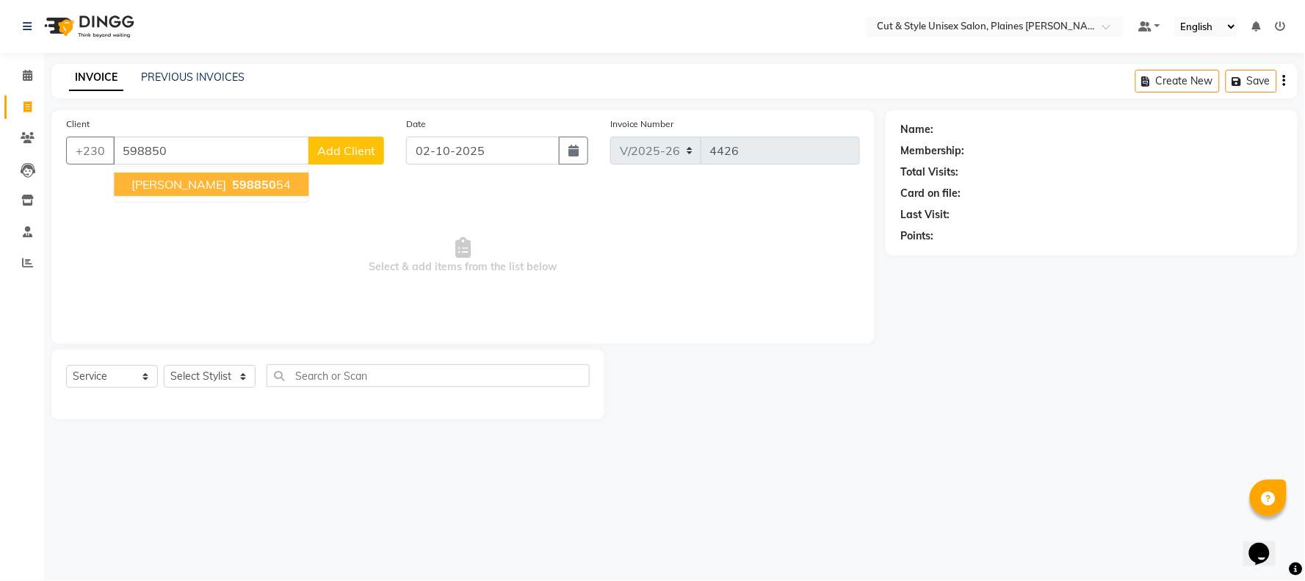
click at [254, 184] on span "598850" at bounding box center [254, 184] width 44 height 15
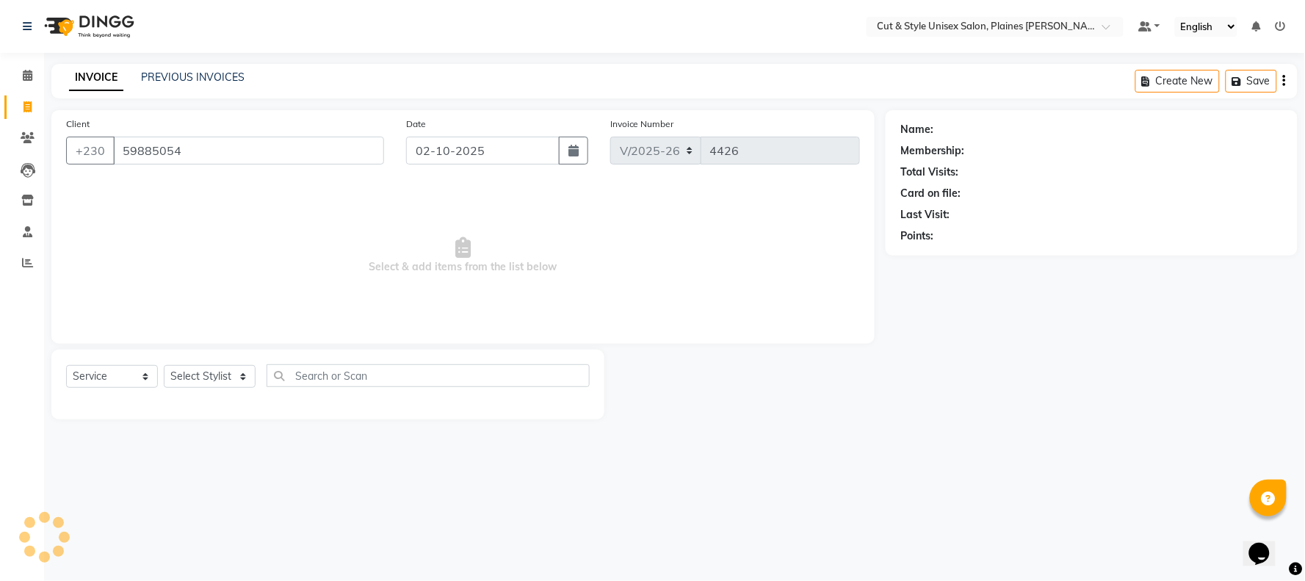
type input "59885054"
select select "1: Object"
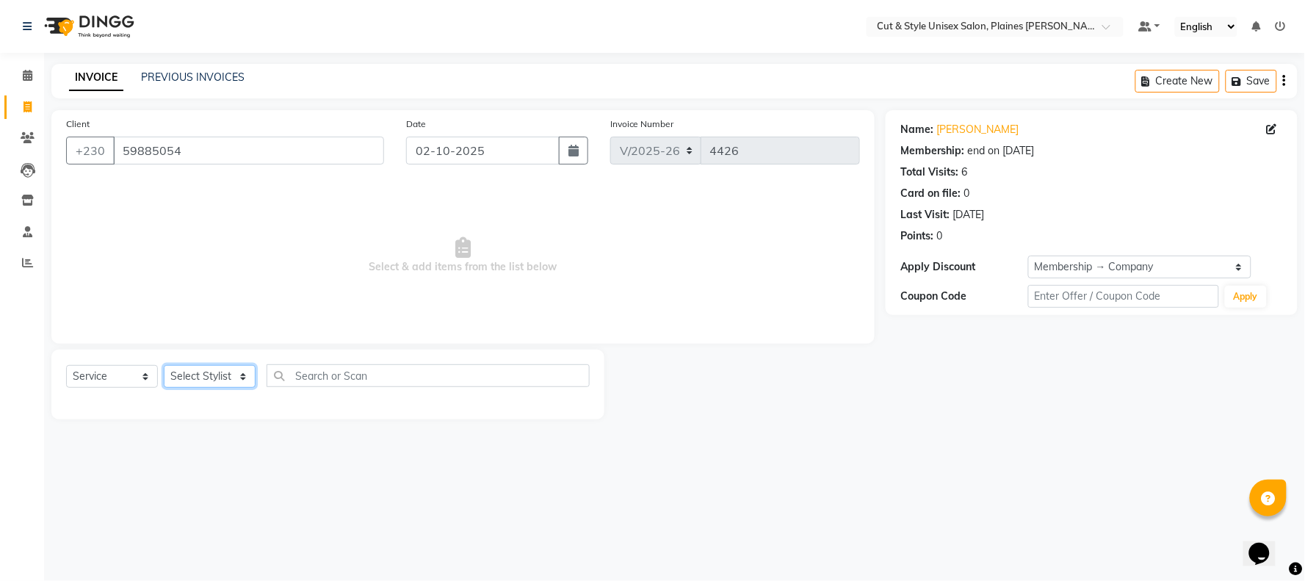
click at [201, 373] on select "Select Stylist [PERSON_NAME] Manager [PERSON_NAME]" at bounding box center [210, 376] width 92 height 23
select select "68908"
click at [164, 366] on select "Select Stylist [PERSON_NAME] Manager [PERSON_NAME]" at bounding box center [210, 376] width 92 height 23
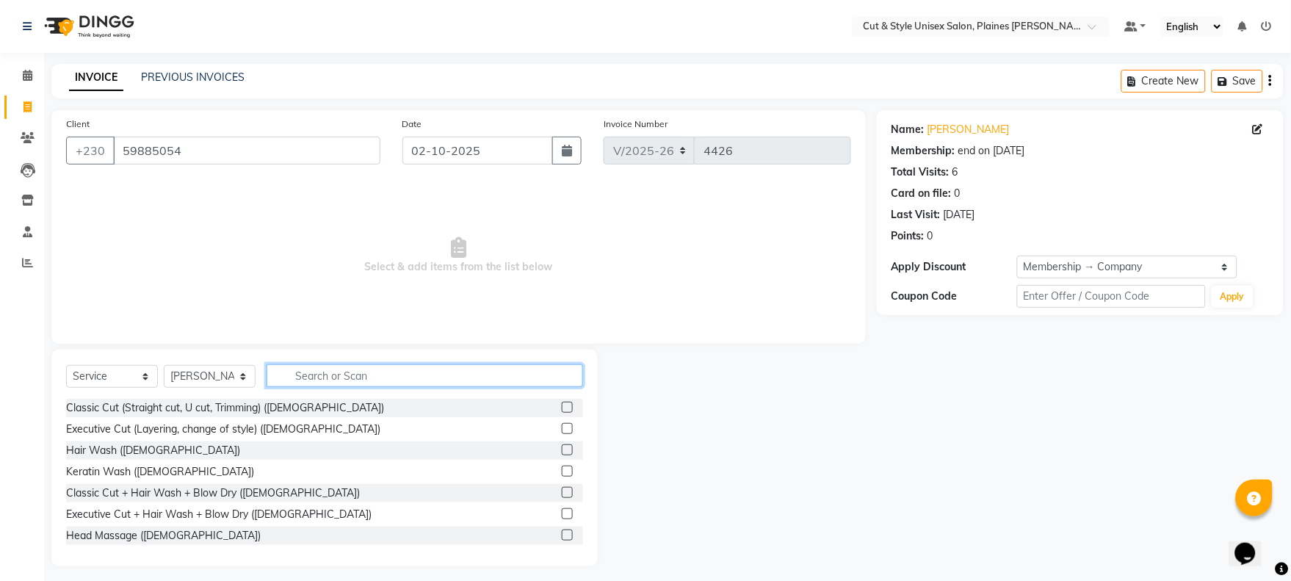
click at [317, 378] on input "text" at bounding box center [425, 375] width 317 height 23
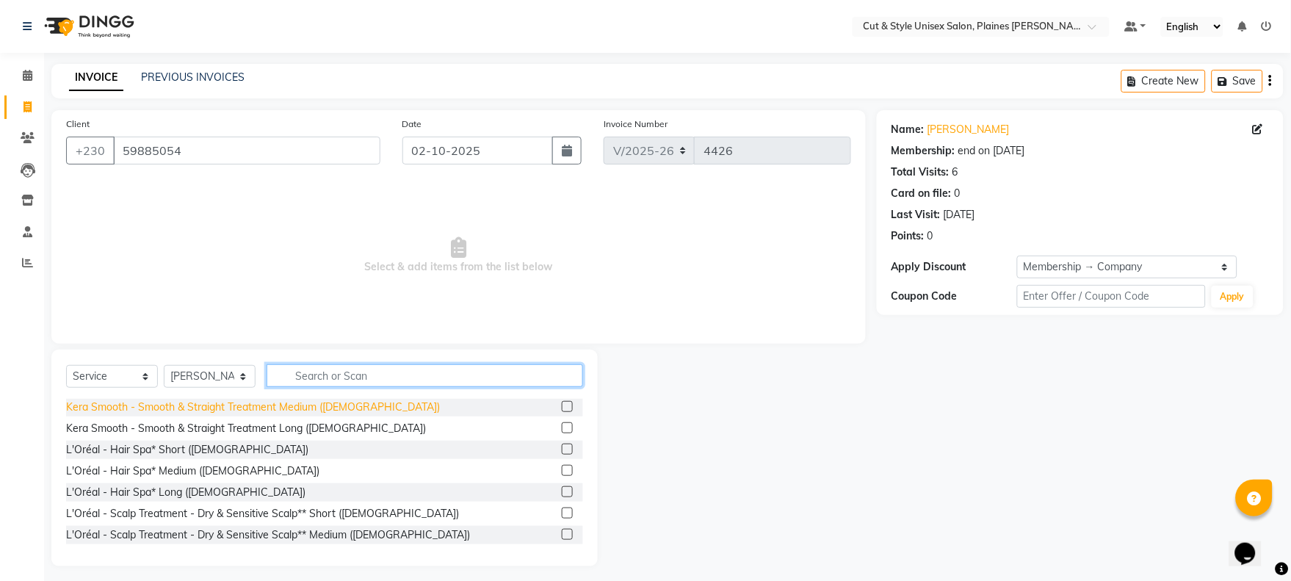
scroll to position [898, 0]
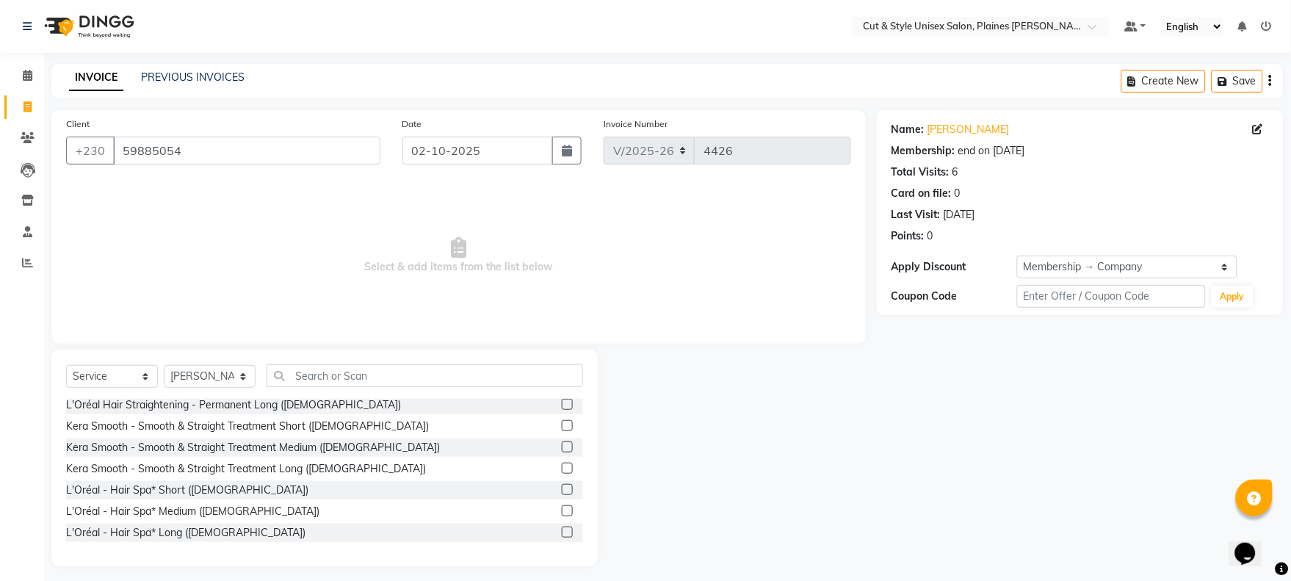
click at [562, 445] on label at bounding box center [567, 446] width 11 height 11
click at [562, 445] on input "checkbox" at bounding box center [567, 448] width 10 height 10
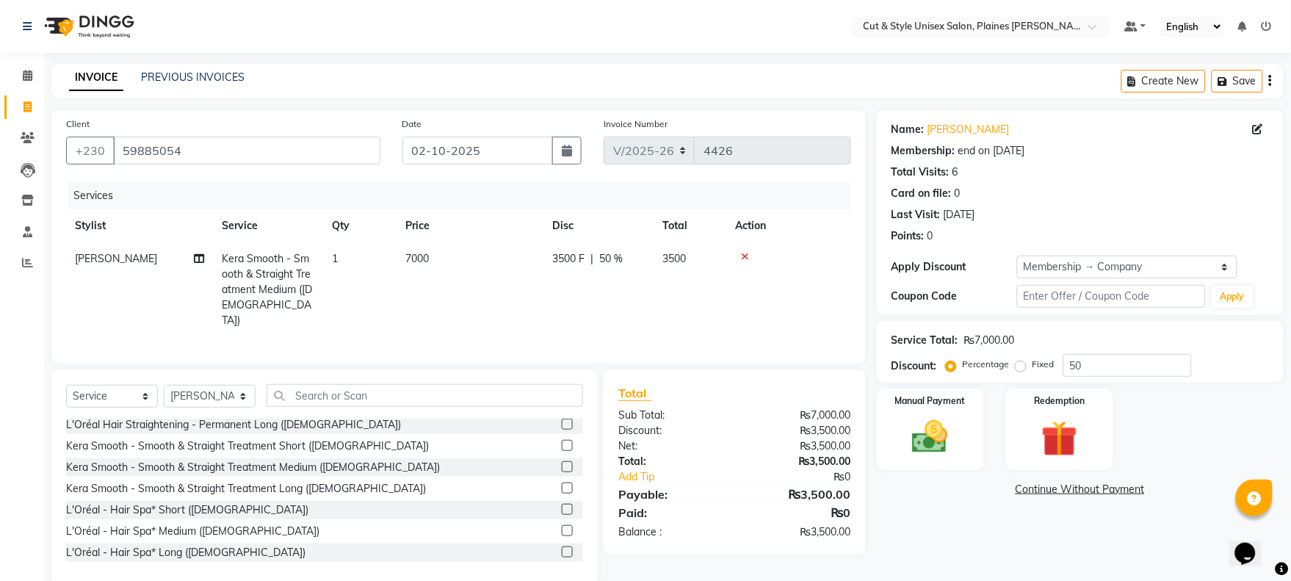
click at [750, 253] on div at bounding box center [789, 256] width 106 height 10
click at [562, 463] on label at bounding box center [567, 466] width 11 height 11
click at [562, 463] on input "checkbox" at bounding box center [567, 468] width 10 height 10
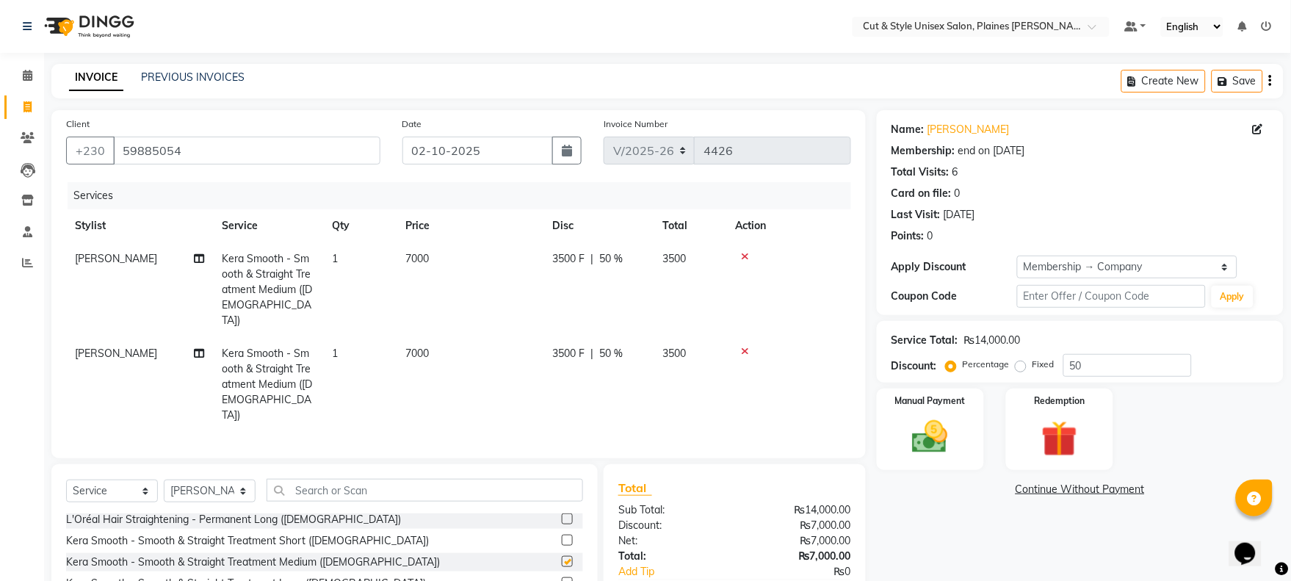
checkbox input "false"
click at [750, 252] on div at bounding box center [789, 256] width 106 height 10
click at [747, 254] on icon at bounding box center [746, 256] width 8 height 10
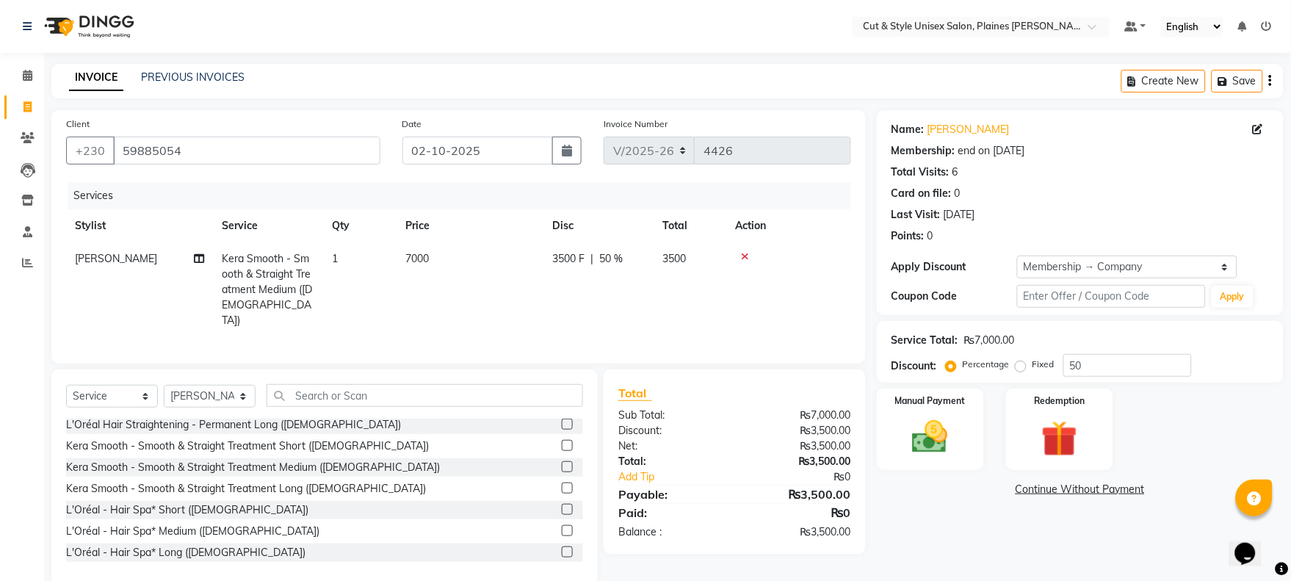
click at [740, 253] on div at bounding box center [789, 256] width 106 height 10
click at [745, 252] on icon at bounding box center [746, 256] width 8 height 10
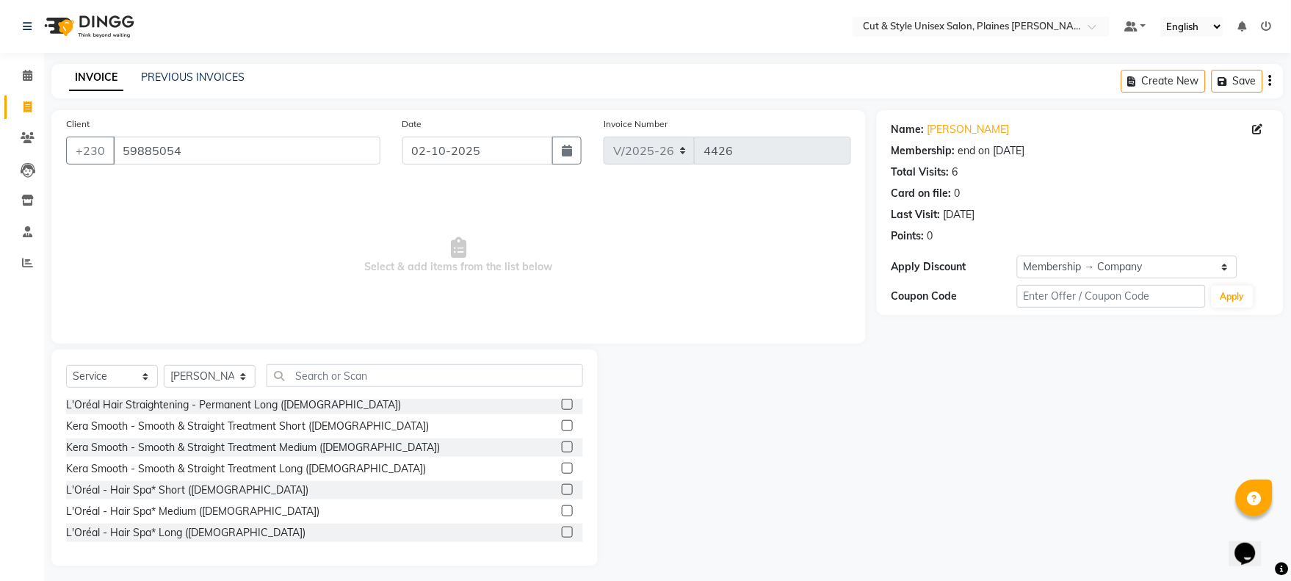
click at [562, 422] on label at bounding box center [567, 425] width 11 height 11
click at [562, 422] on input "checkbox" at bounding box center [567, 427] width 10 height 10
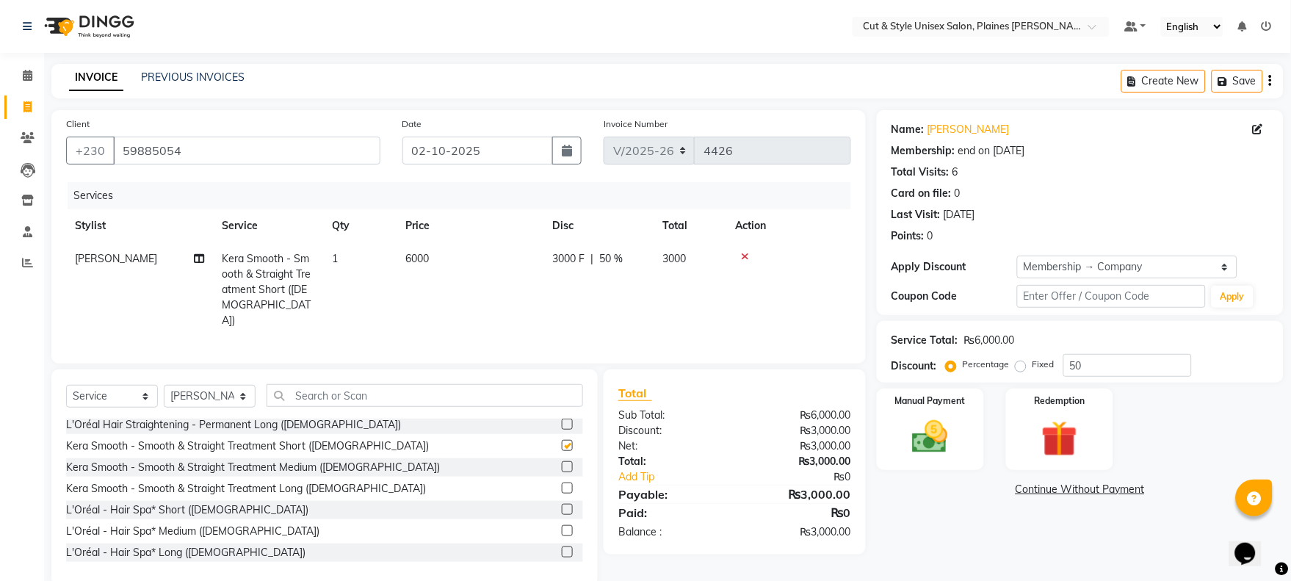
checkbox input "false"
click at [928, 441] on img at bounding box center [930, 437] width 61 height 43
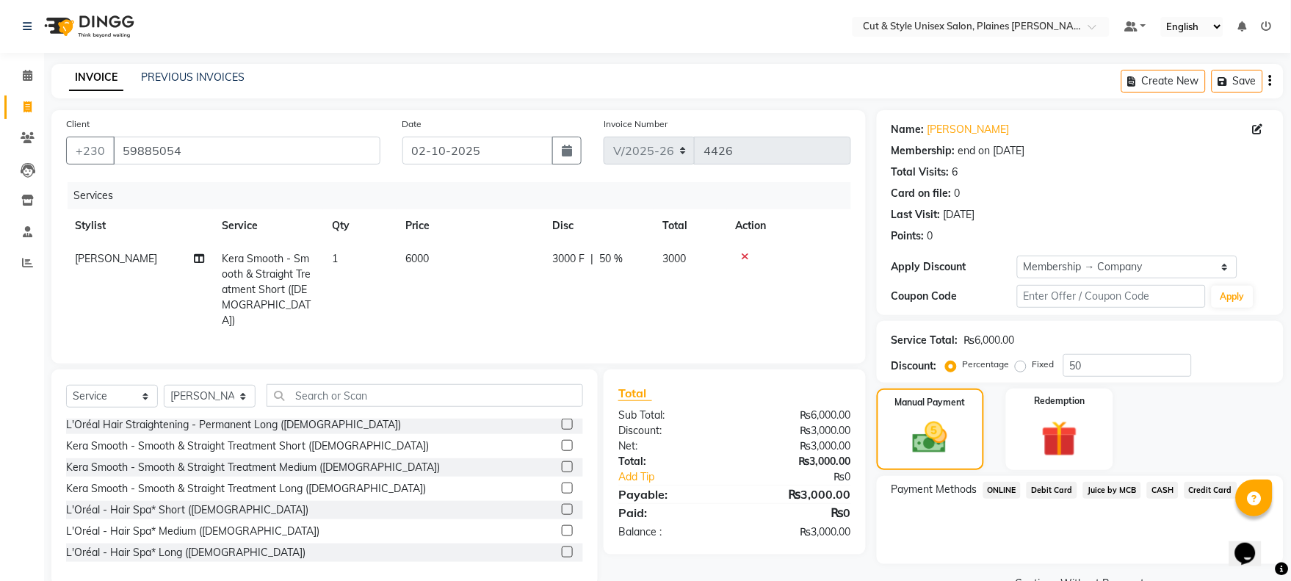
click at [1165, 486] on span "CASH" at bounding box center [1163, 490] width 32 height 17
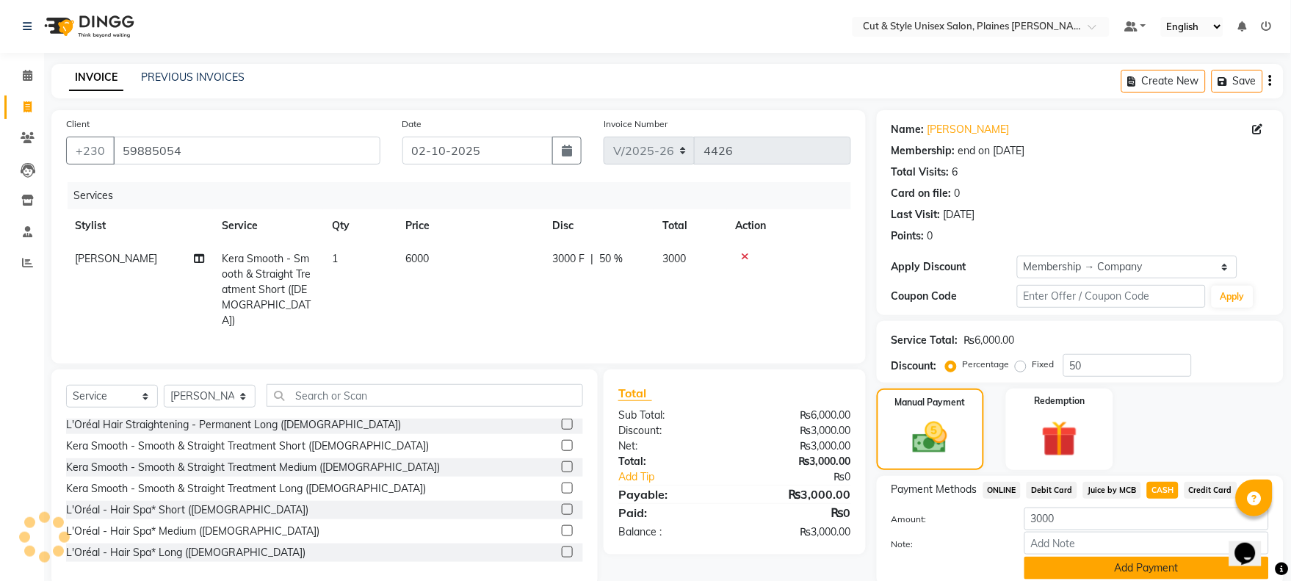
click at [1159, 557] on button "Add Payment" at bounding box center [1147, 568] width 245 height 23
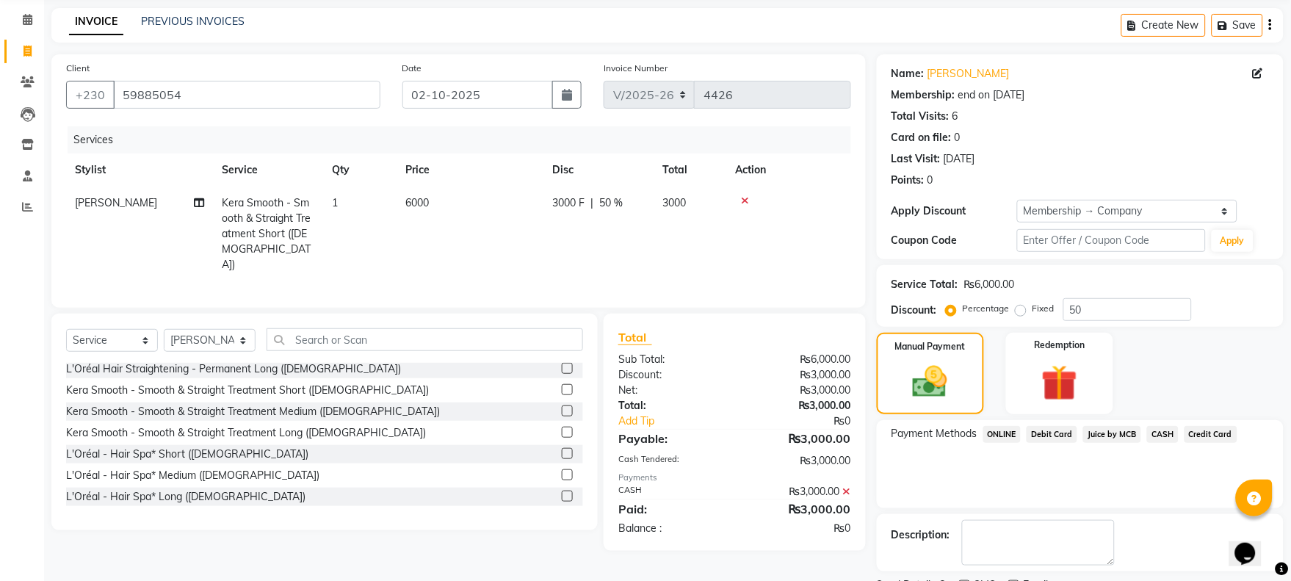
scroll to position [118, 0]
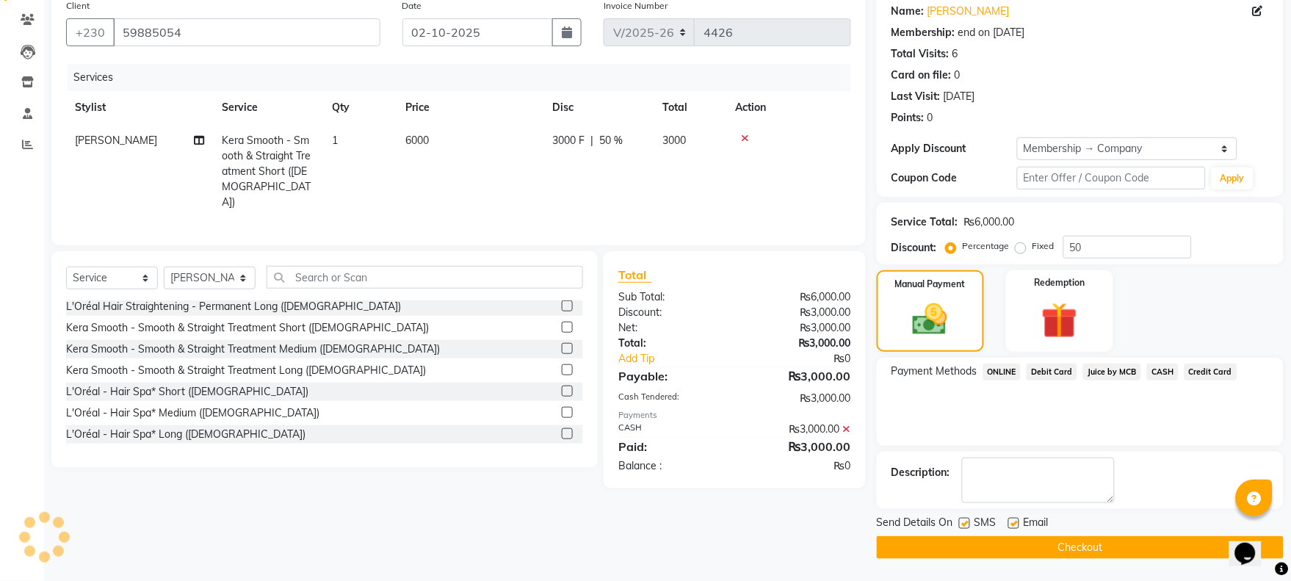
click at [1143, 546] on button "Checkout" at bounding box center [1080, 547] width 407 height 23
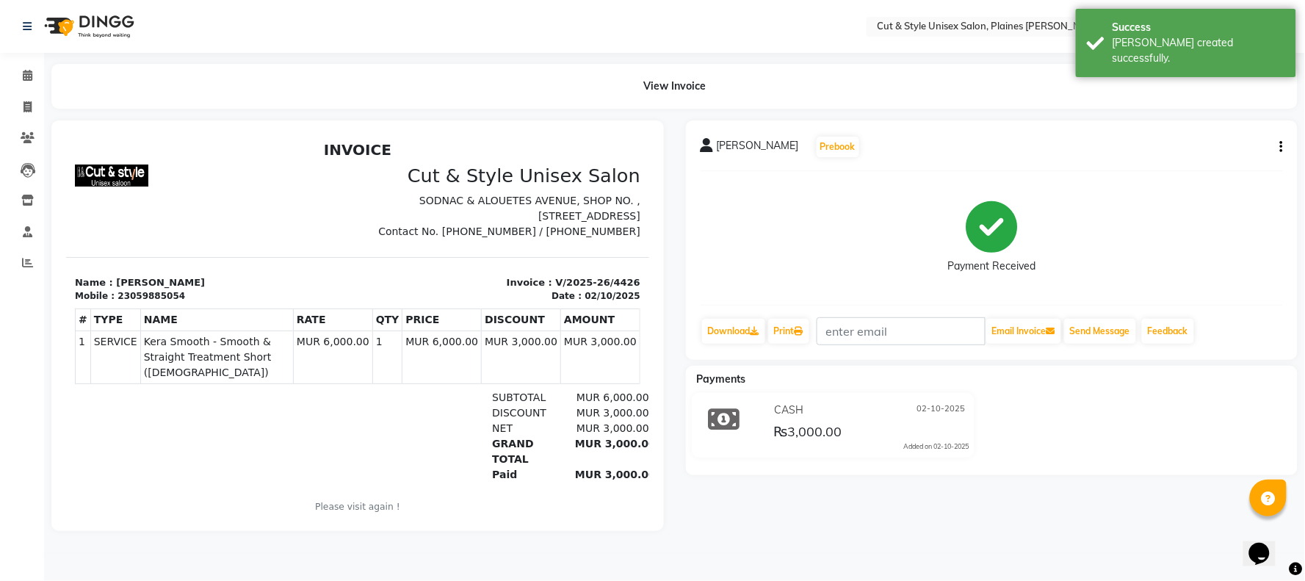
click at [122, 24] on img at bounding box center [87, 26] width 101 height 41
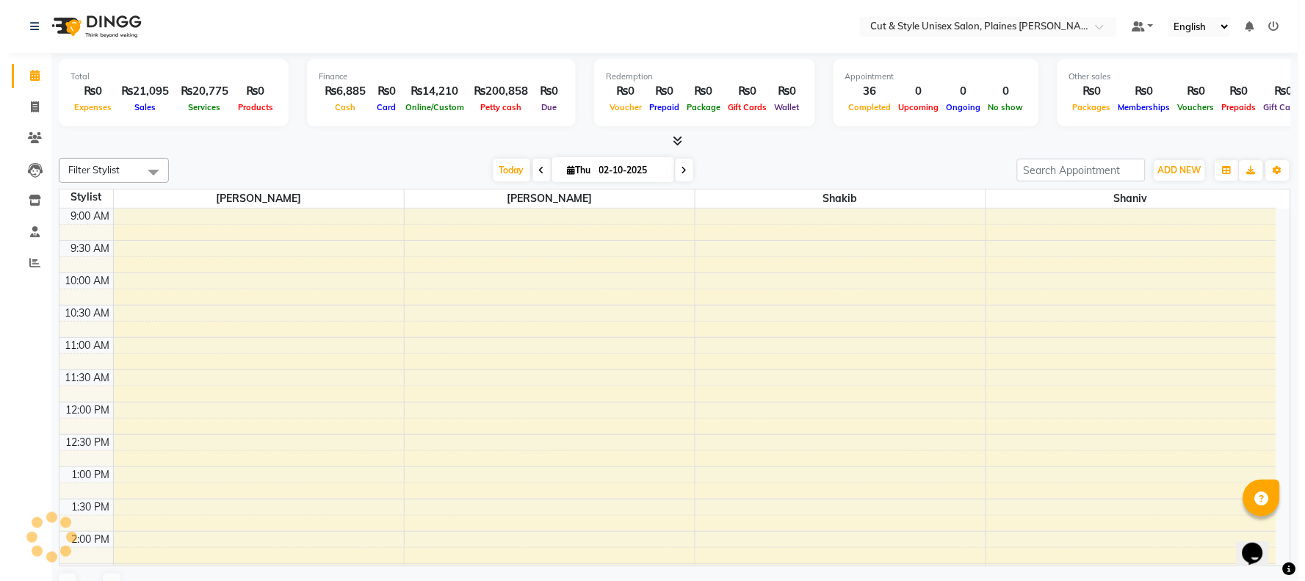
scroll to position [419, 0]
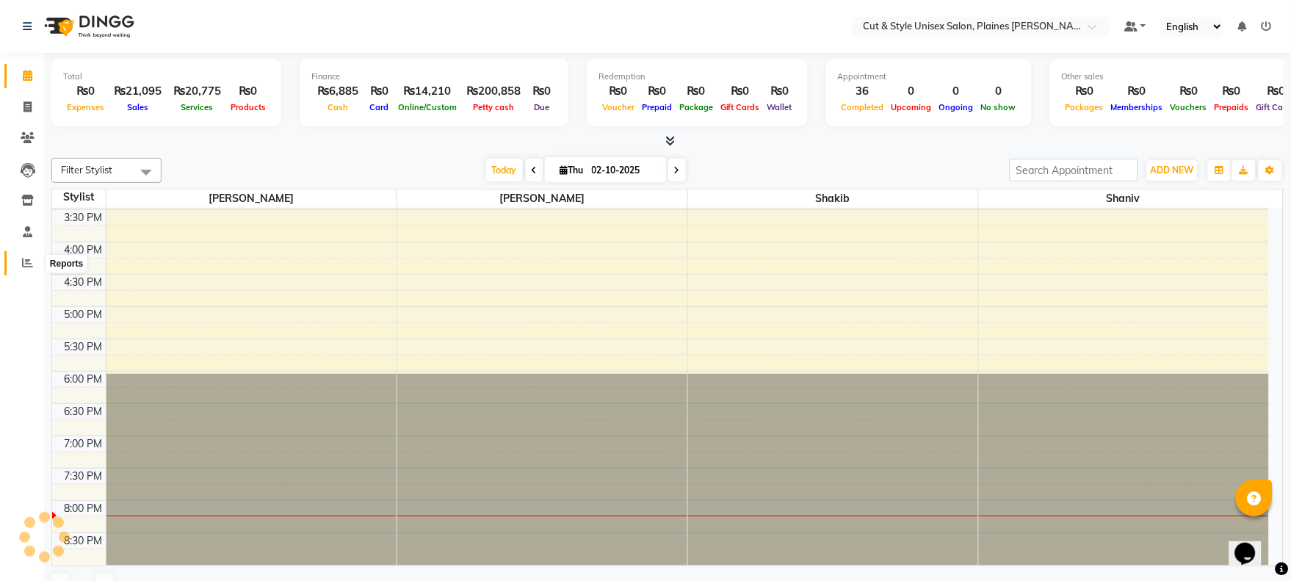
click at [23, 267] on icon at bounding box center [27, 262] width 11 height 11
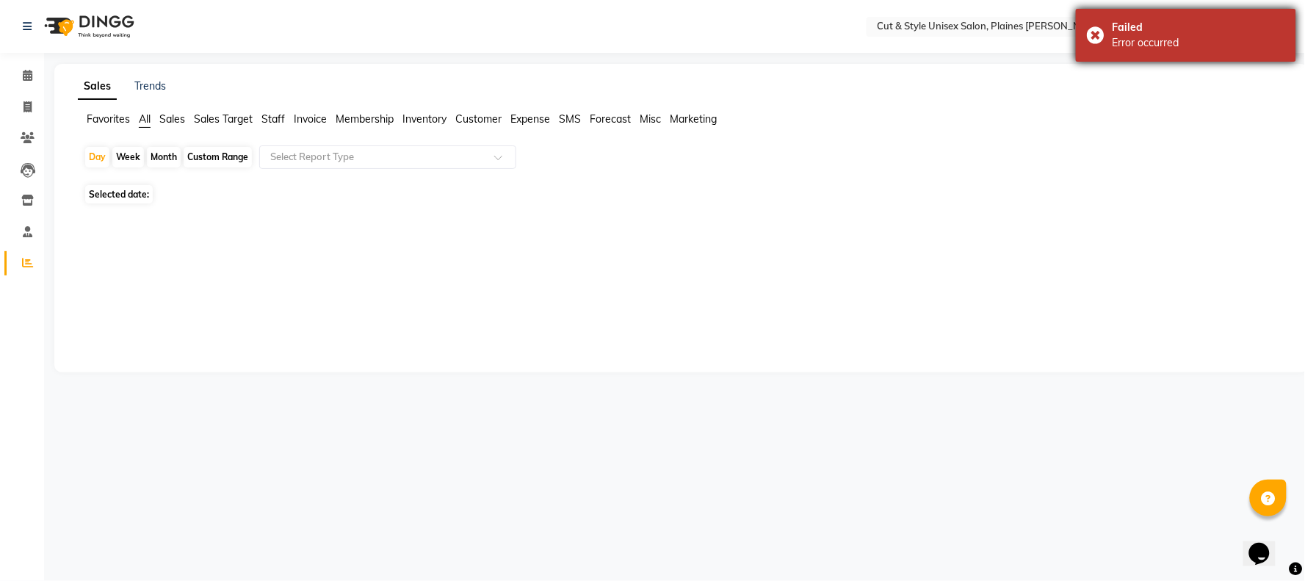
click at [1093, 34] on div "Failed Error occurred" at bounding box center [1186, 35] width 220 height 53
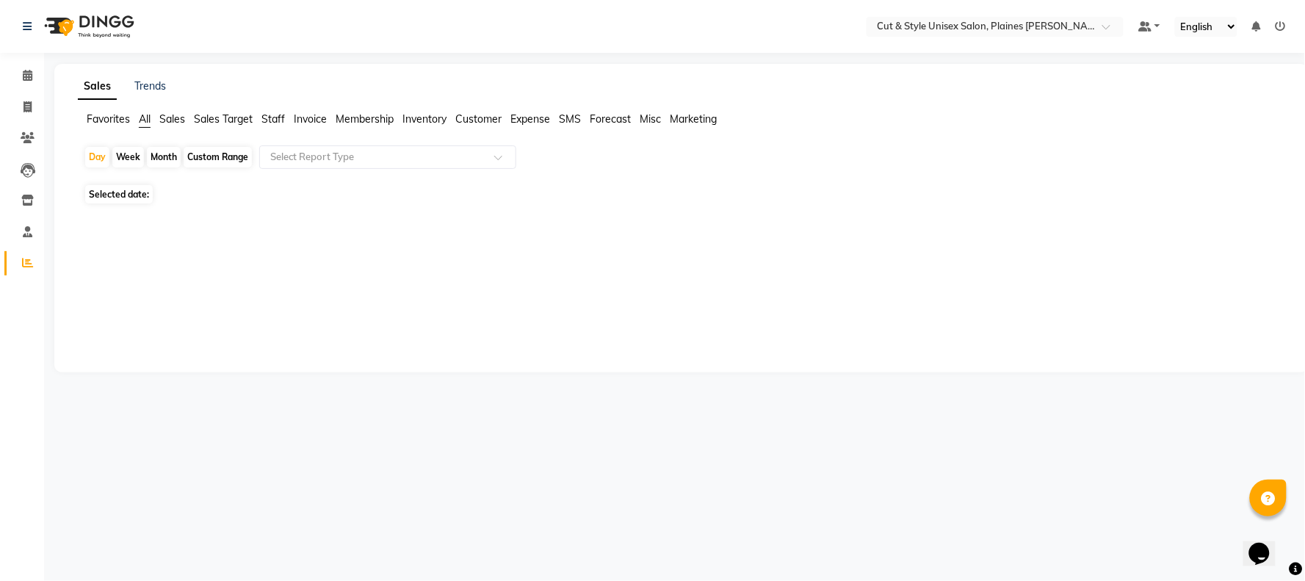
click at [106, 11] on img at bounding box center [87, 26] width 101 height 41
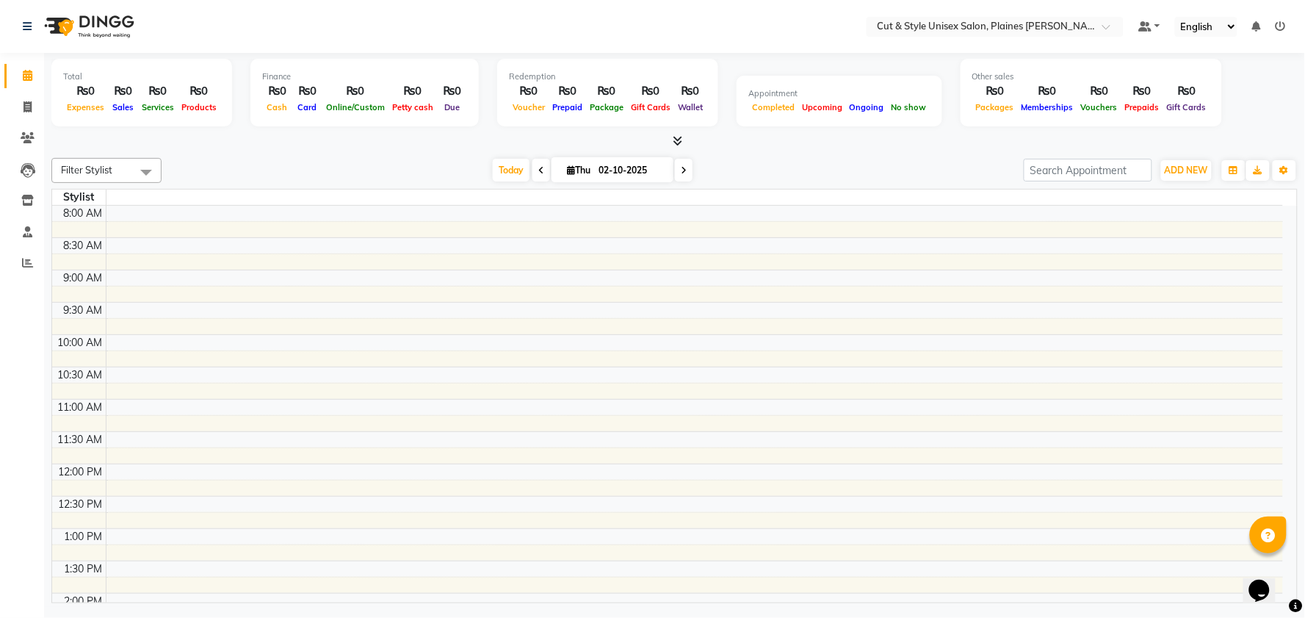
click at [1286, 25] on ul "Default Panel My Panel English ENGLISH Español العربية मराठी हिंदी ગુજરાતી தமிழ…" at bounding box center [1212, 27] width 162 height 20
click at [1280, 26] on icon at bounding box center [1281, 26] width 10 height 10
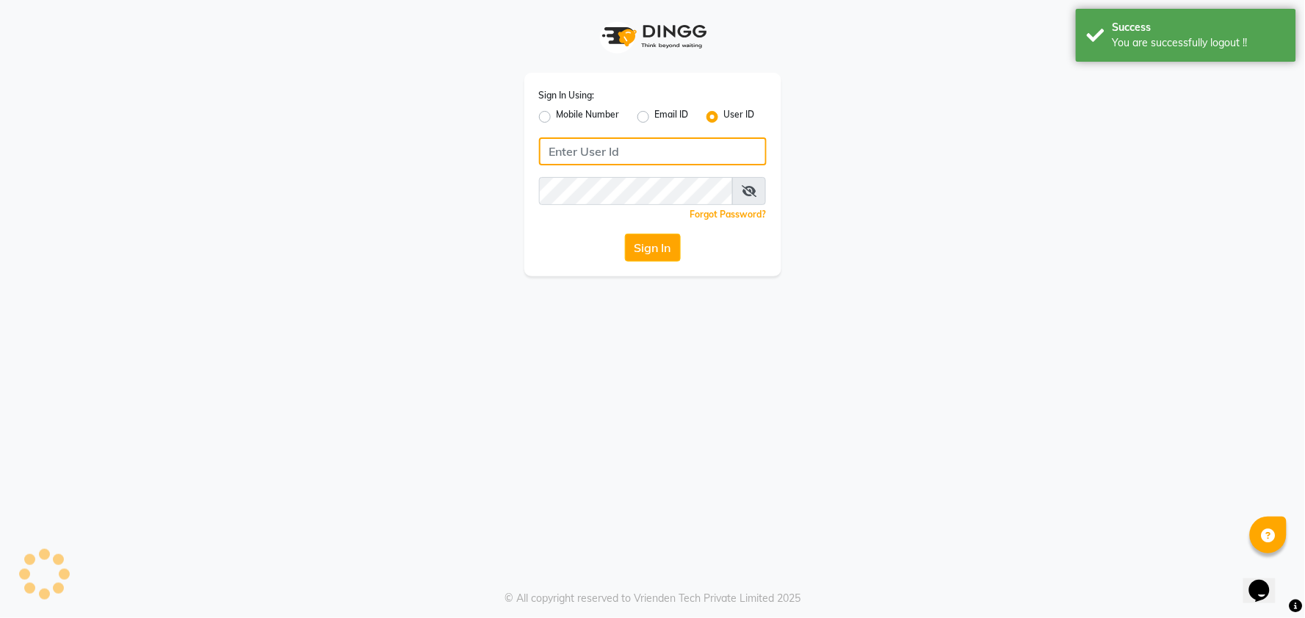
type input "59582222"
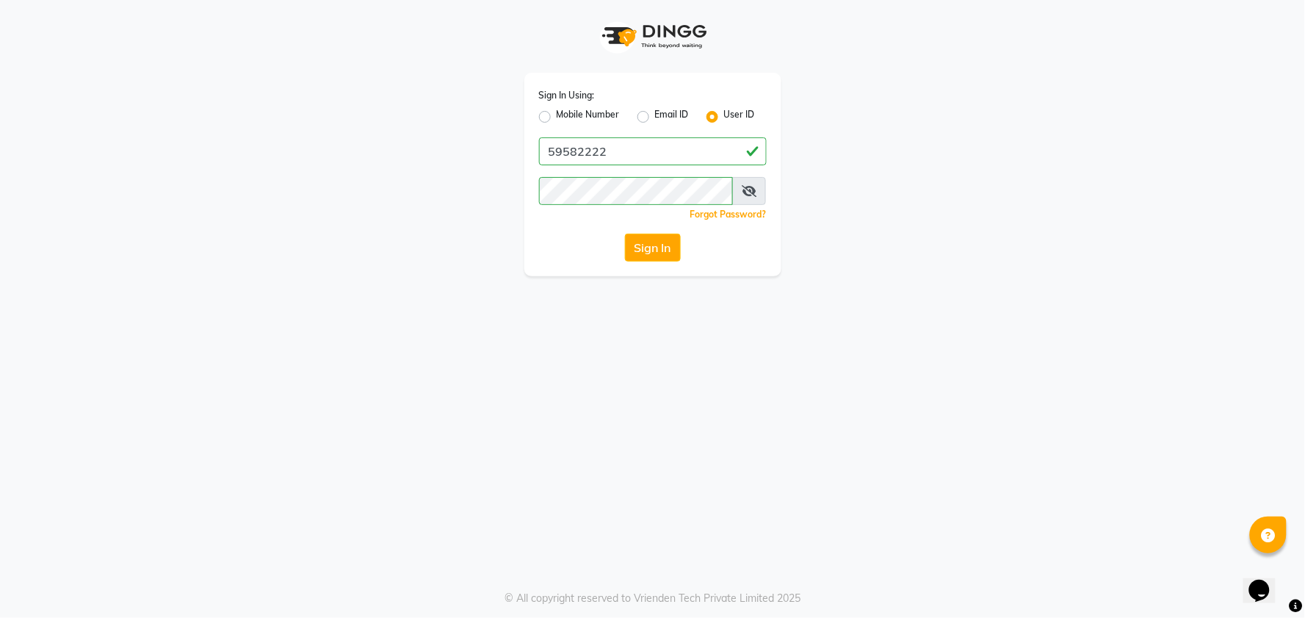
click at [552, 111] on div "Mobile Number" at bounding box center [579, 117] width 81 height 18
click at [557, 115] on label "Mobile Number" at bounding box center [588, 117] width 63 height 18
click at [557, 115] on input "Mobile Number" at bounding box center [562, 113] width 10 height 10
radio input "true"
radio input "false"
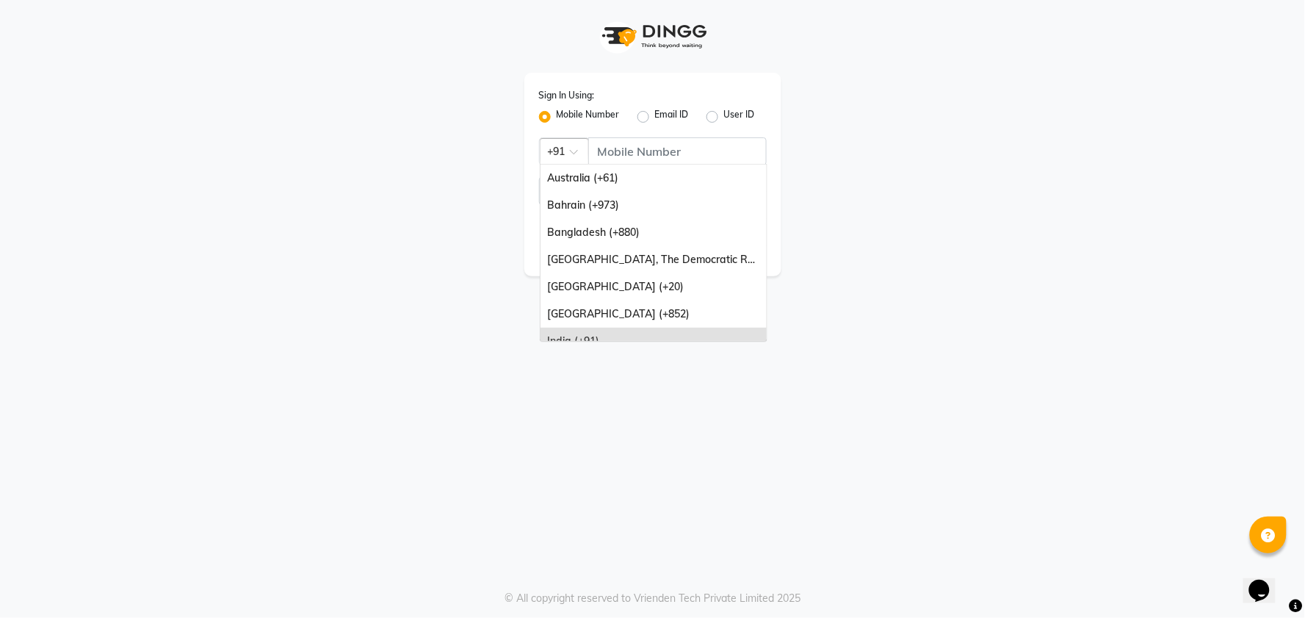
click at [562, 153] on div at bounding box center [565, 149] width 48 height 15
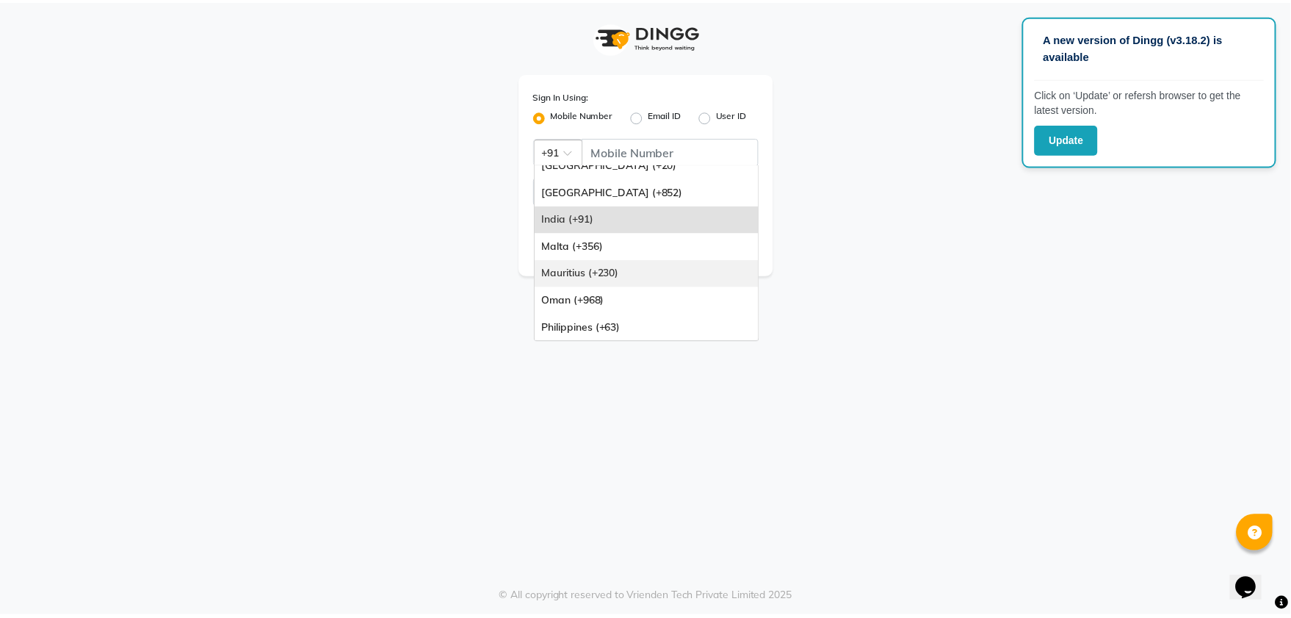
scroll to position [82, 0]
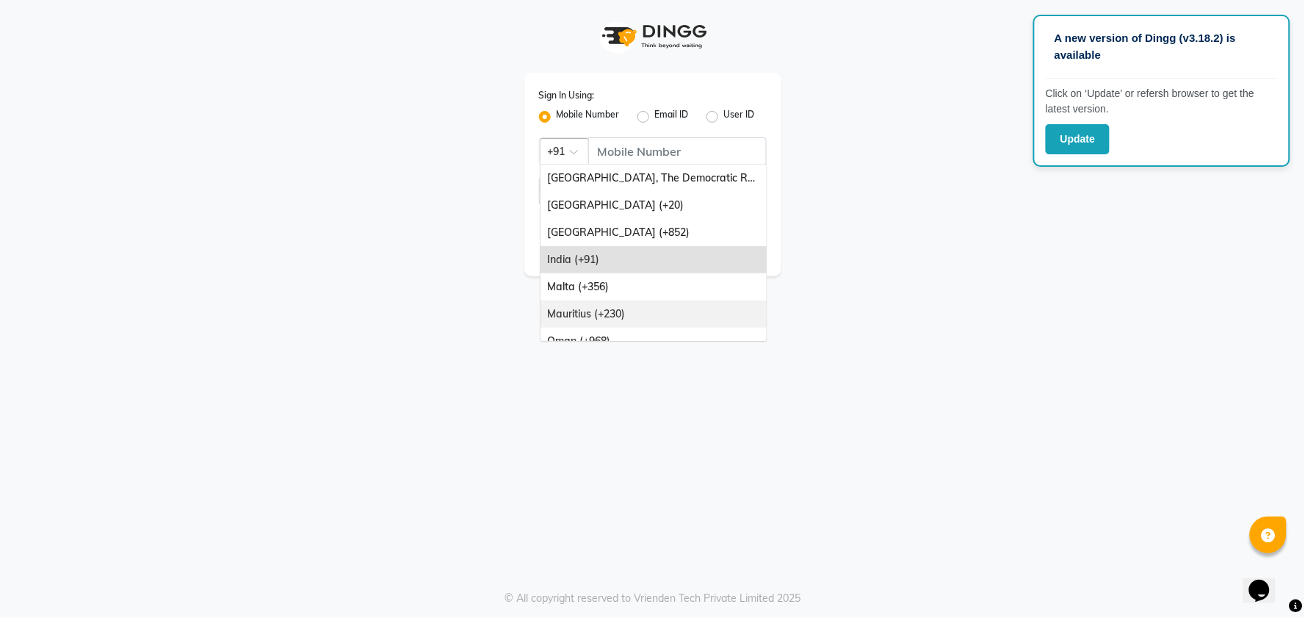
click at [639, 307] on div "Mauritius (+230)" at bounding box center [654, 313] width 226 height 27
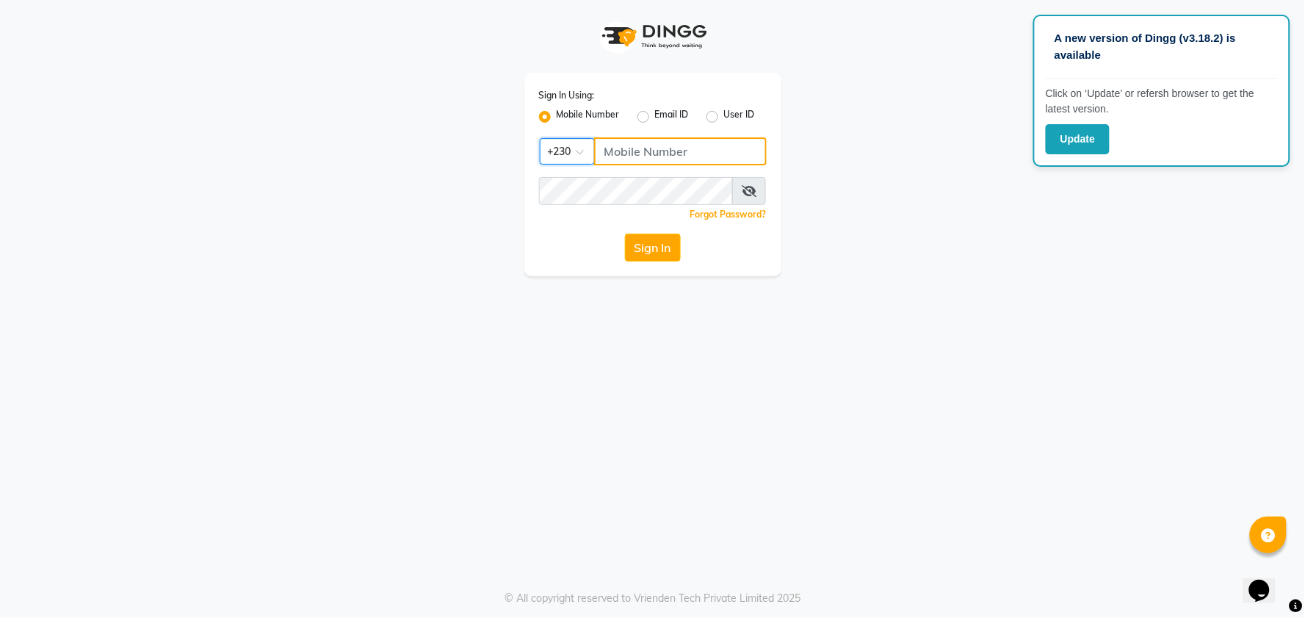
click at [659, 147] on input "Username" at bounding box center [680, 151] width 173 height 28
type input "59582222"
click at [659, 236] on button "Sign In" at bounding box center [653, 248] width 56 height 28
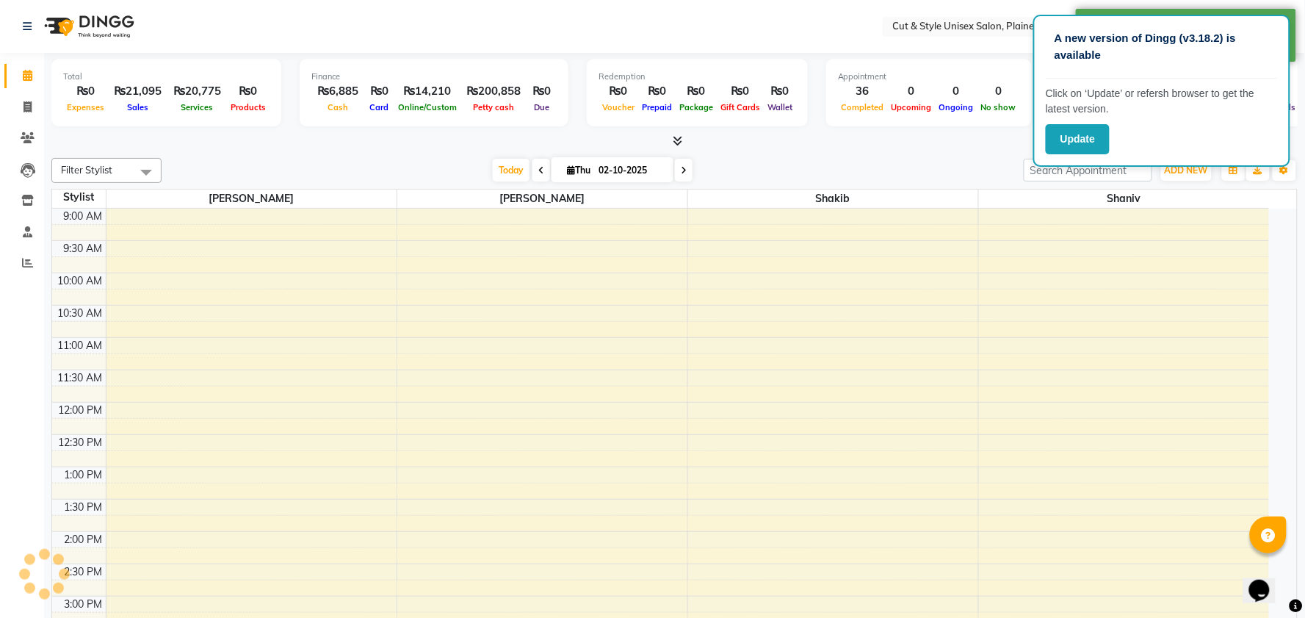
select select "en"
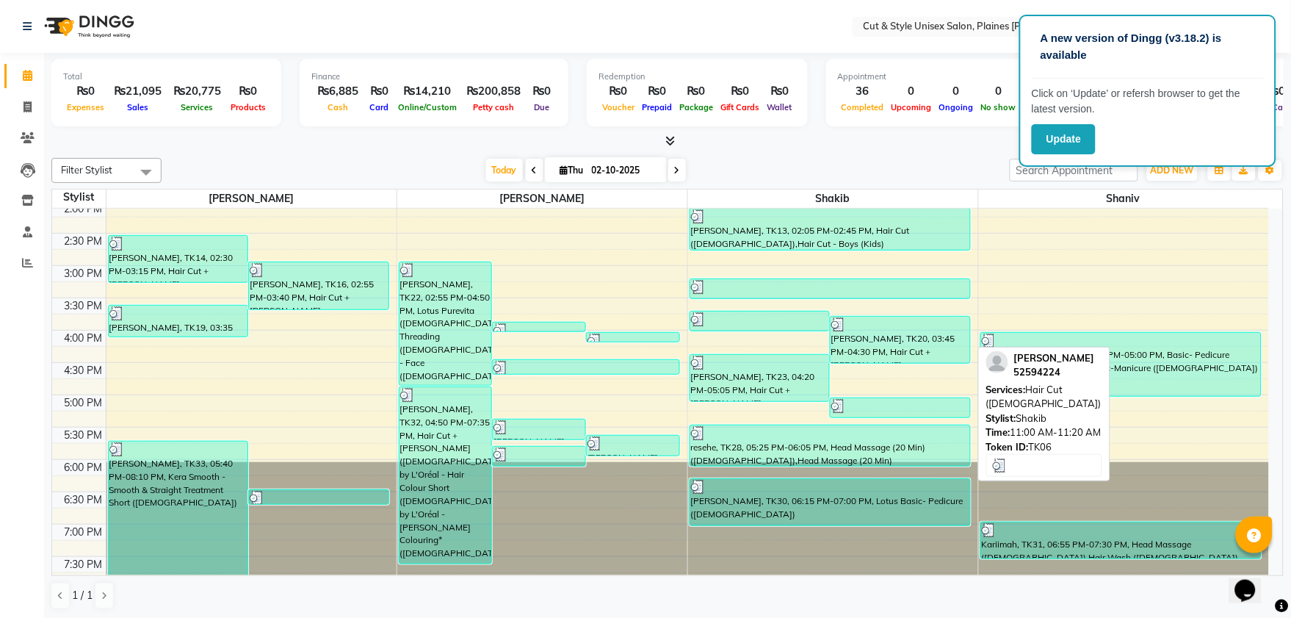
scroll to position [412, 0]
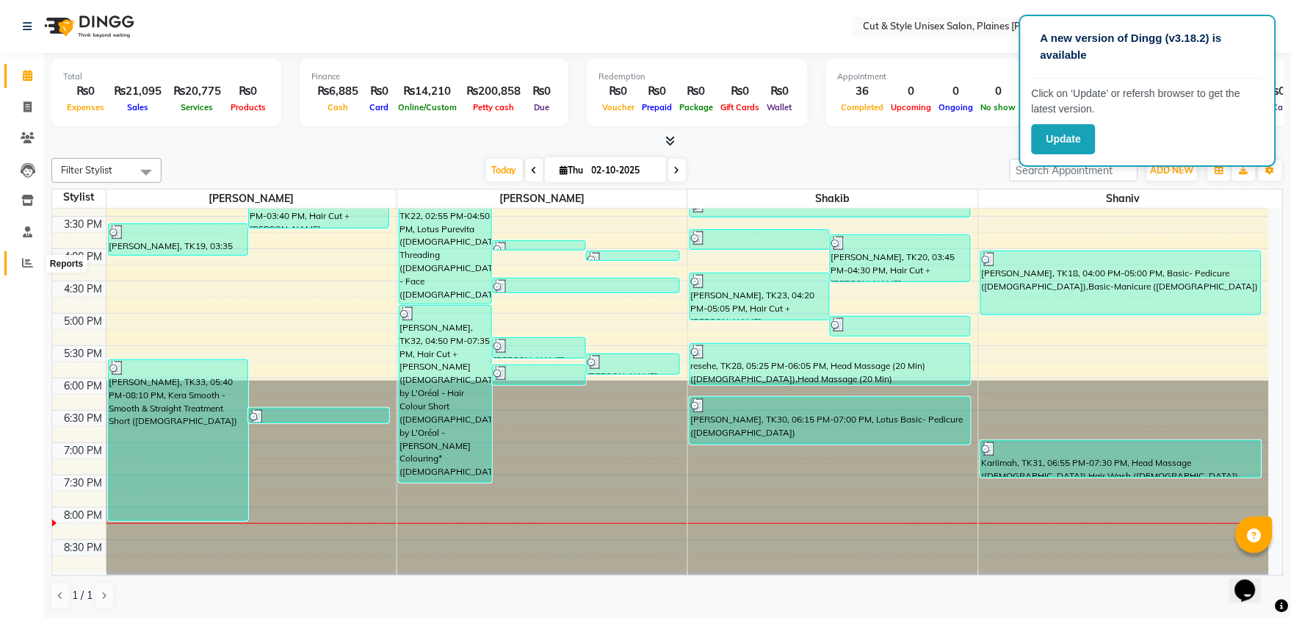
click at [28, 263] on icon at bounding box center [27, 262] width 11 height 11
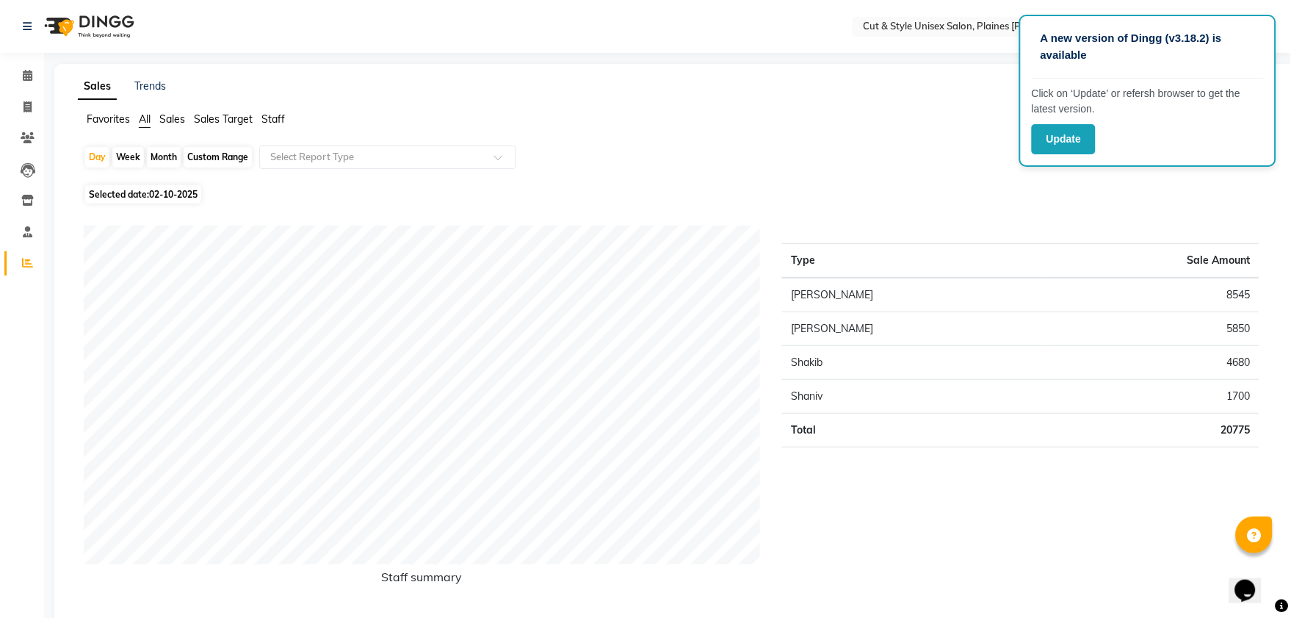
click at [111, 13] on img at bounding box center [87, 26] width 101 height 41
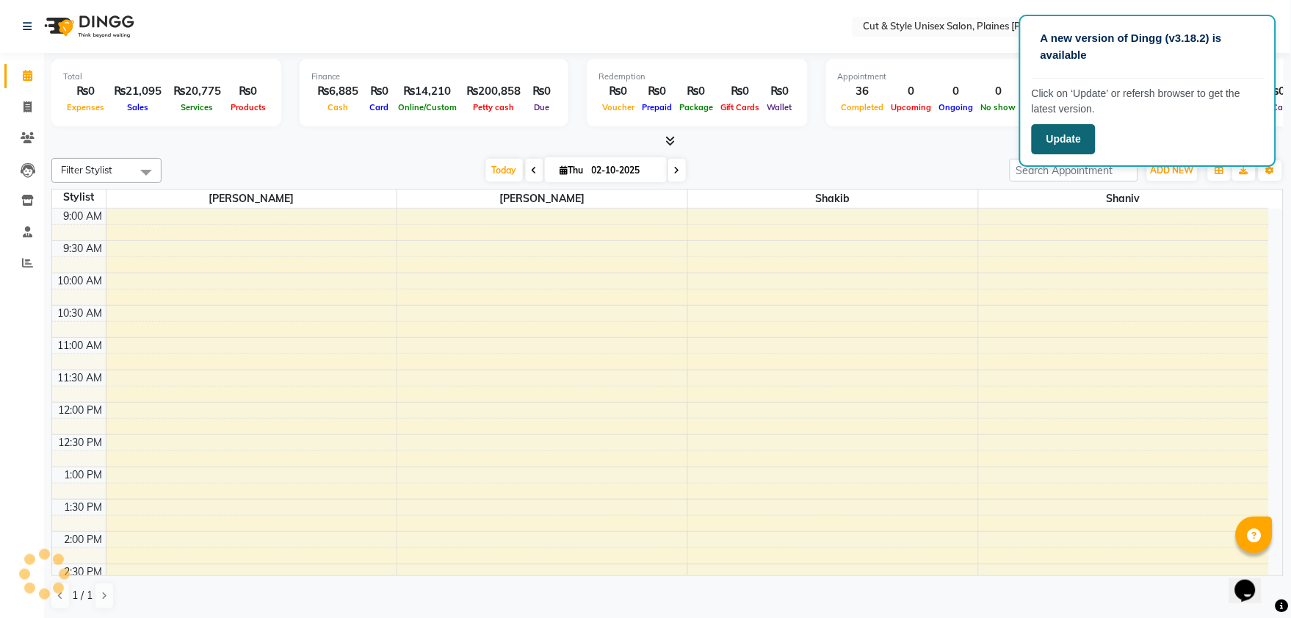
click at [1077, 134] on button "Update" at bounding box center [1064, 139] width 64 height 30
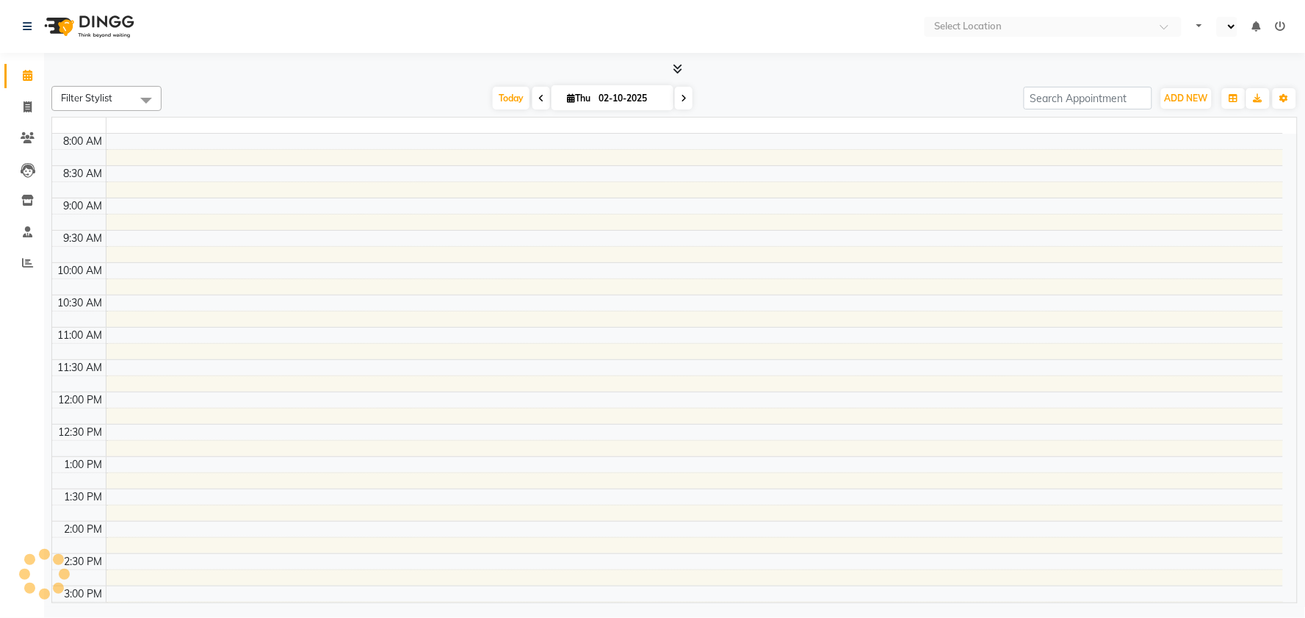
select select "en"
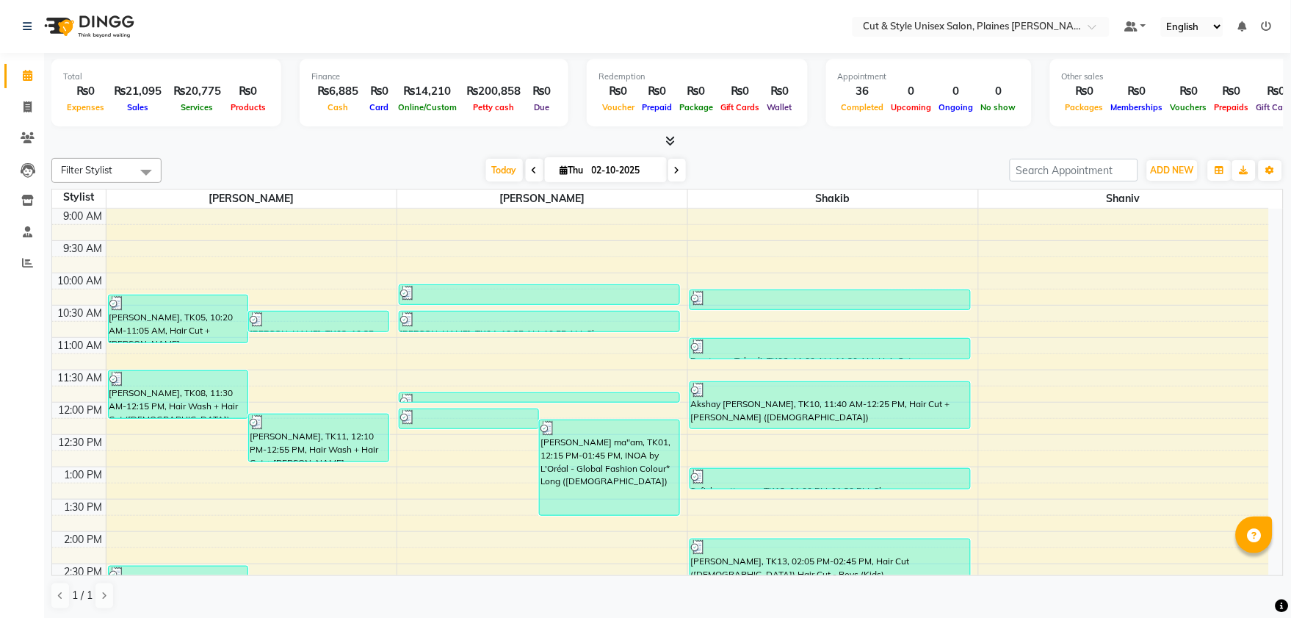
click at [1269, 24] on icon at bounding box center [1267, 26] width 10 height 10
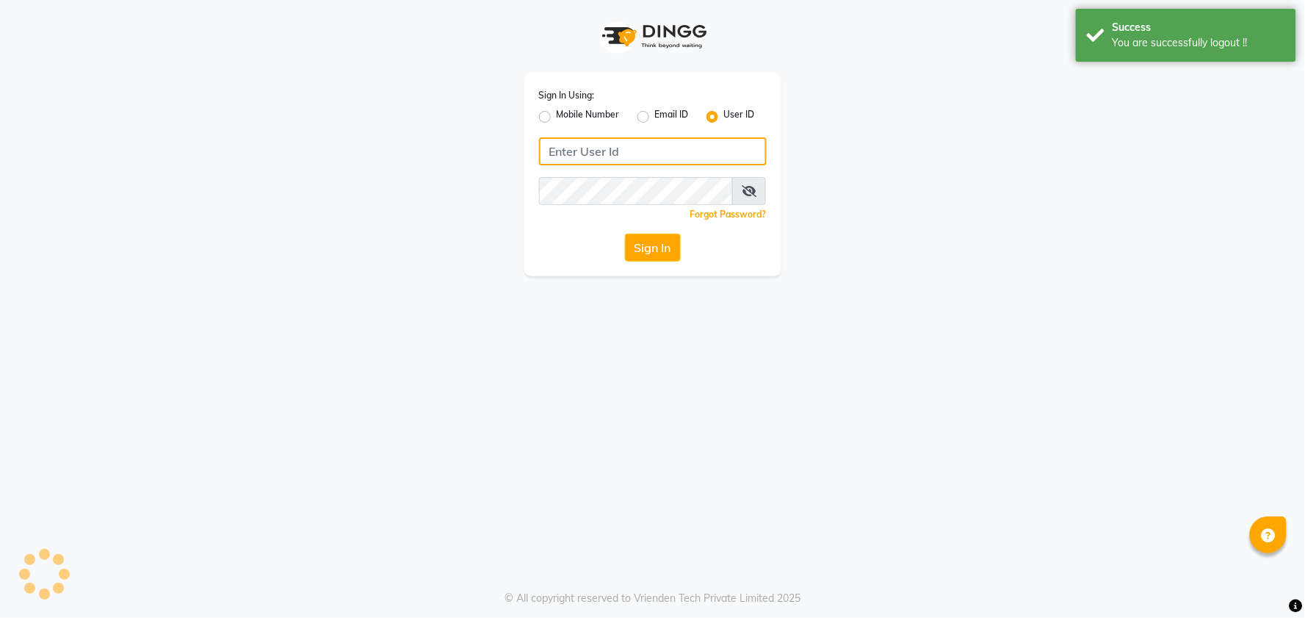
type input "59582222"
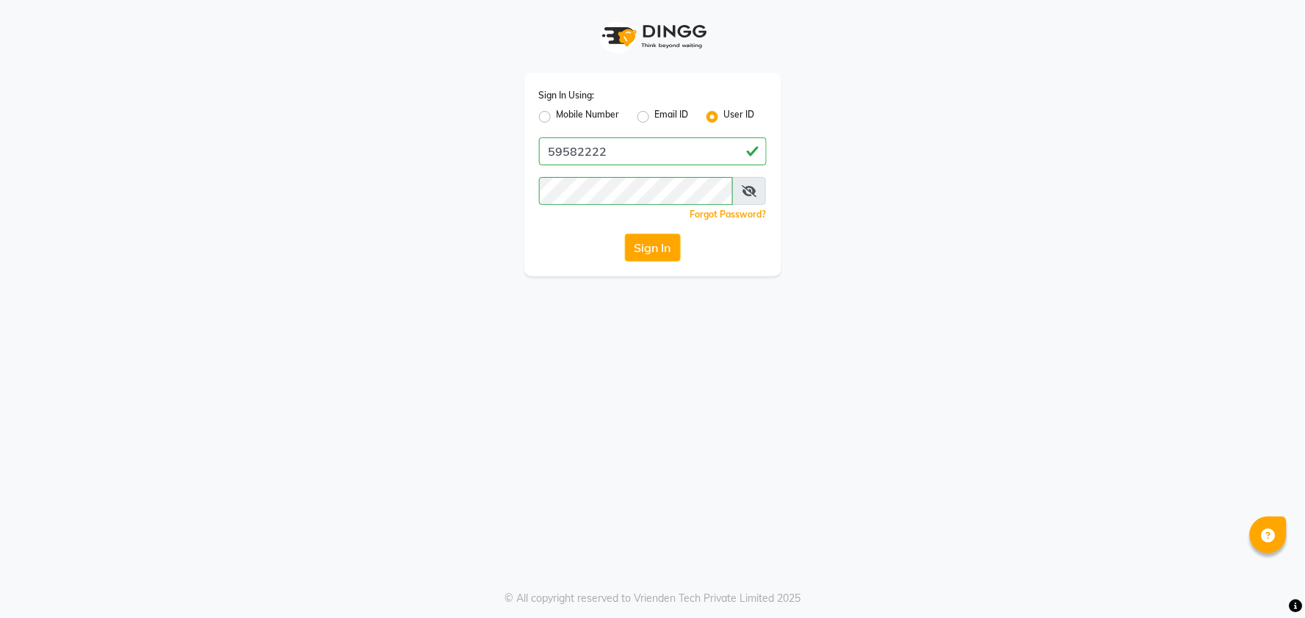
click at [557, 118] on label "Mobile Number" at bounding box center [588, 117] width 63 height 18
click at [557, 118] on input "Mobile Number" at bounding box center [562, 113] width 10 height 10
radio input "true"
radio input "false"
click at [574, 150] on span at bounding box center [579, 155] width 18 height 15
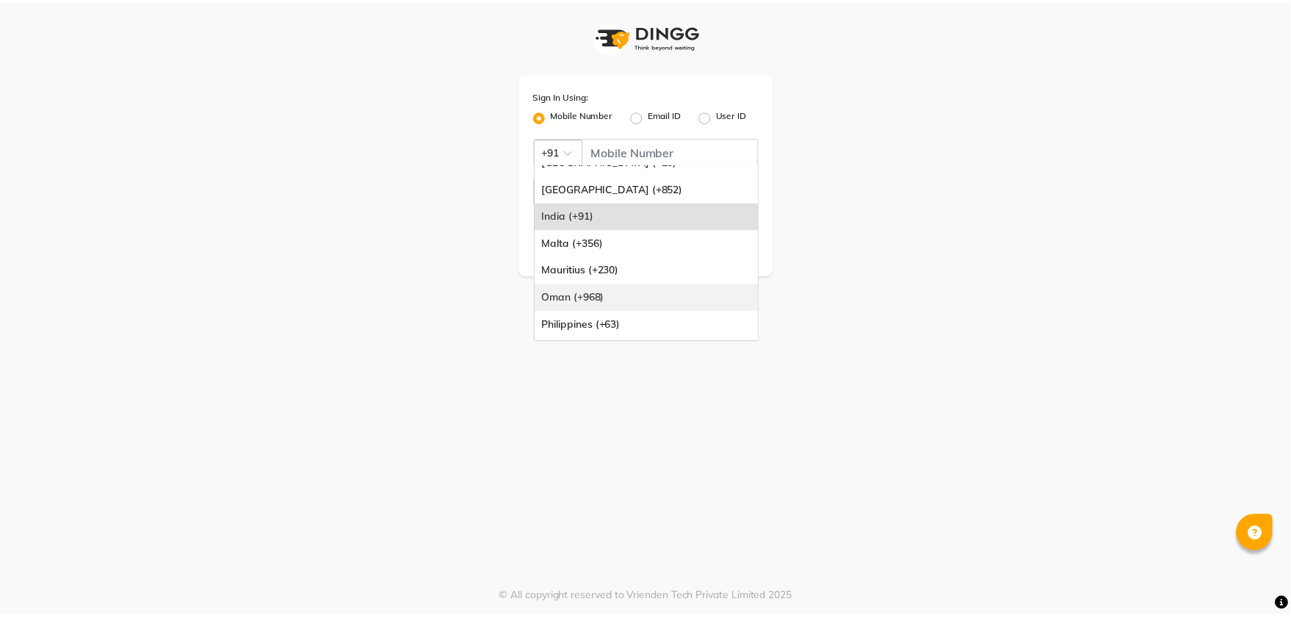
scroll to position [163, 0]
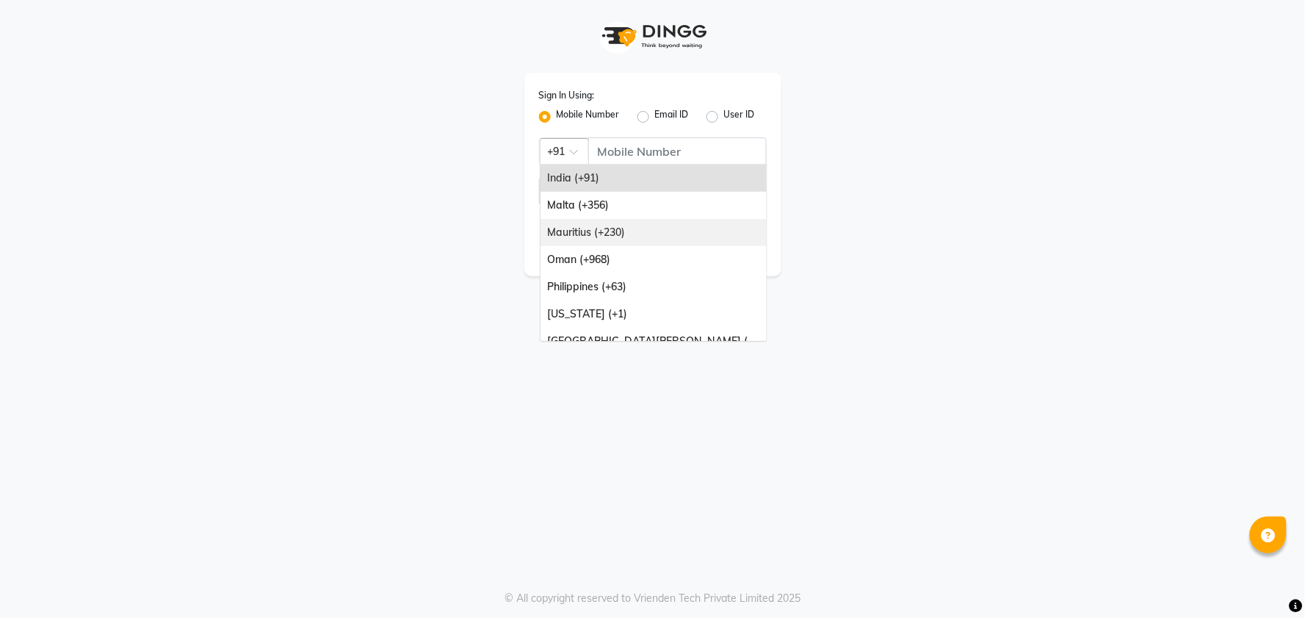
click at [627, 236] on div "Mauritius (+230)" at bounding box center [654, 232] width 226 height 27
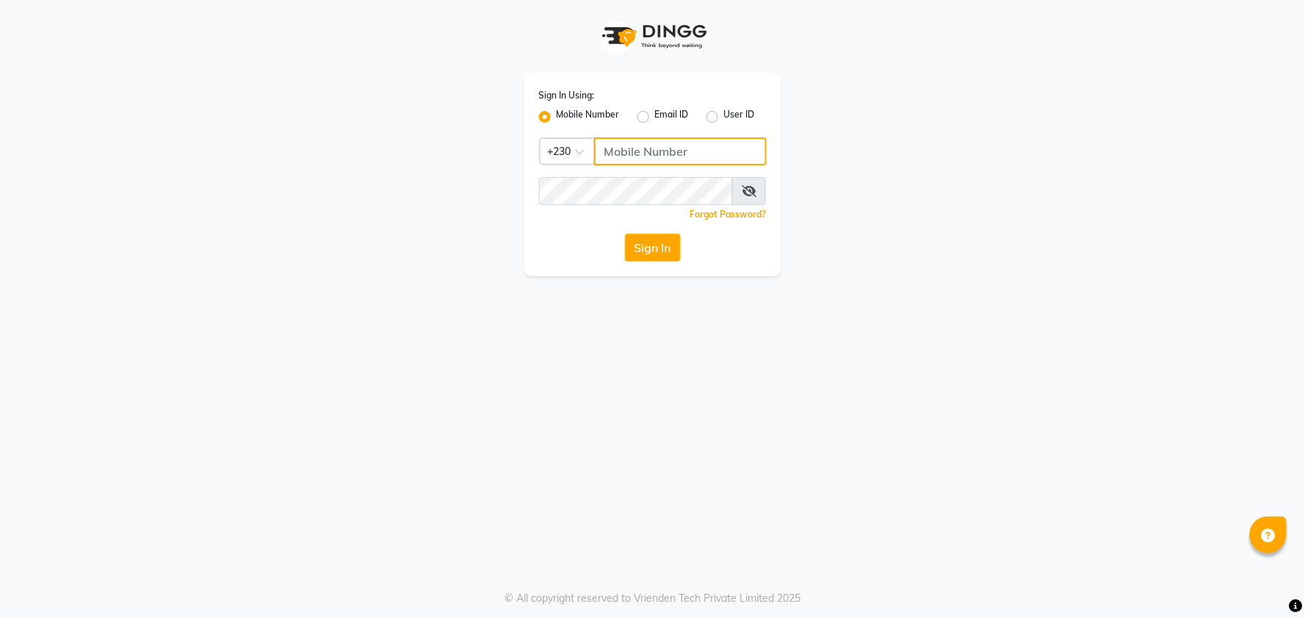
click at [626, 156] on input "Username" at bounding box center [680, 151] width 173 height 28
type input "59582222"
click at [661, 245] on button "Sign In" at bounding box center [653, 248] width 56 height 28
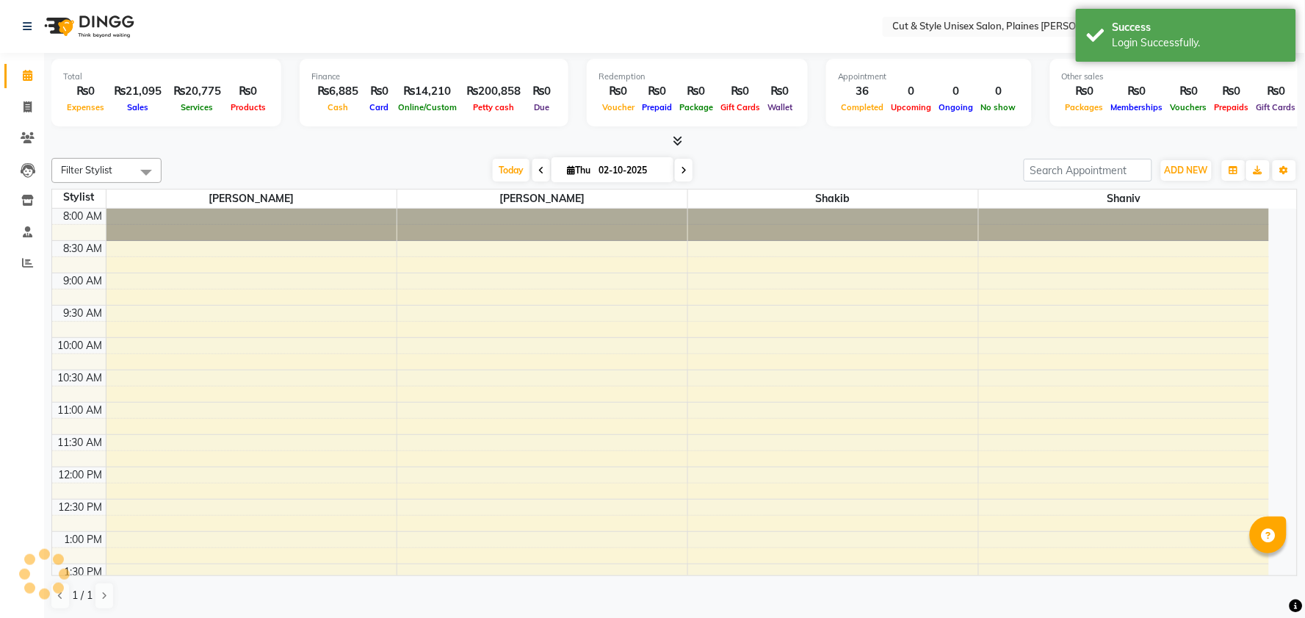
select select "en"
